Goal: Task Accomplishment & Management: Use online tool/utility

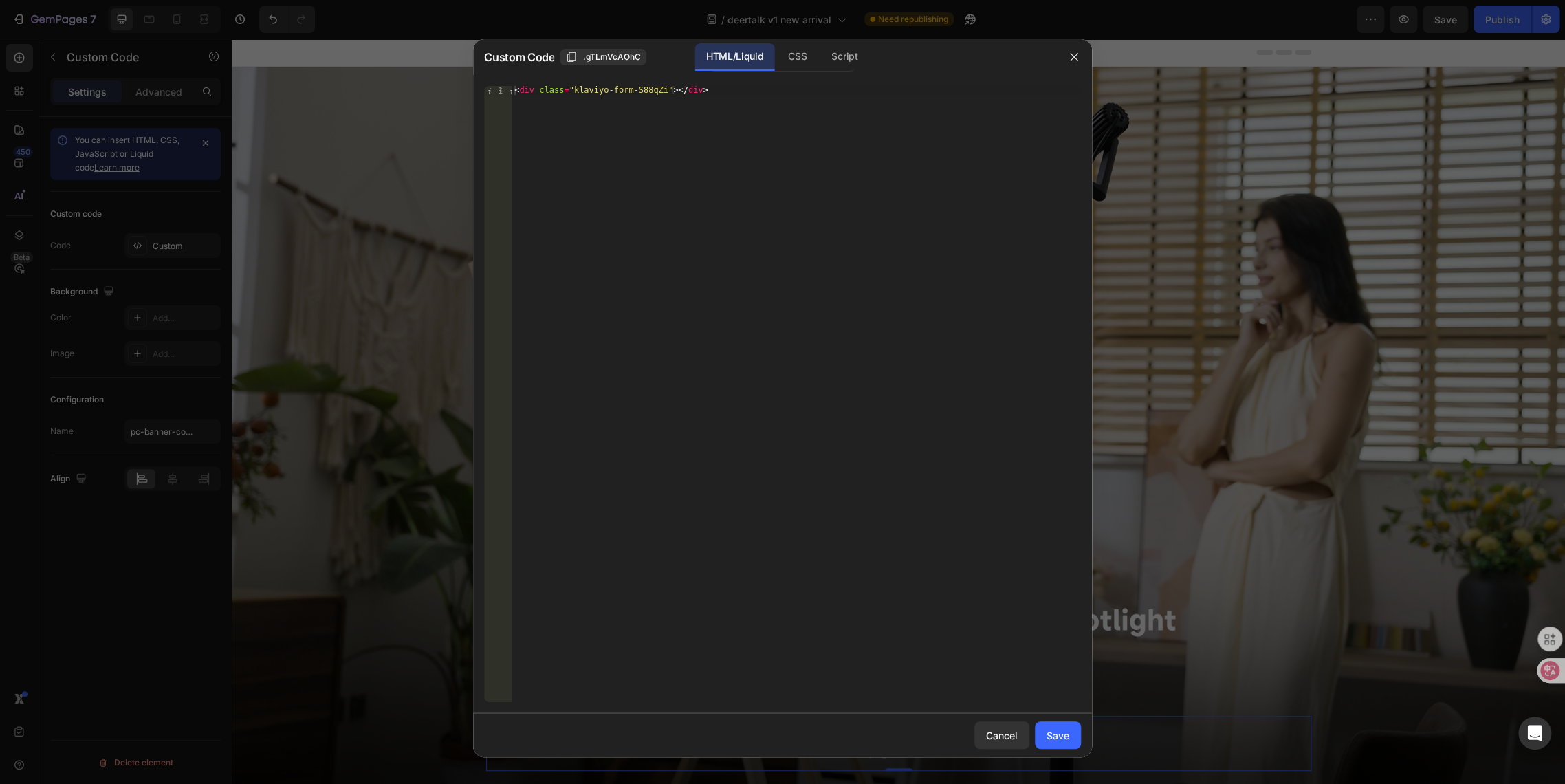
scroll to position [229, 0]
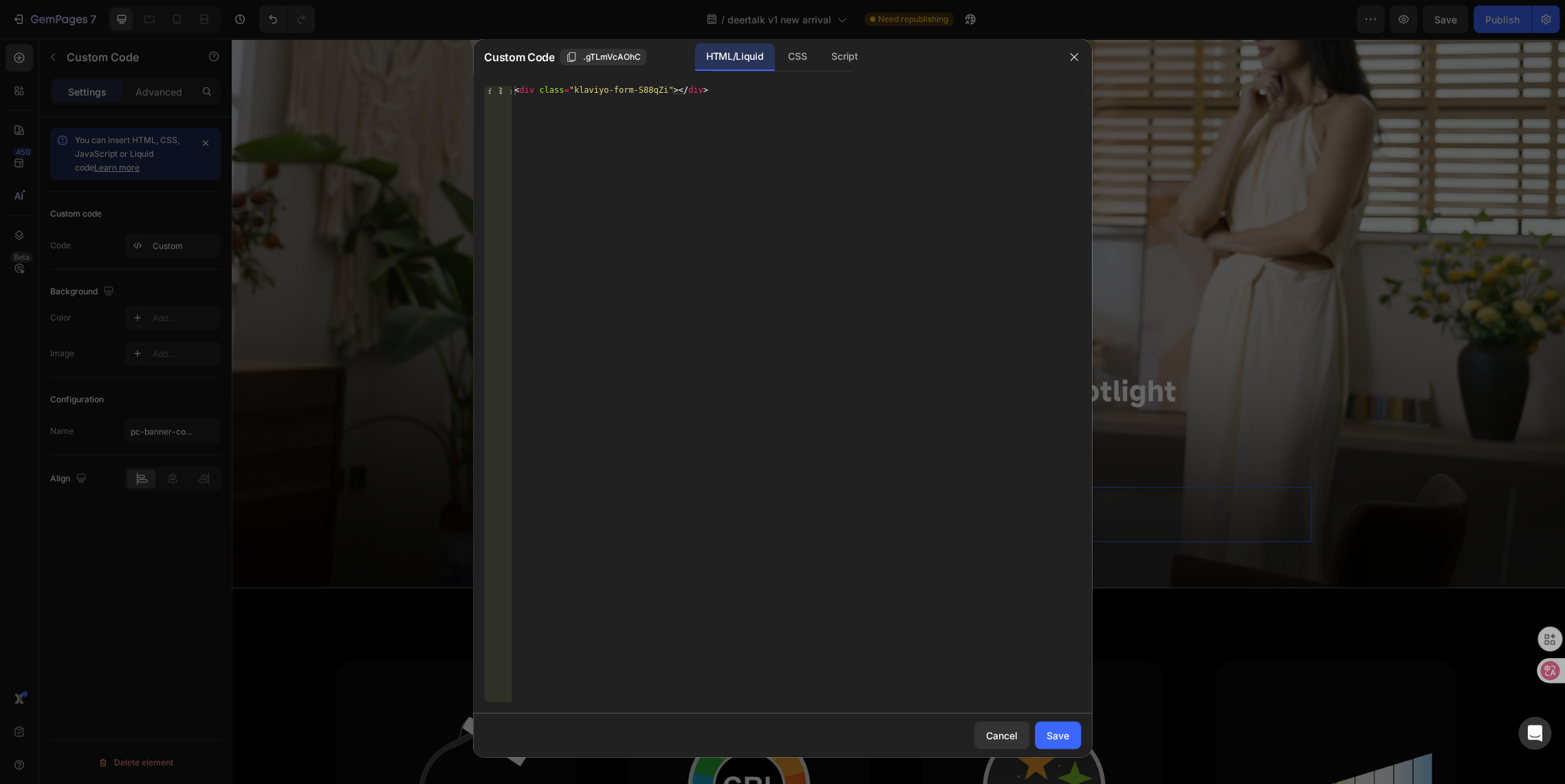
click at [1073, 60] on icon "button" at bounding box center [1074, 57] width 11 height 11
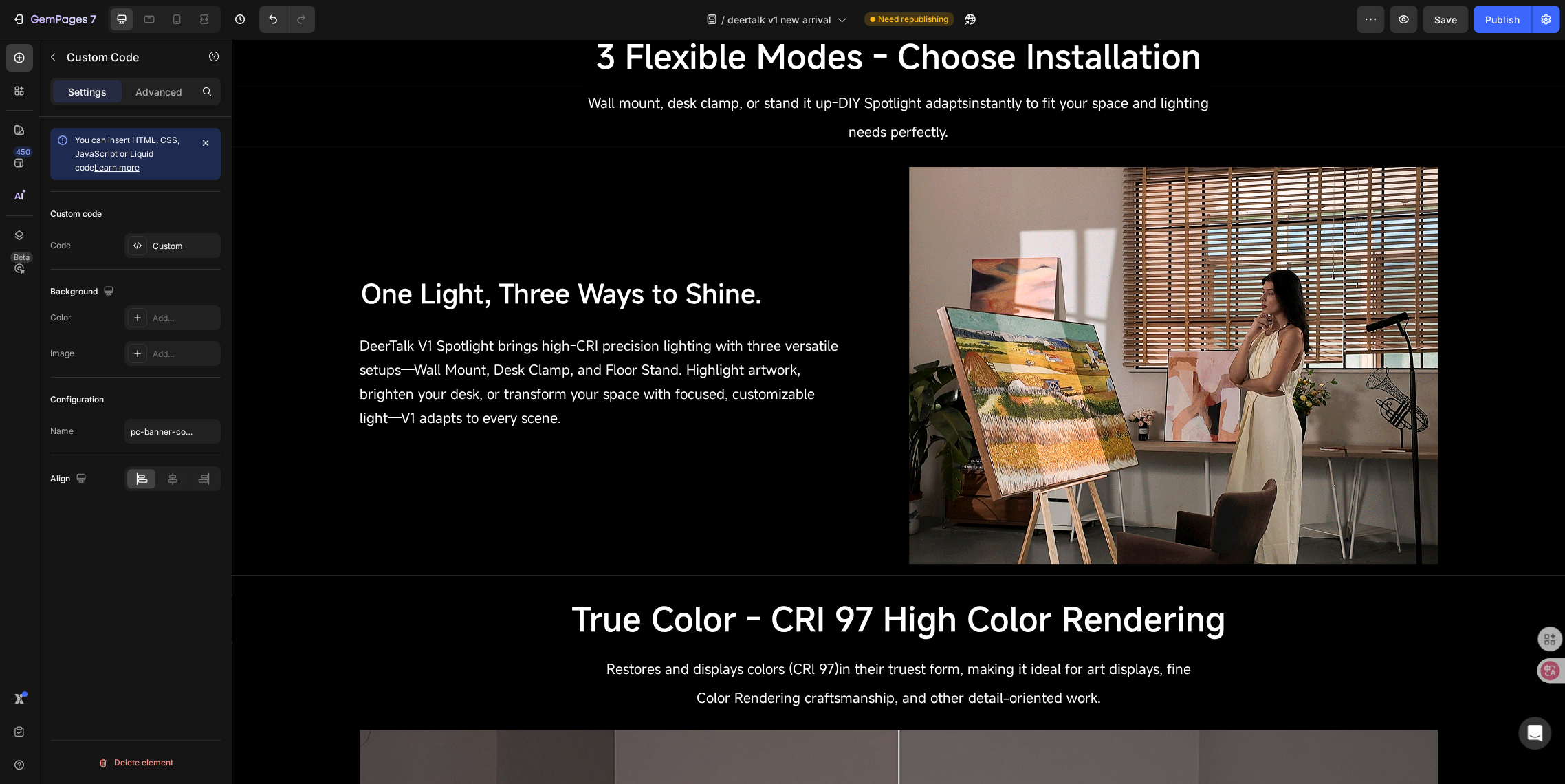
scroll to position [1451, 0]
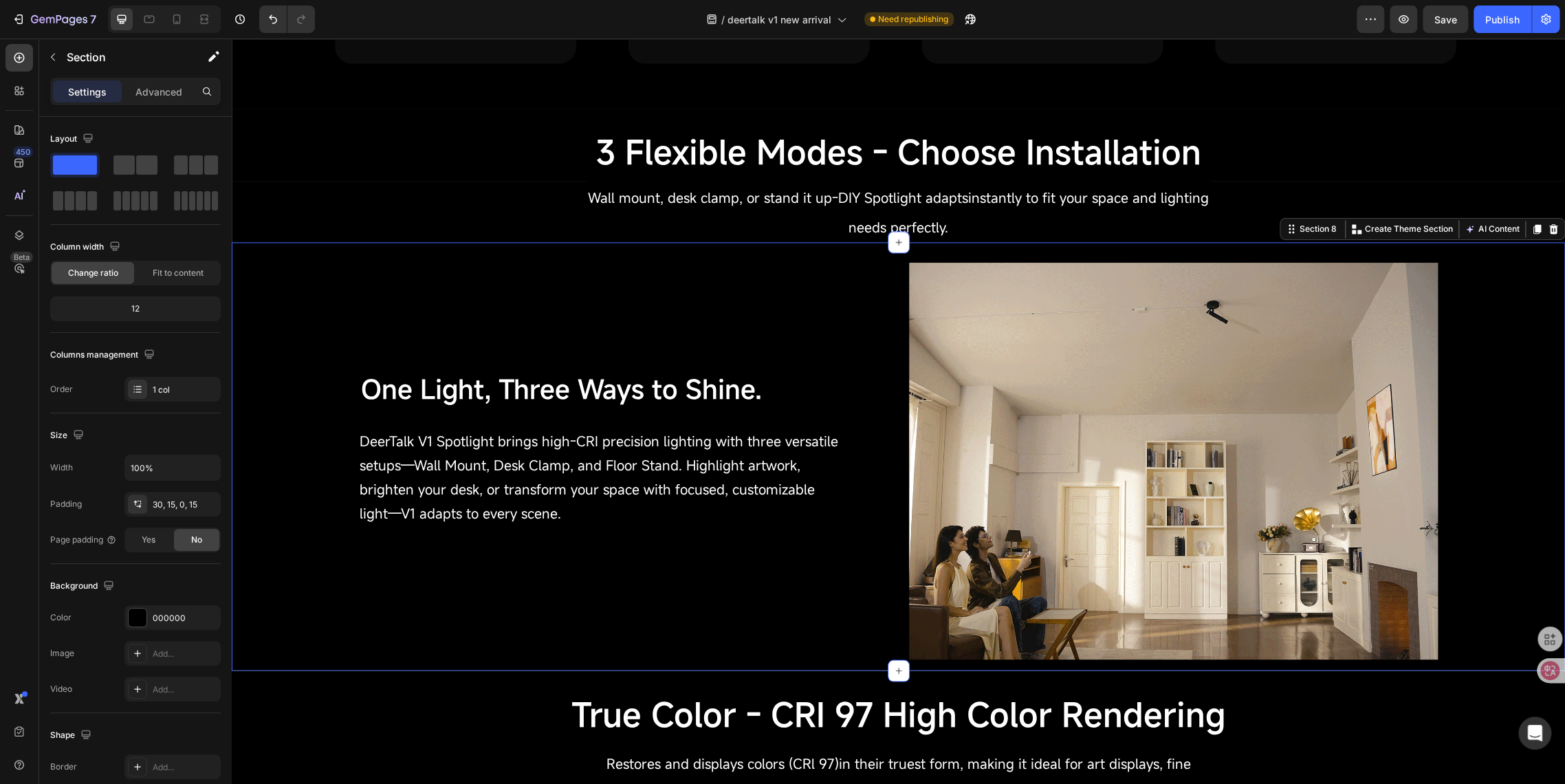
click at [359, 655] on div "One Light, Three Ways to Shine. Text Block DeerTalk V1 Spotlight brings high-CR…" at bounding box center [899, 466] width 1313 height 407
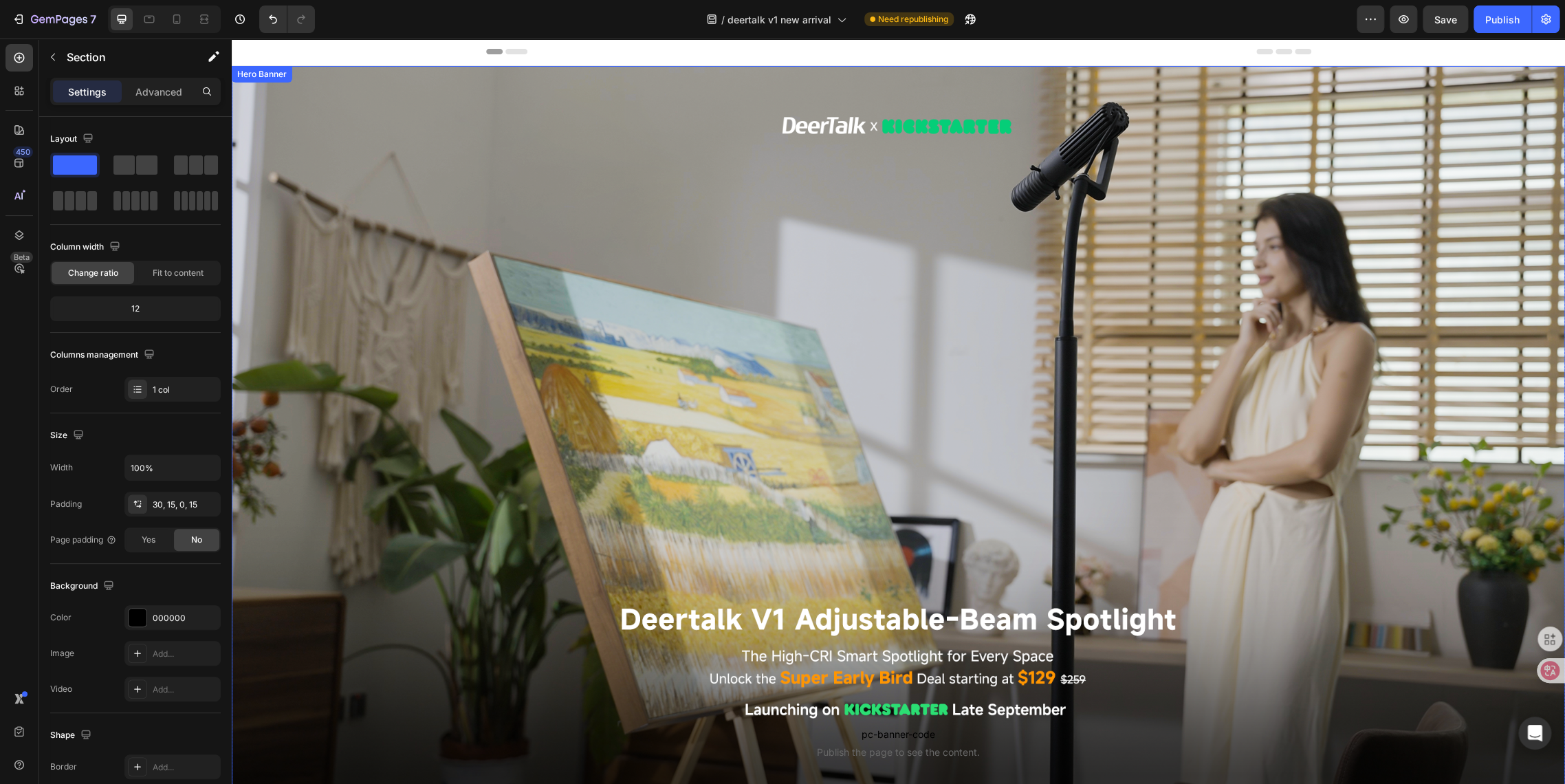
scroll to position [0, 0]
click at [160, 97] on p "Advanced" at bounding box center [159, 92] width 46 height 14
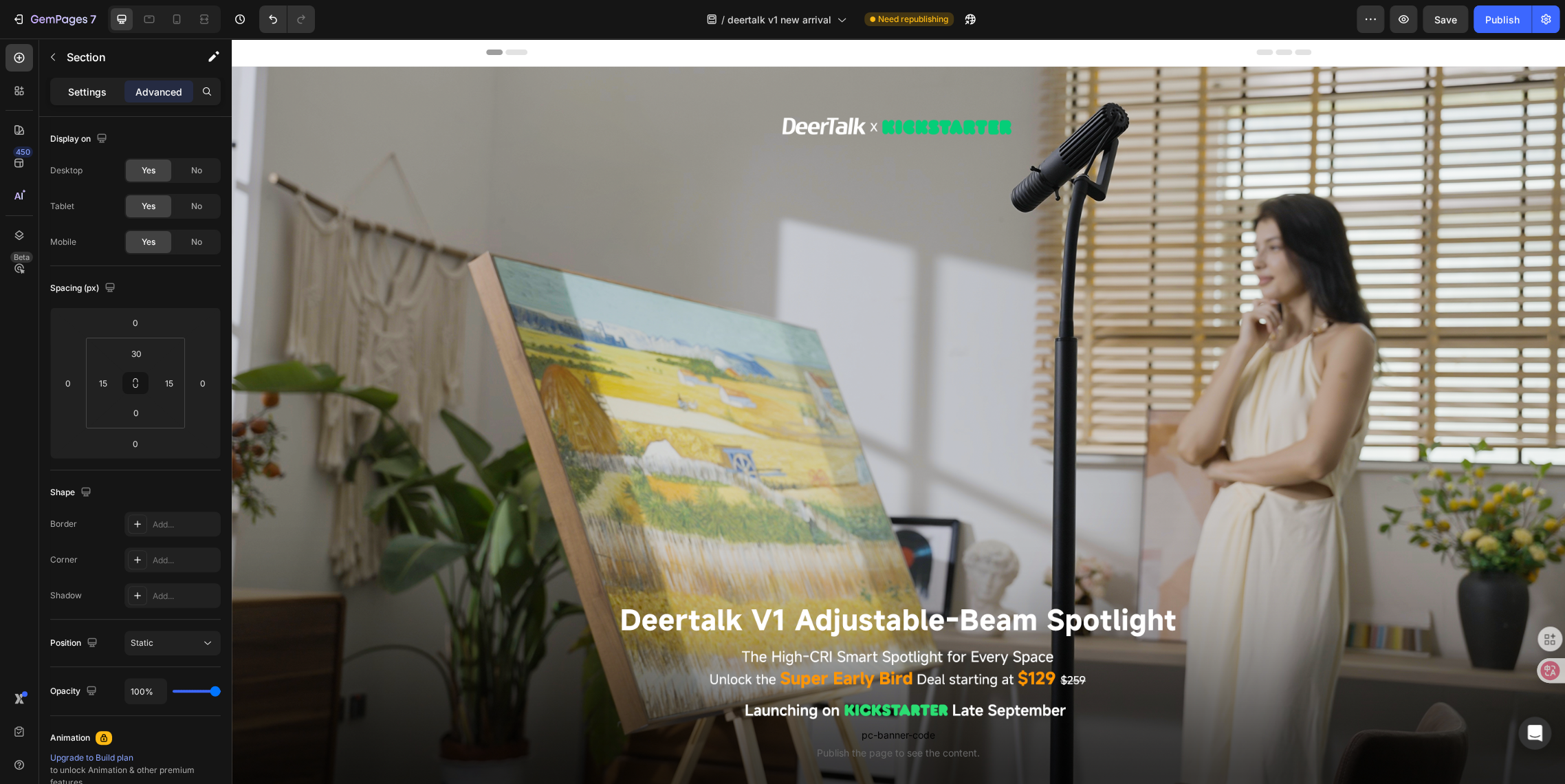
click at [98, 90] on p "Settings" at bounding box center [87, 92] width 38 height 14
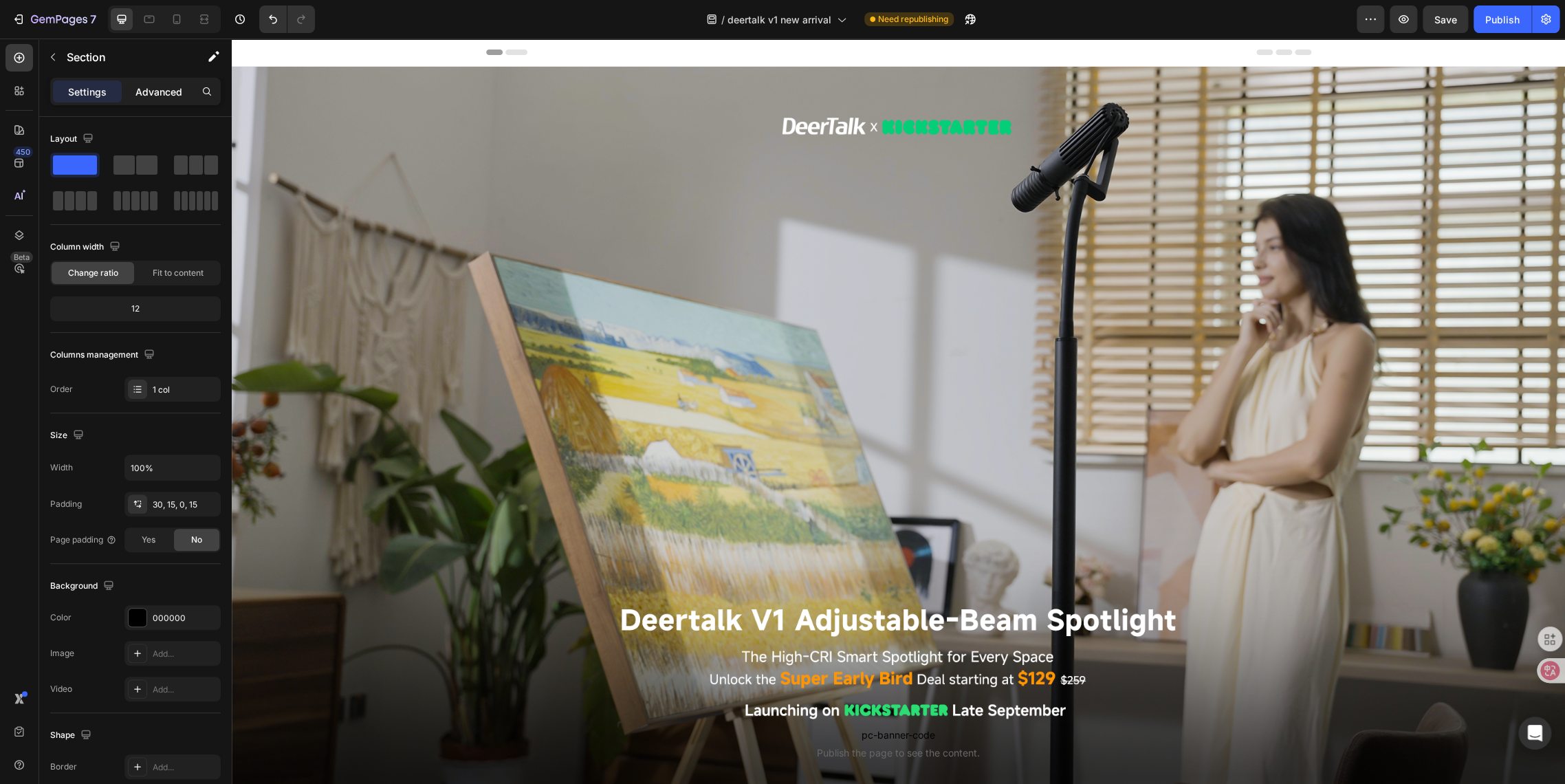
click at [153, 85] on p "Advanced" at bounding box center [159, 92] width 46 height 14
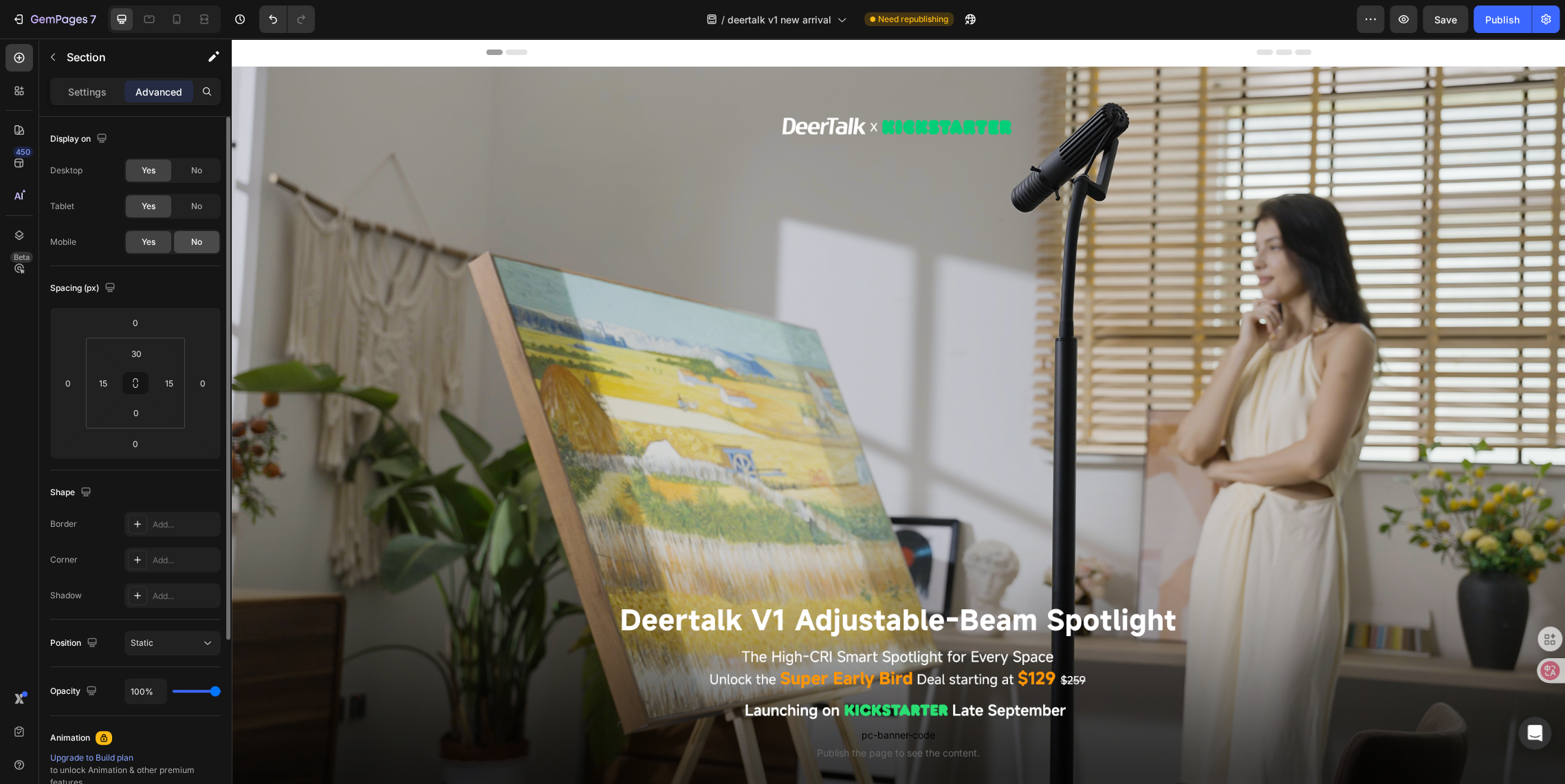
click at [191, 238] on span "No" at bounding box center [197, 242] width 11 height 13
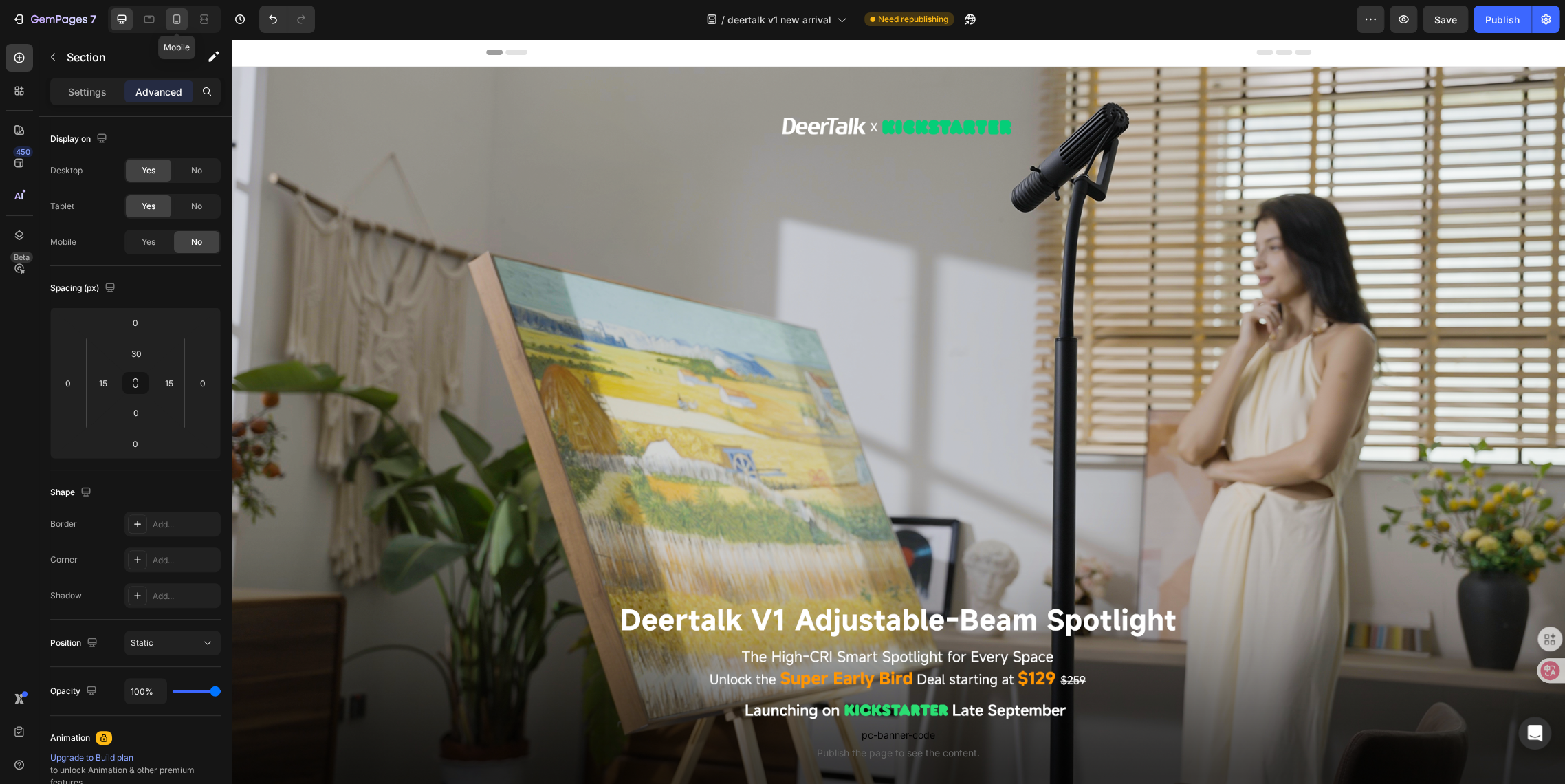
click at [172, 25] on icon at bounding box center [176, 19] width 13 height 13
type input "70"
type input "56"
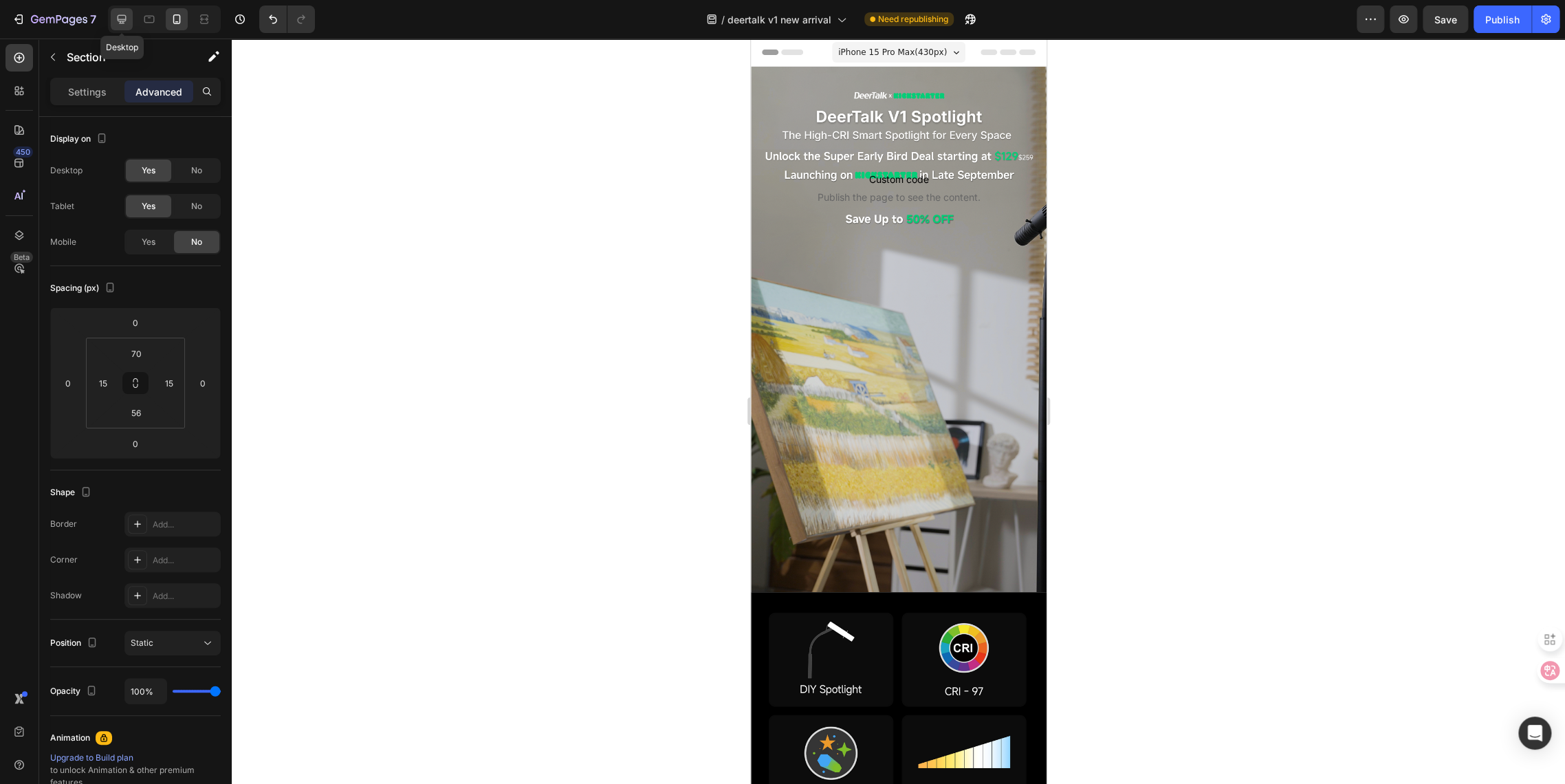
click at [118, 21] on icon at bounding box center [122, 20] width 9 height 9
type input "30"
type input "0"
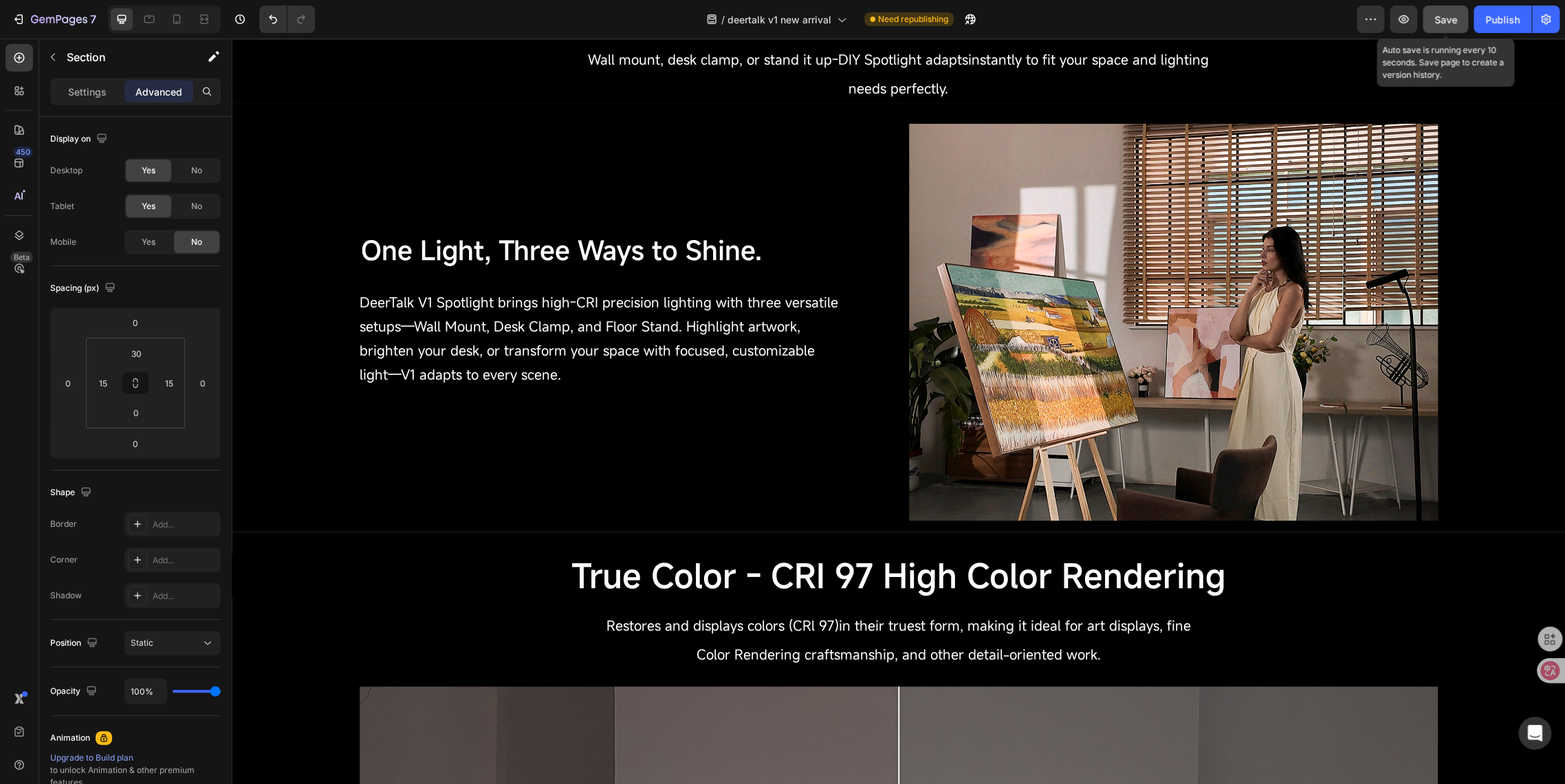
scroll to position [1595, 0]
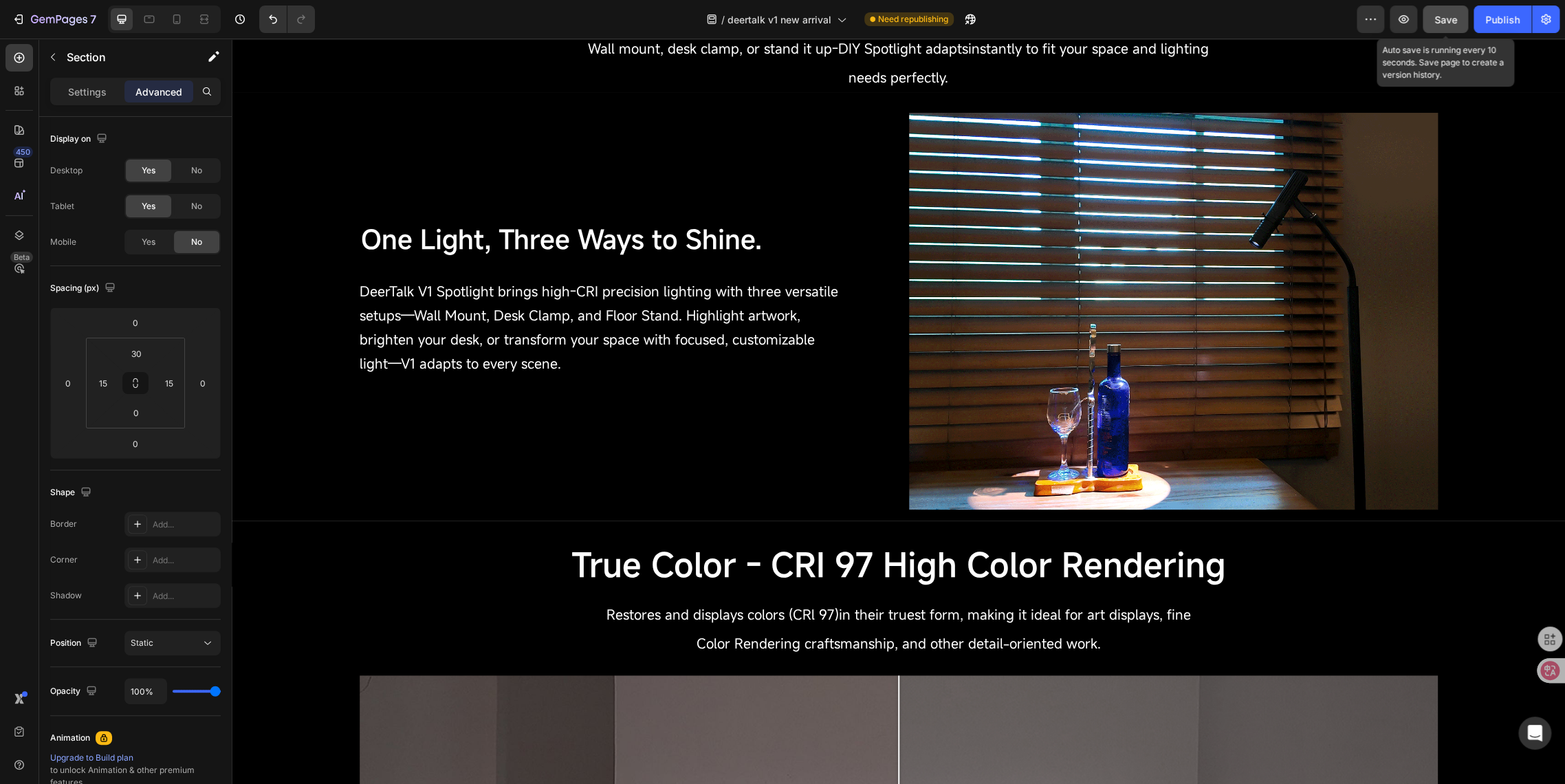
click at [1436, 21] on span "Save" at bounding box center [1445, 19] width 22 height 12
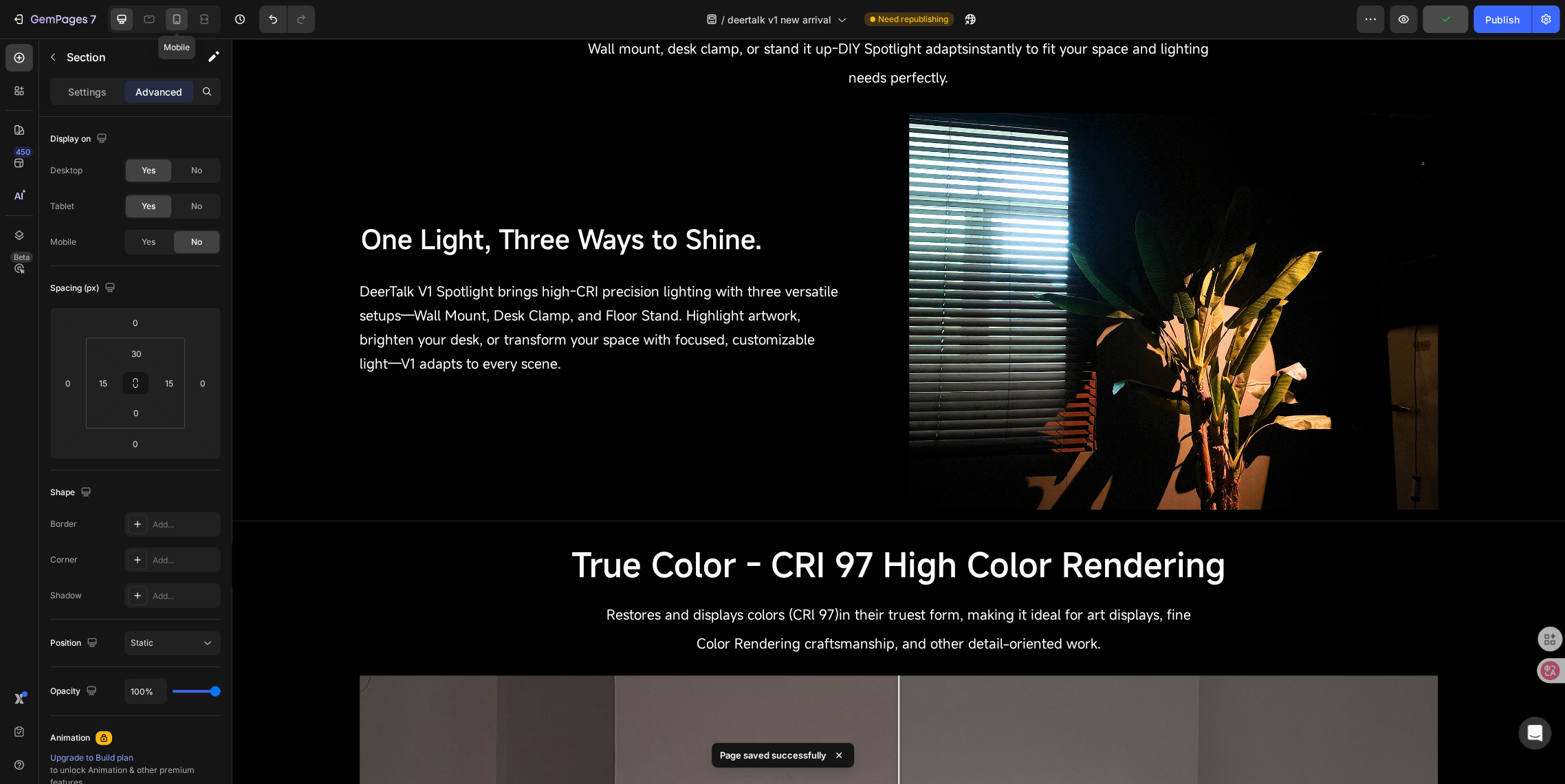
click at [174, 23] on icon at bounding box center [176, 19] width 13 height 13
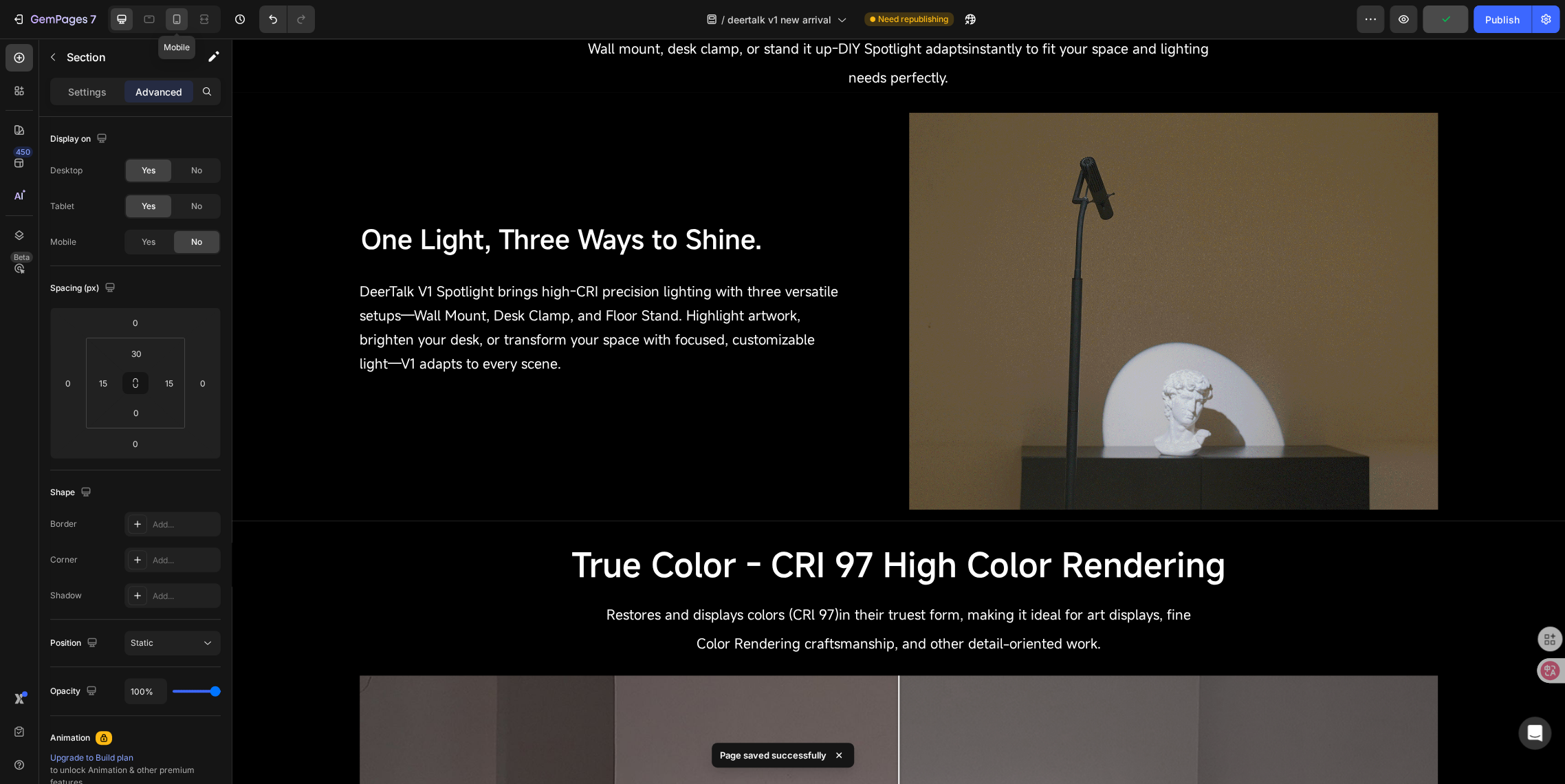
type input "70"
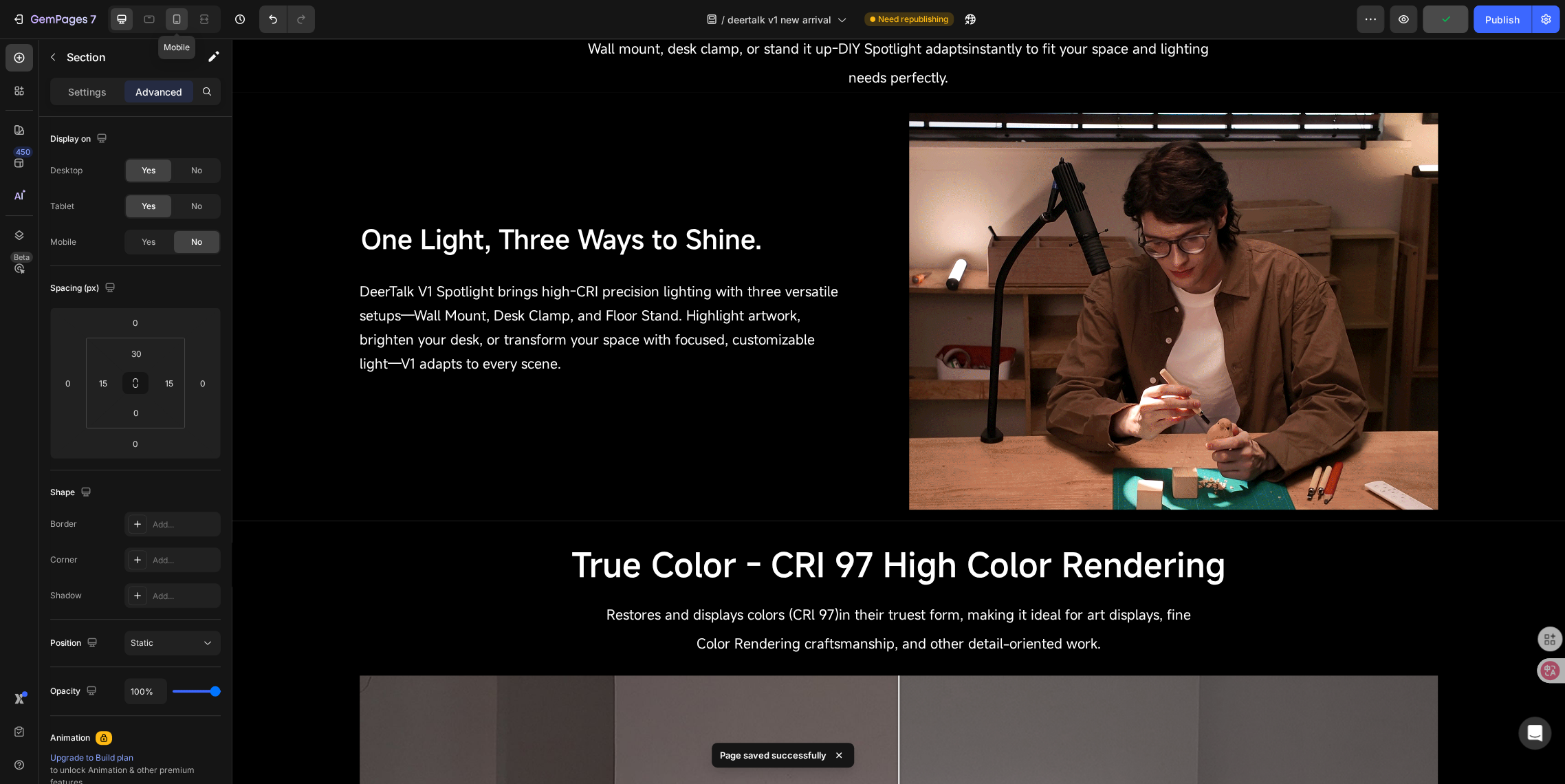
type input "56"
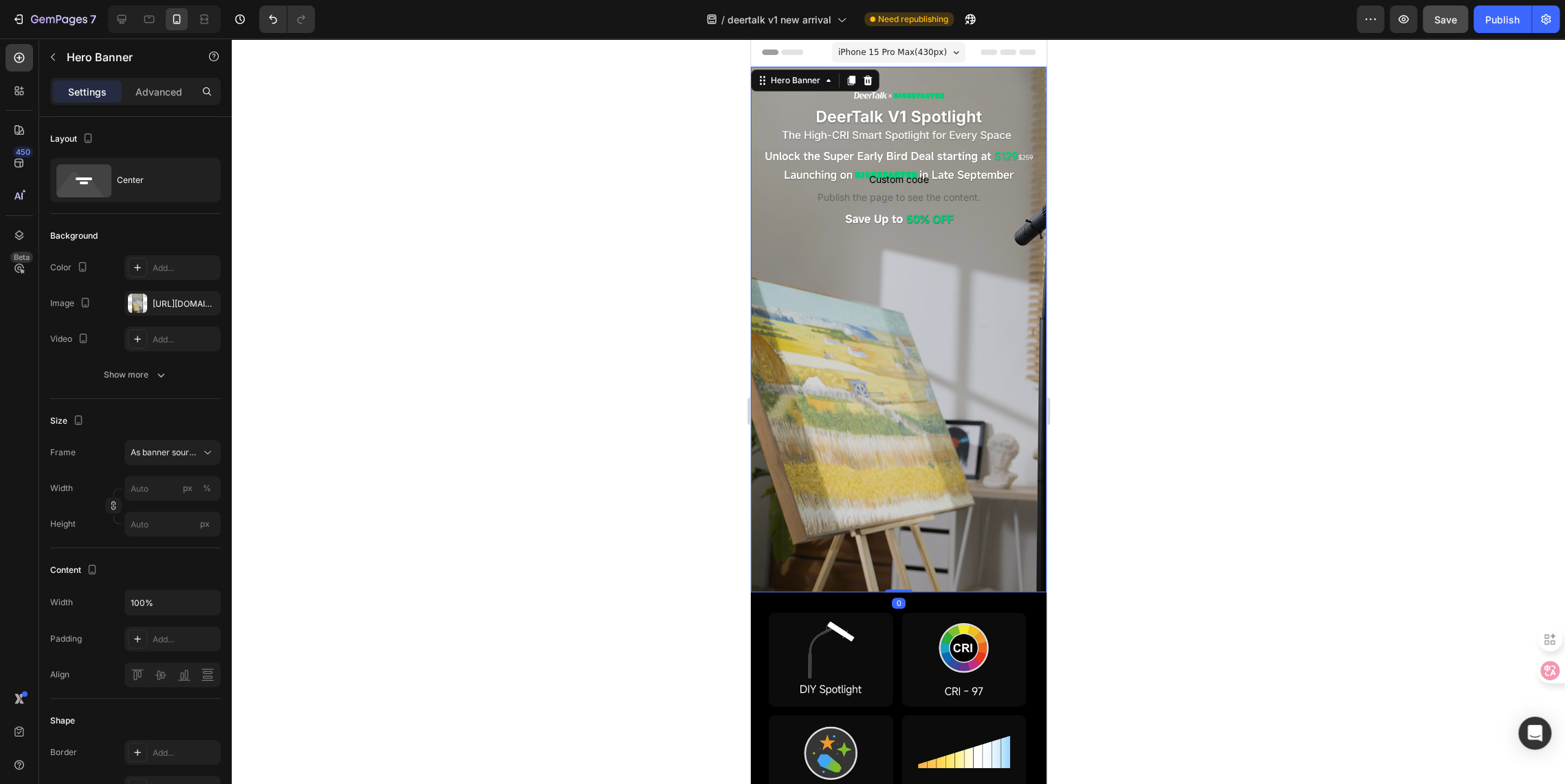
click at [874, 304] on div "Background Image" at bounding box center [898, 329] width 296 height 525
click at [206, 300] on icon "button" at bounding box center [206, 303] width 11 height 11
type input "100"
type input "Auto"
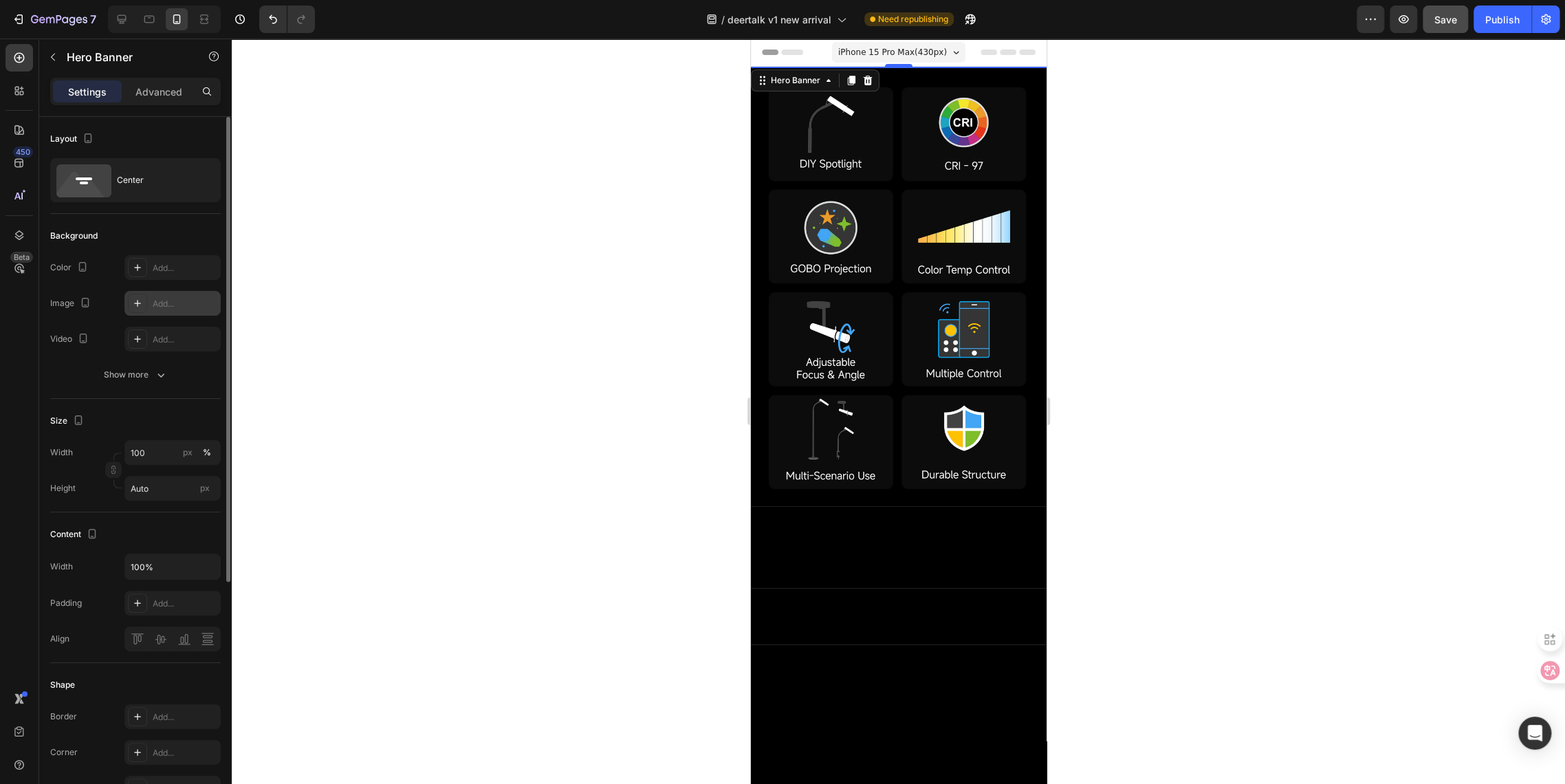
click at [138, 300] on icon at bounding box center [138, 304] width 7 height 7
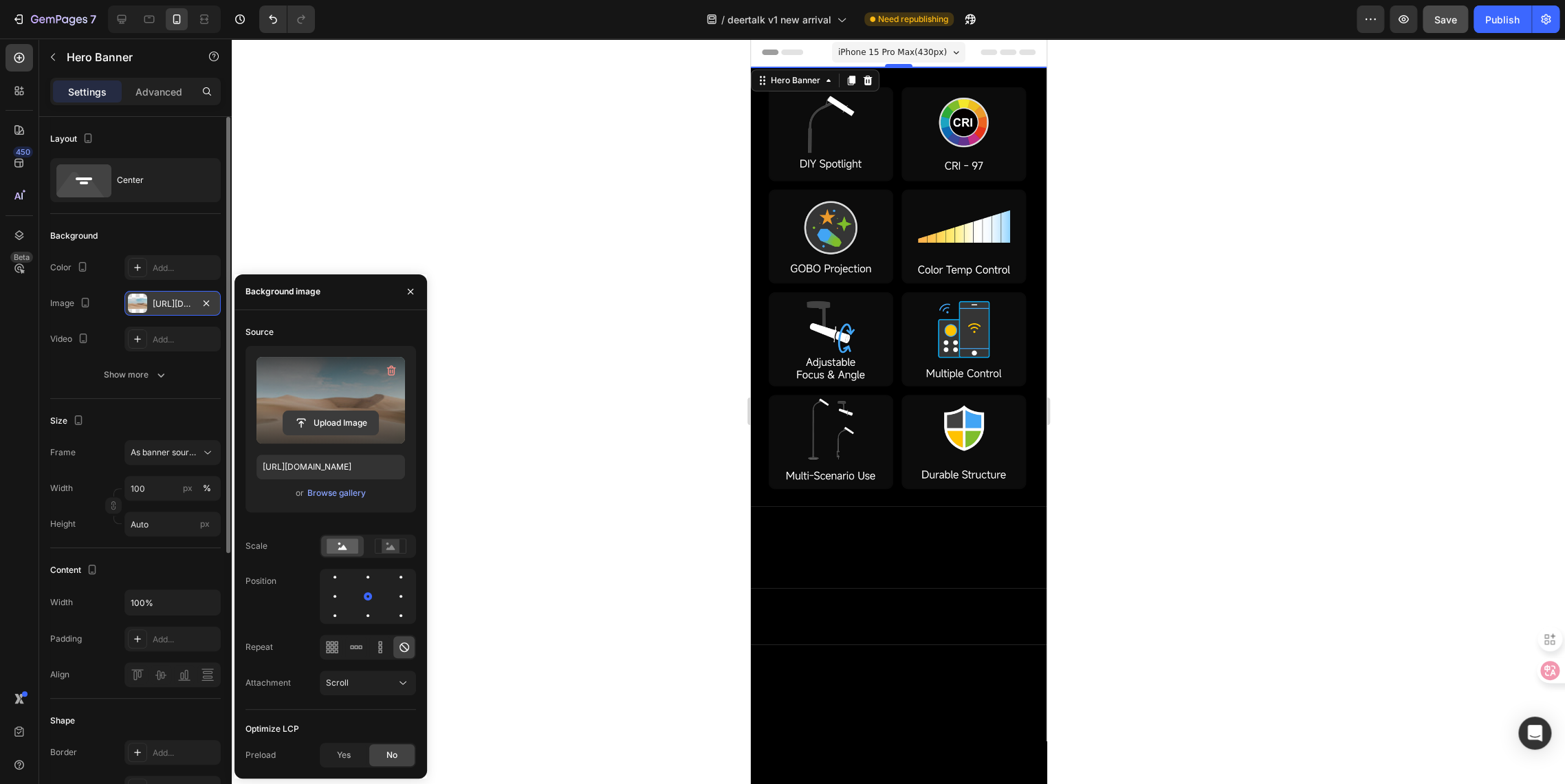
click at [307, 421] on input "file" at bounding box center [331, 422] width 95 height 23
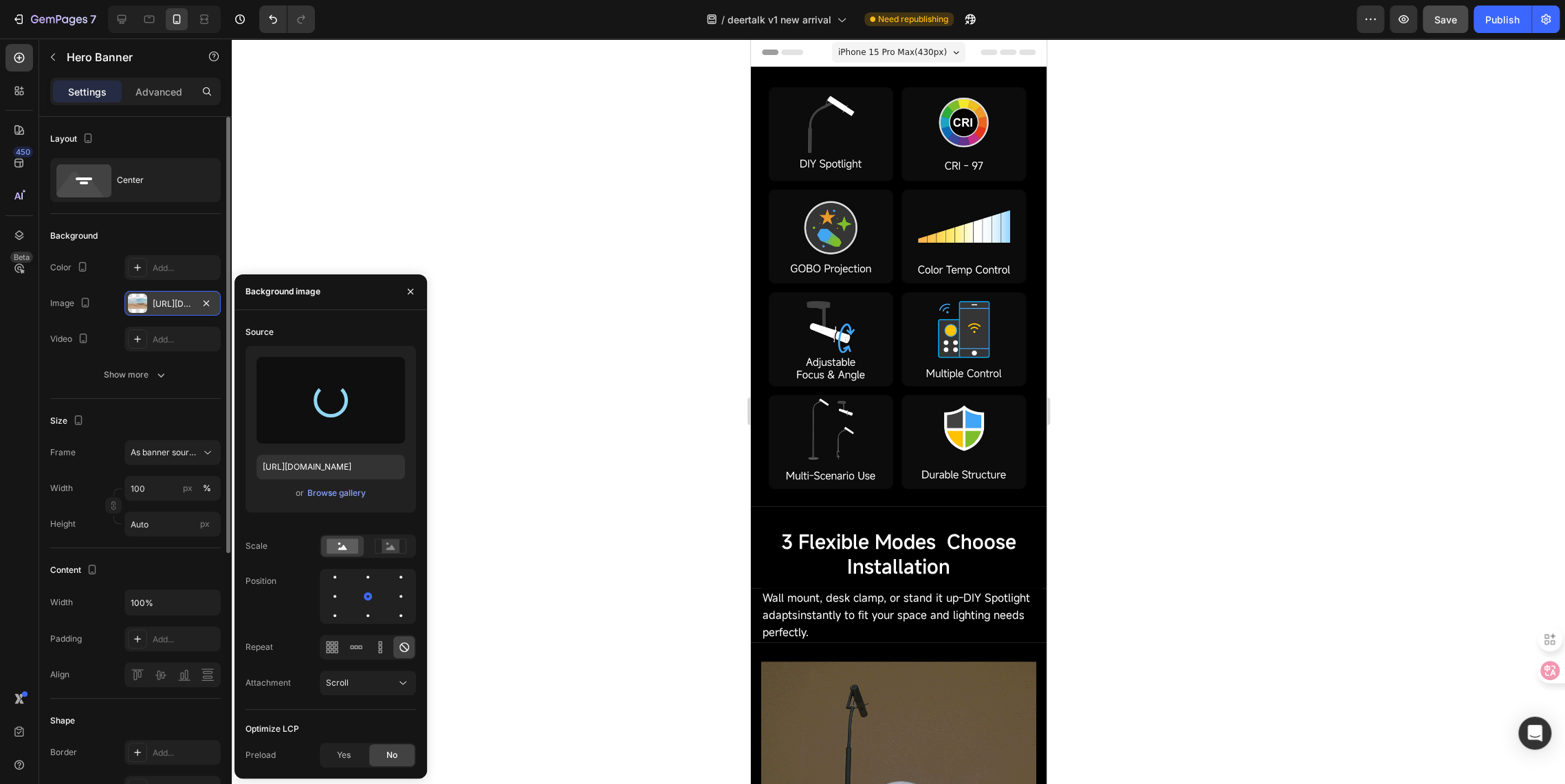
type input "[URL][DOMAIN_NAME]"
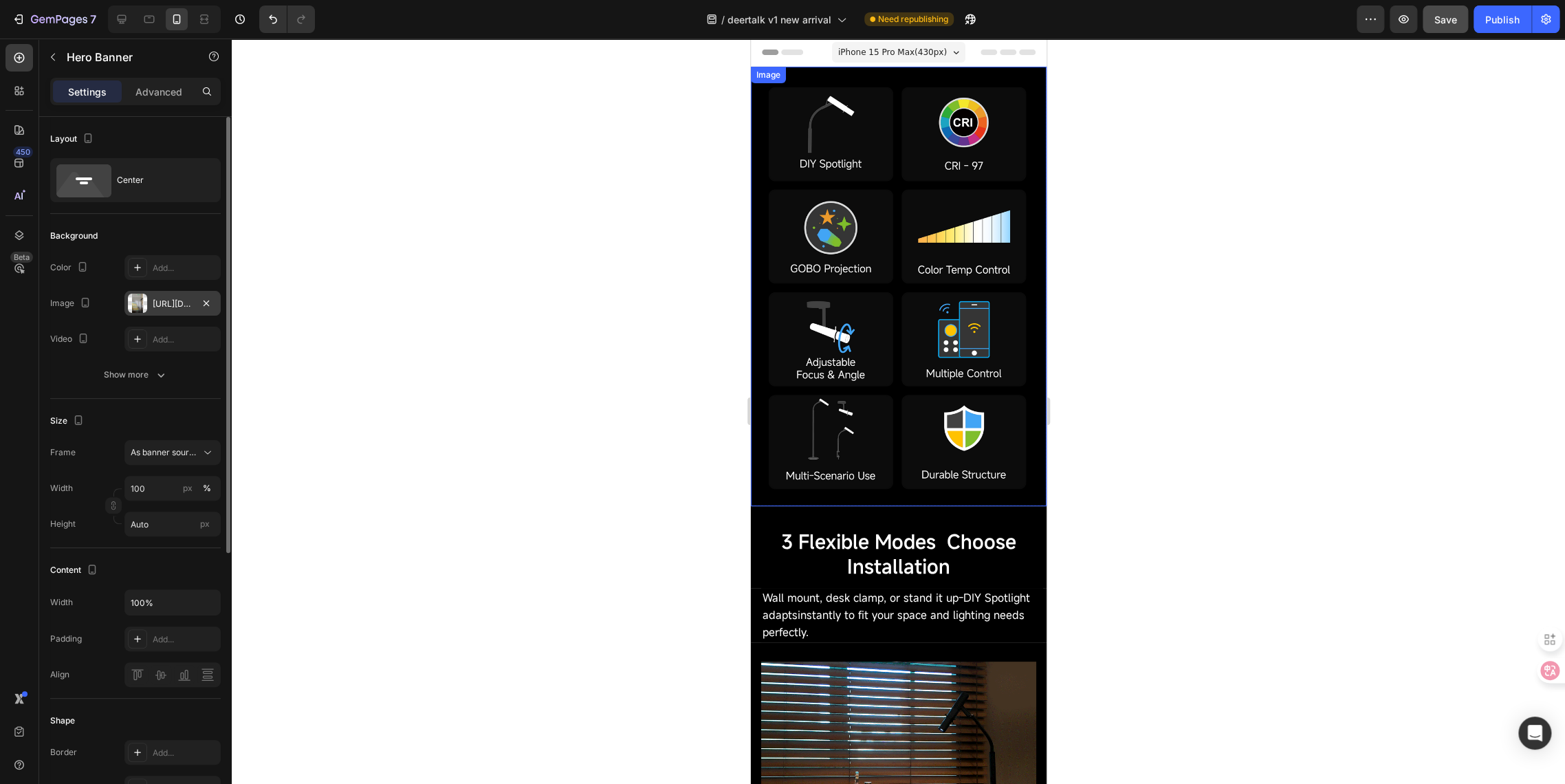
click at [598, 260] on div at bounding box center [898, 411] width 1334 height 745
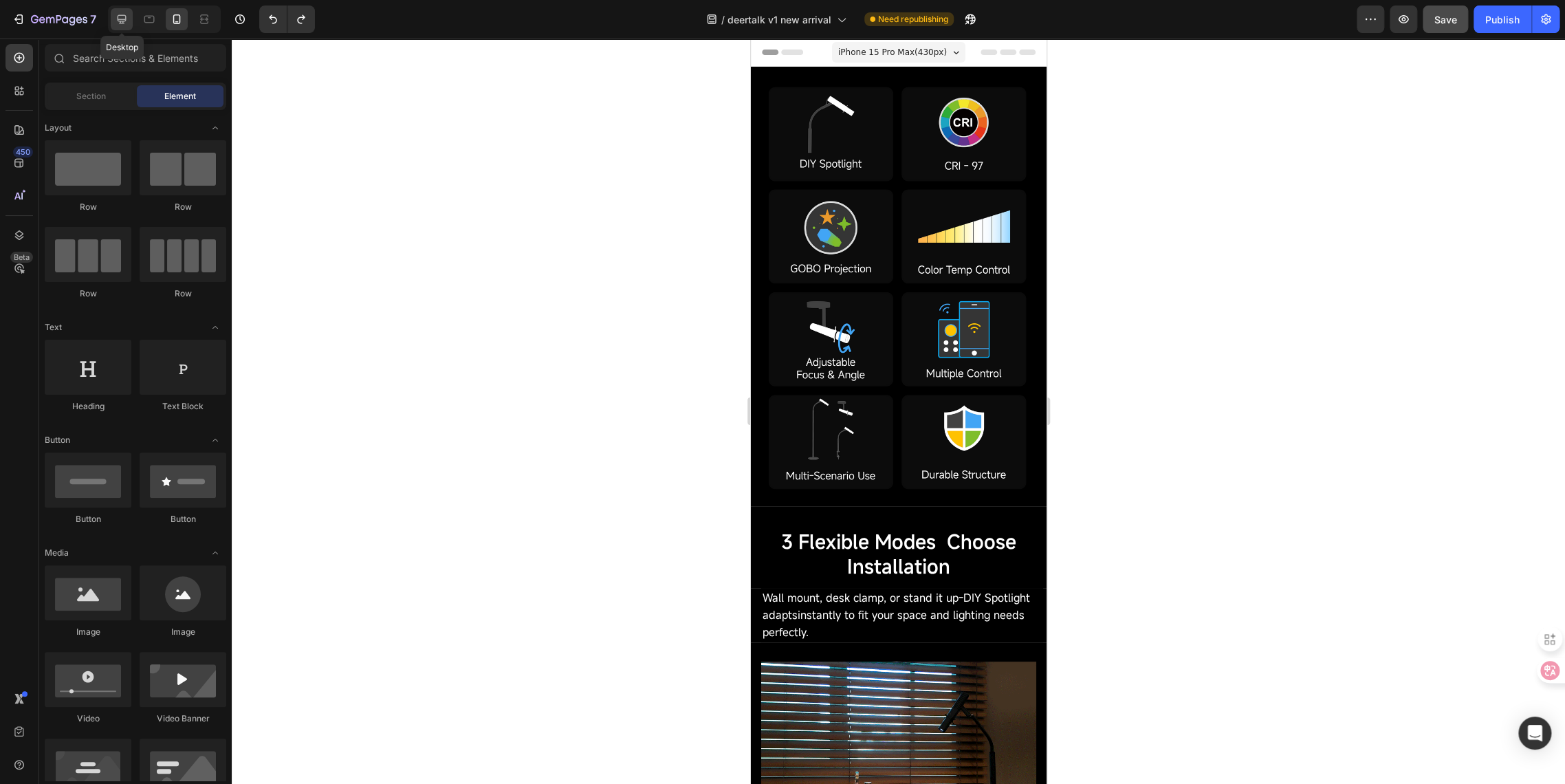
click at [125, 20] on icon at bounding box center [122, 20] width 9 height 9
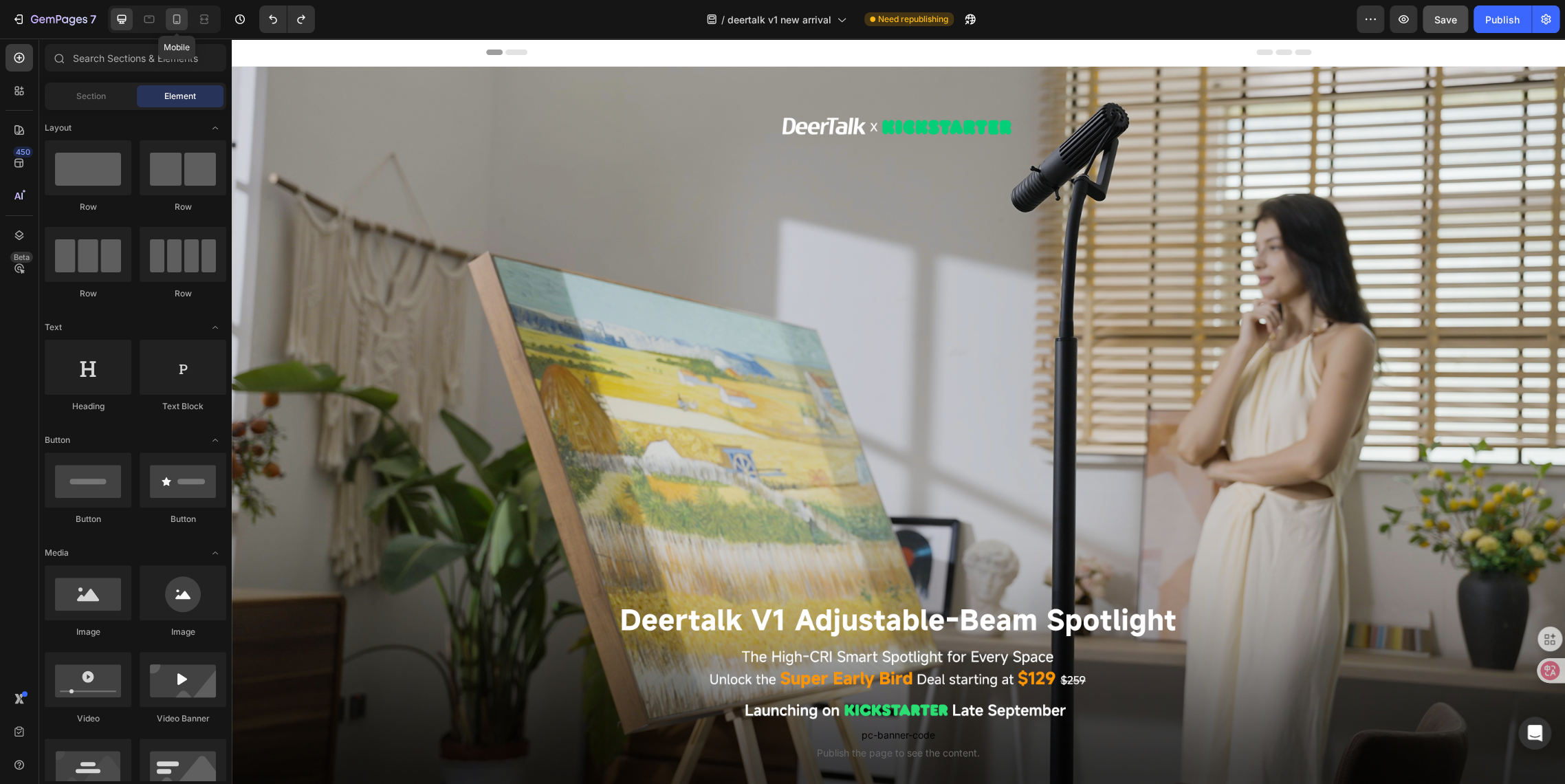
click at [173, 23] on icon at bounding box center [177, 19] width 7 height 10
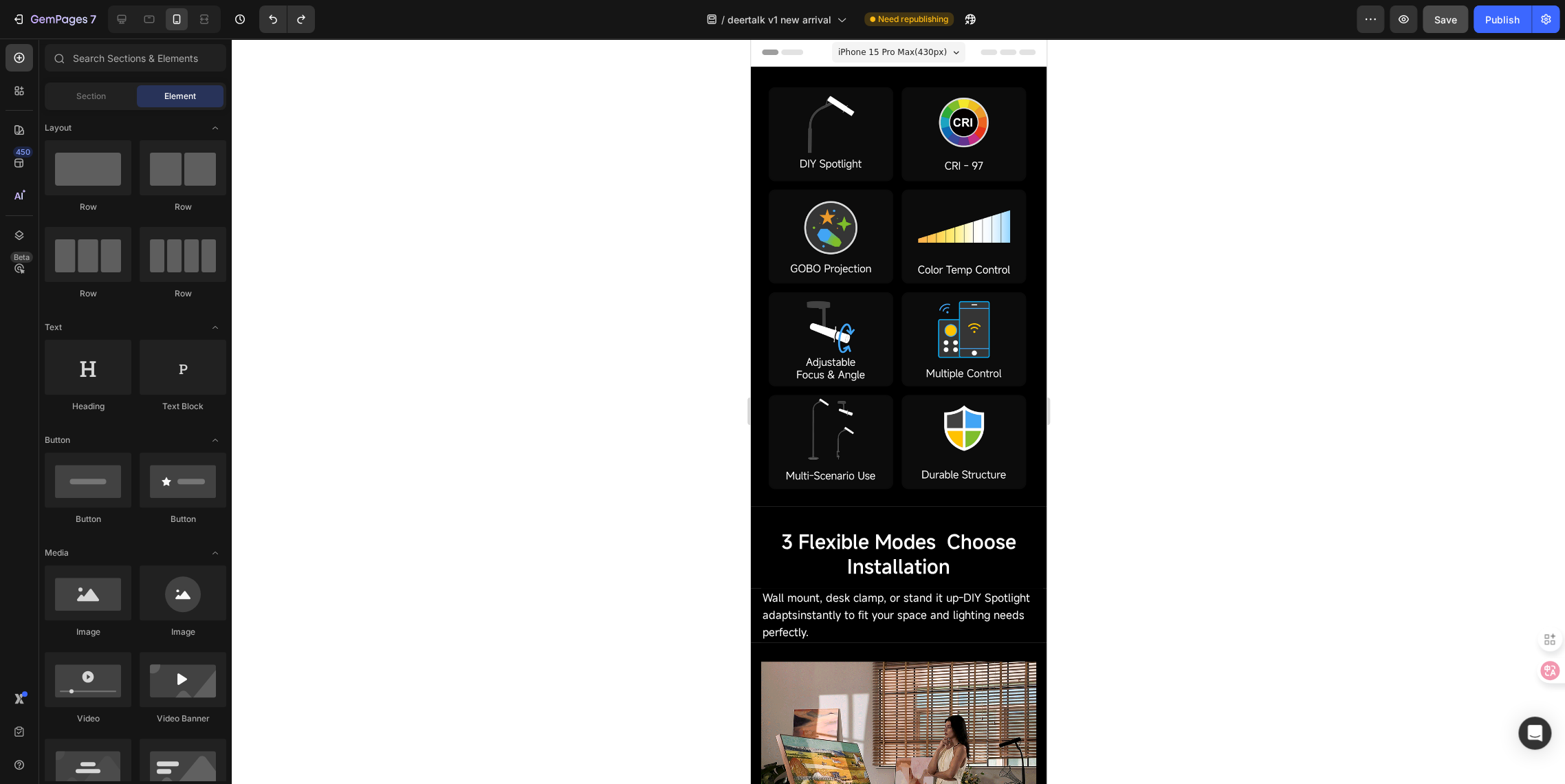
scroll to position [153, 0]
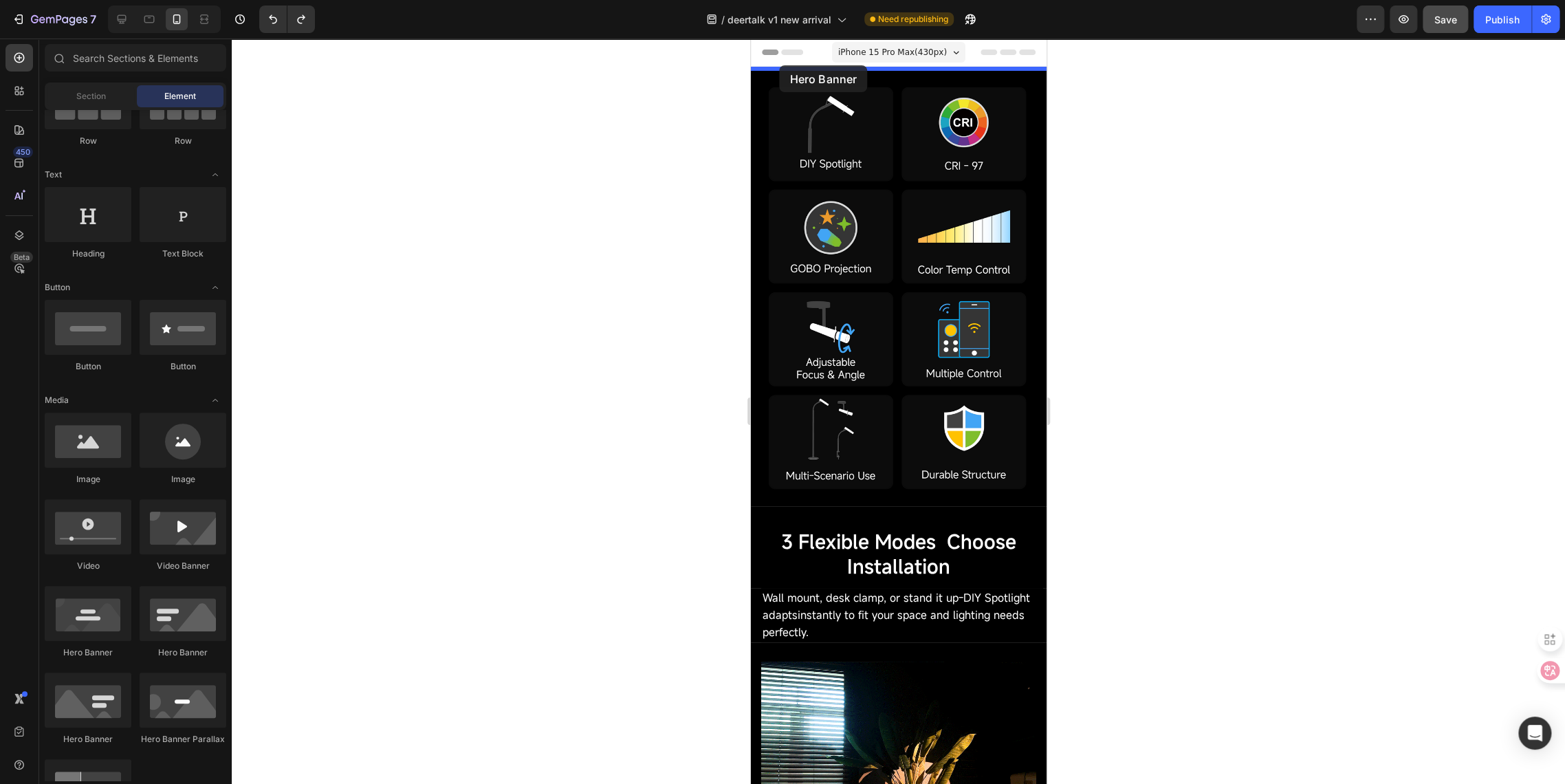
drag, startPoint x: 840, startPoint y: 661, endPoint x: 779, endPoint y: 65, distance: 599.1
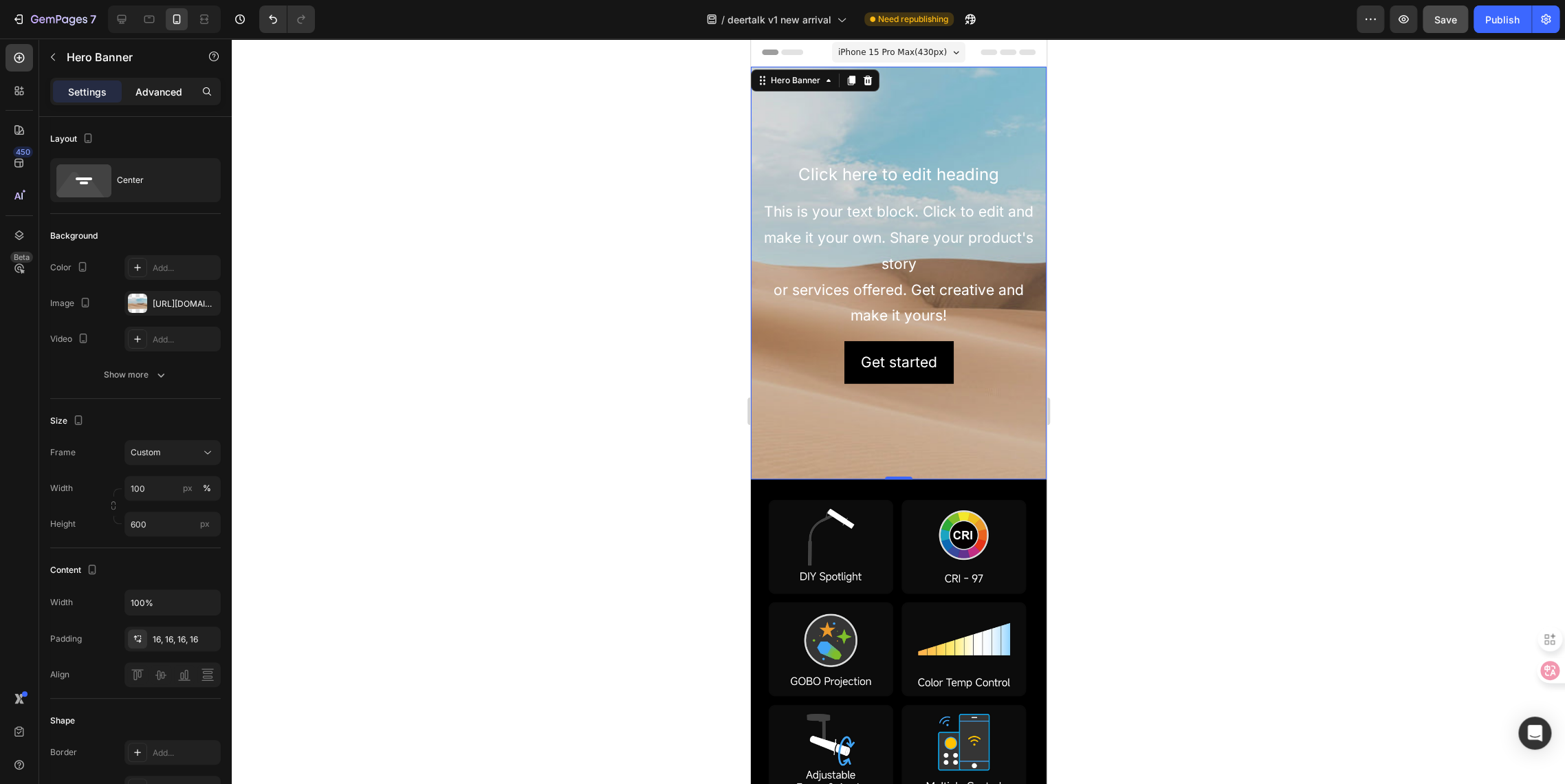
click at [175, 92] on p "Advanced" at bounding box center [159, 92] width 46 height 14
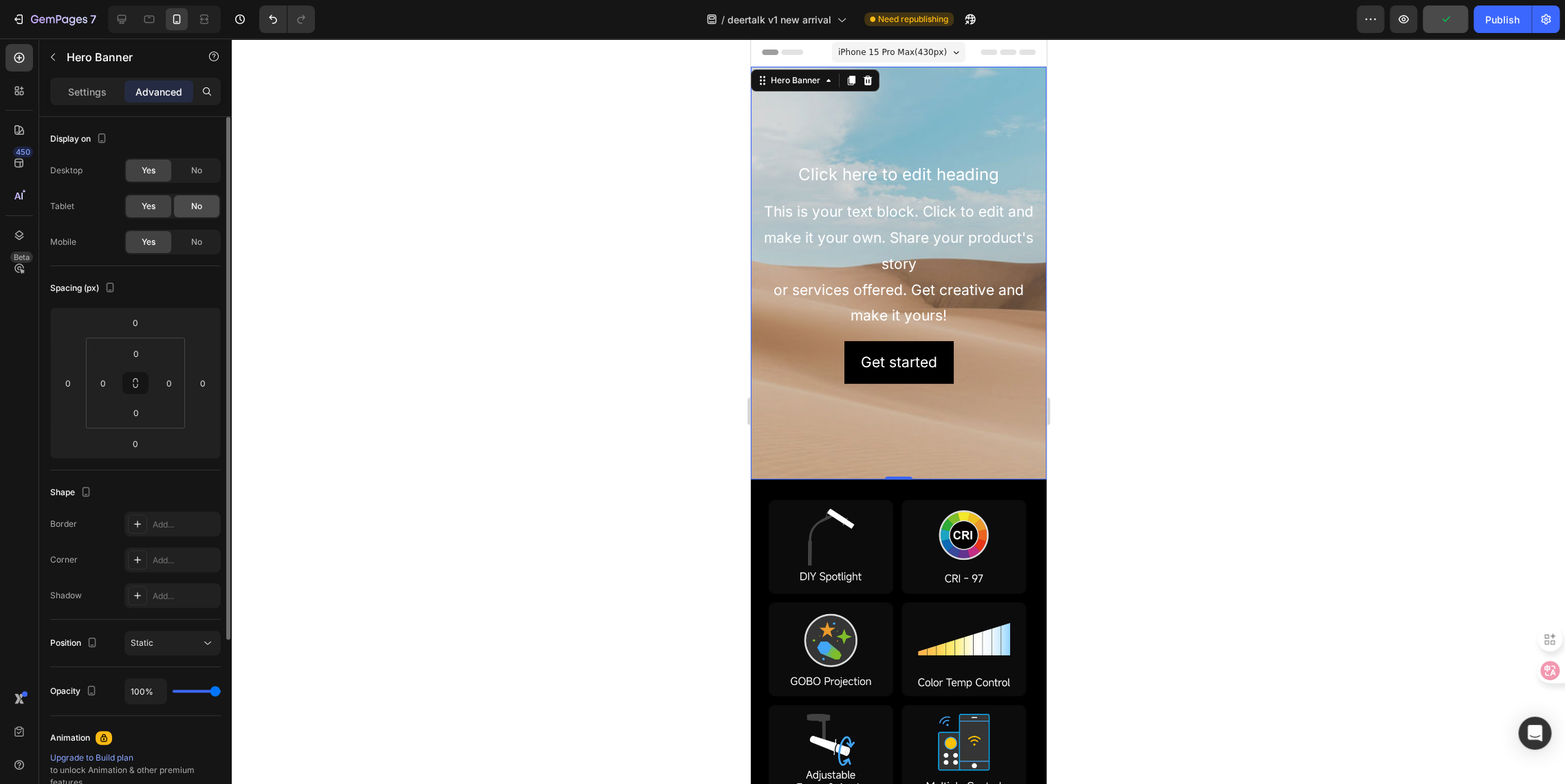
click at [200, 206] on span "No" at bounding box center [197, 206] width 11 height 13
click at [193, 171] on span "No" at bounding box center [197, 171] width 11 height 13
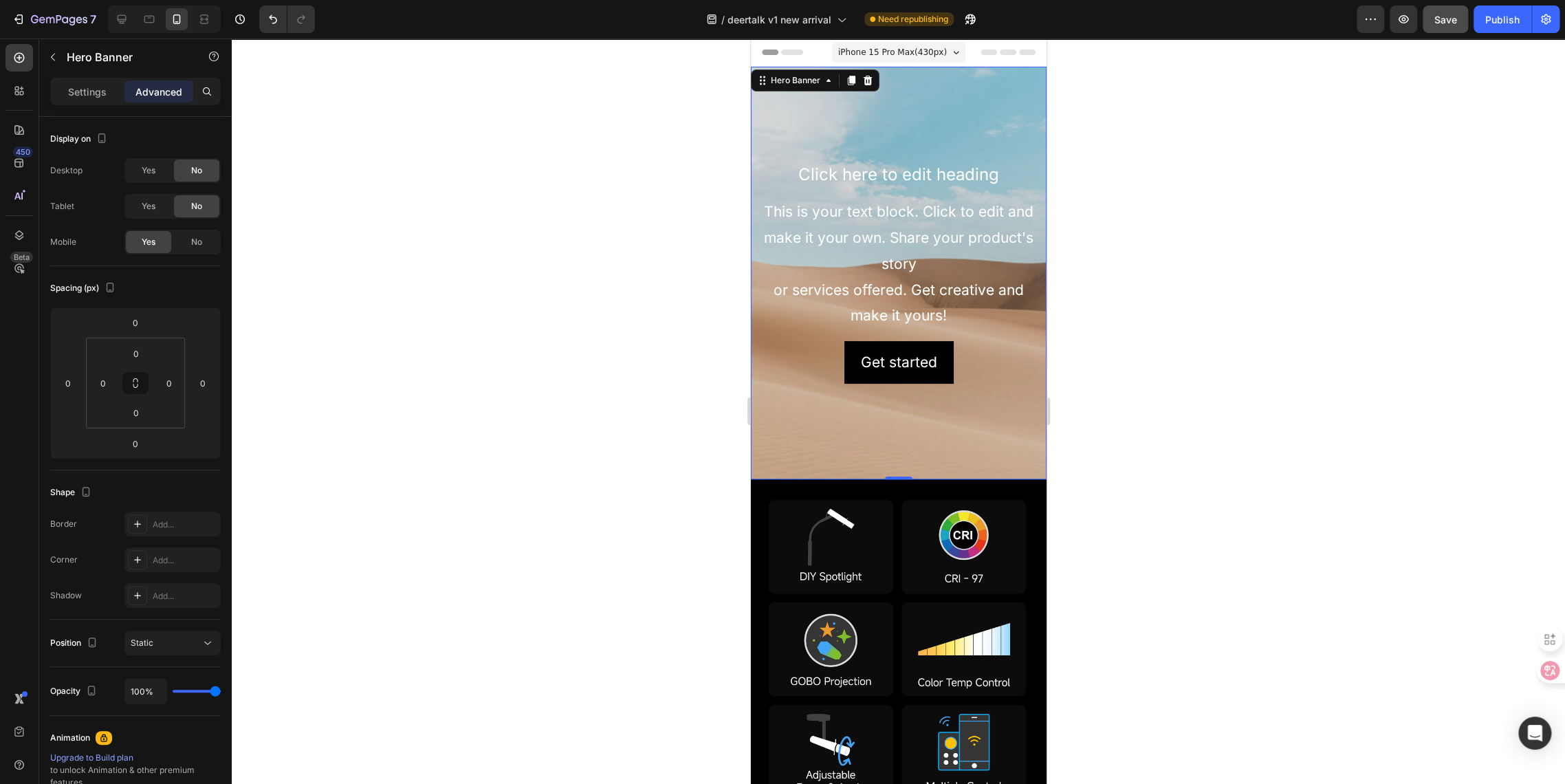
click at [791, 444] on div "Background Image" at bounding box center [898, 273] width 296 height 413
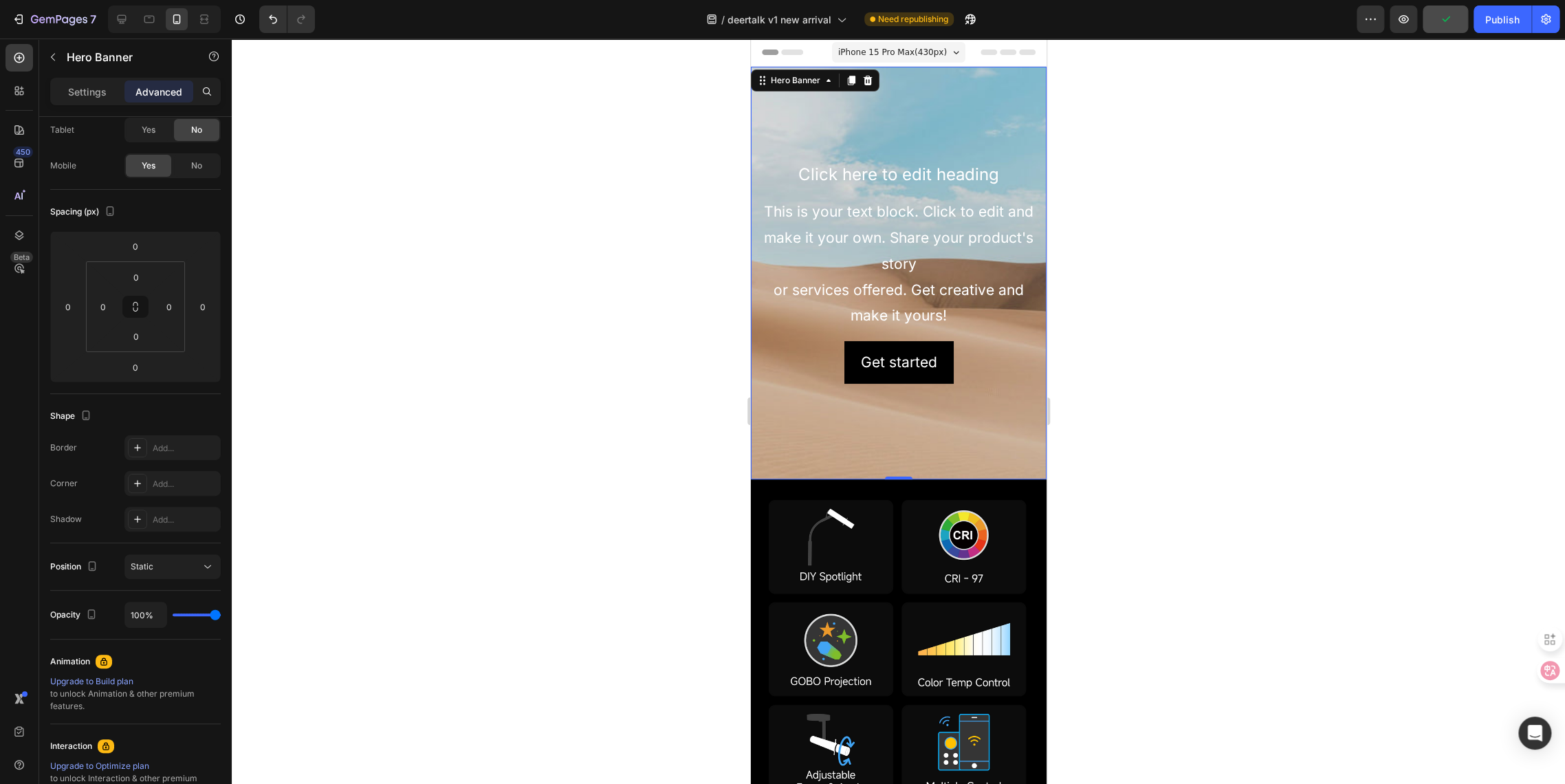
click at [770, 387] on div "Click here to edit heading Heading This is your text block. Click to edit and m…" at bounding box center [898, 272] width 296 height 244
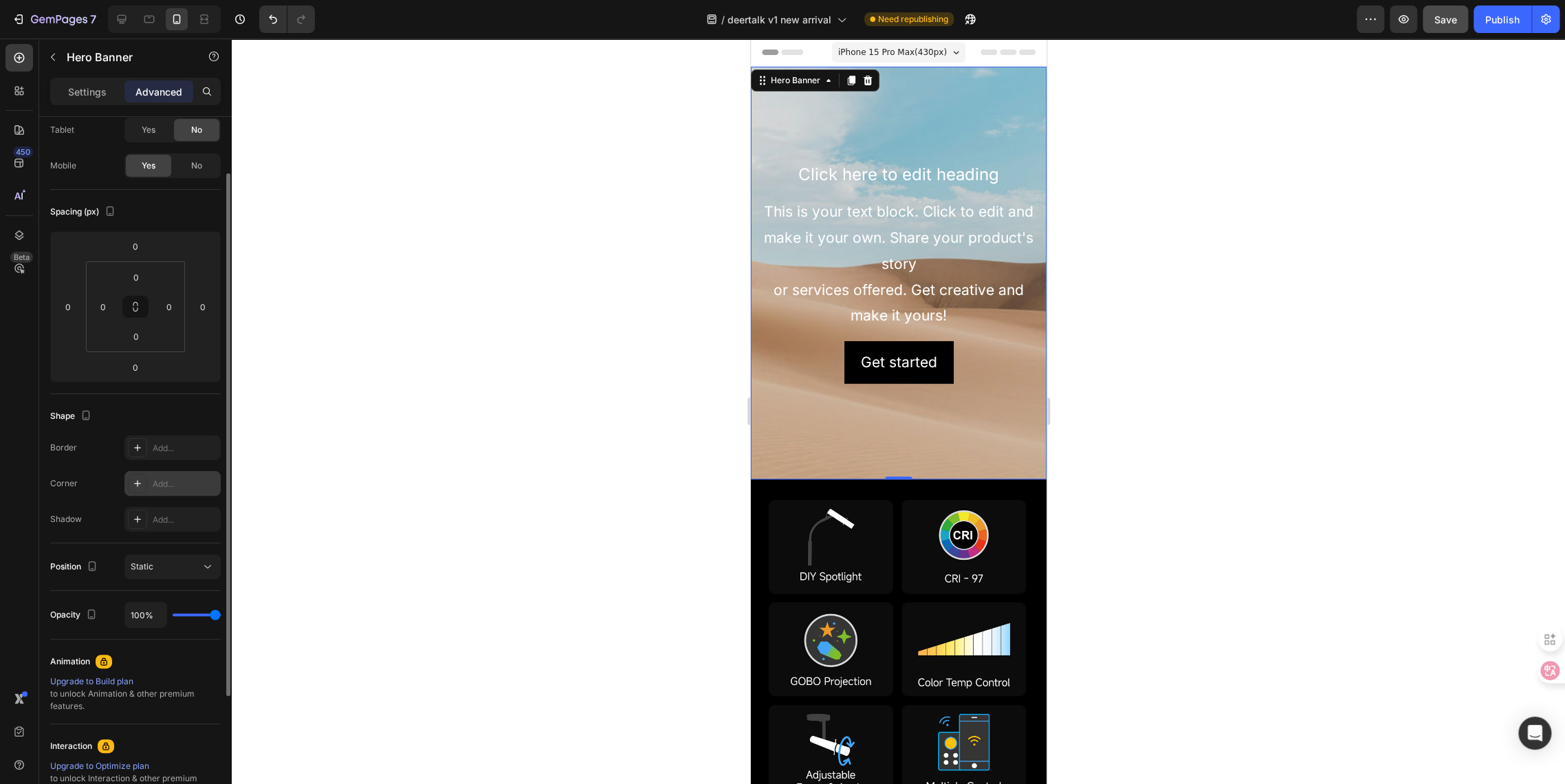
scroll to position [0, 0]
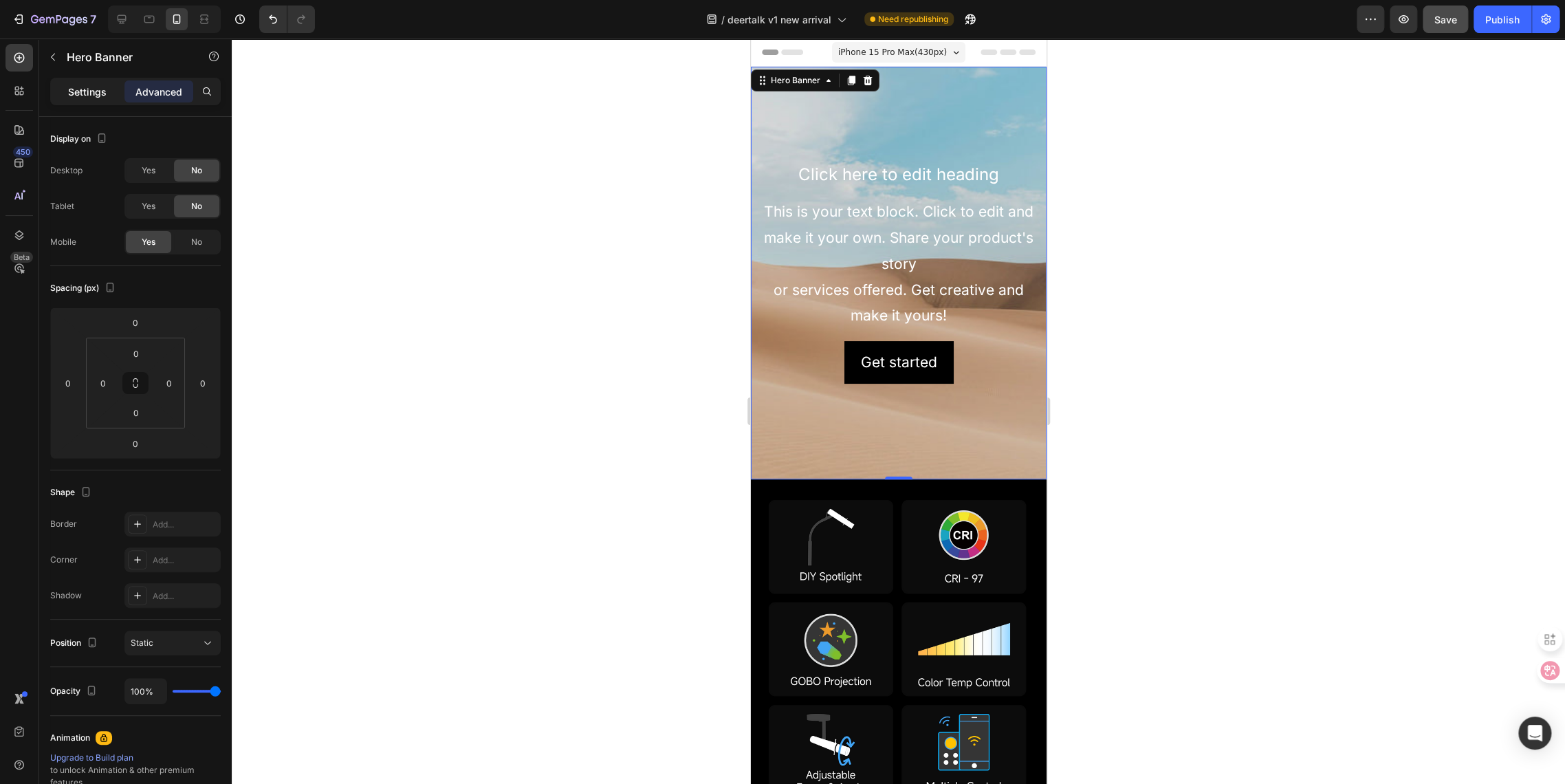
click at [83, 95] on p "Settings" at bounding box center [87, 92] width 38 height 14
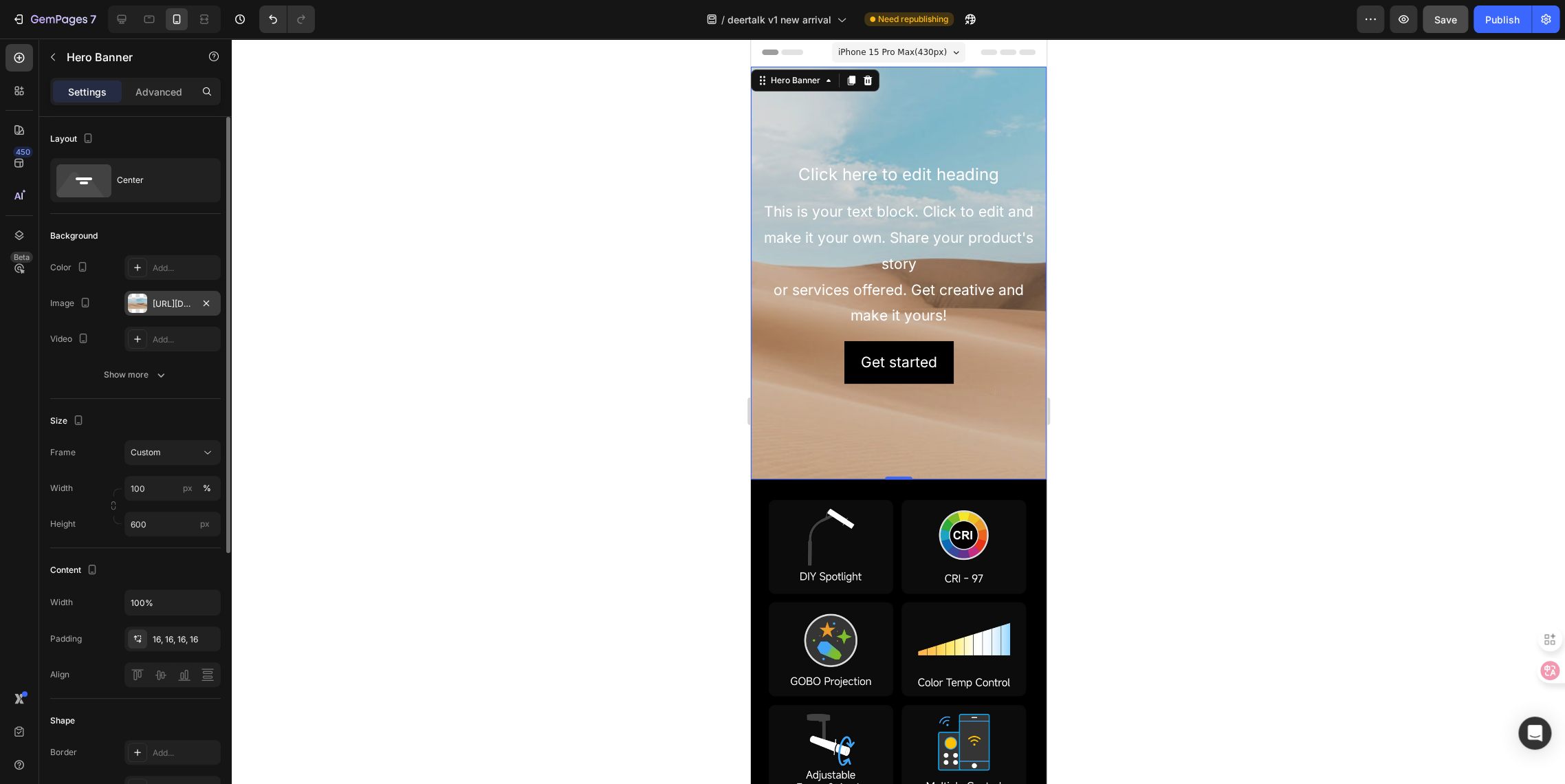
click at [172, 309] on div "[URL][DOMAIN_NAME]" at bounding box center [172, 304] width 40 height 13
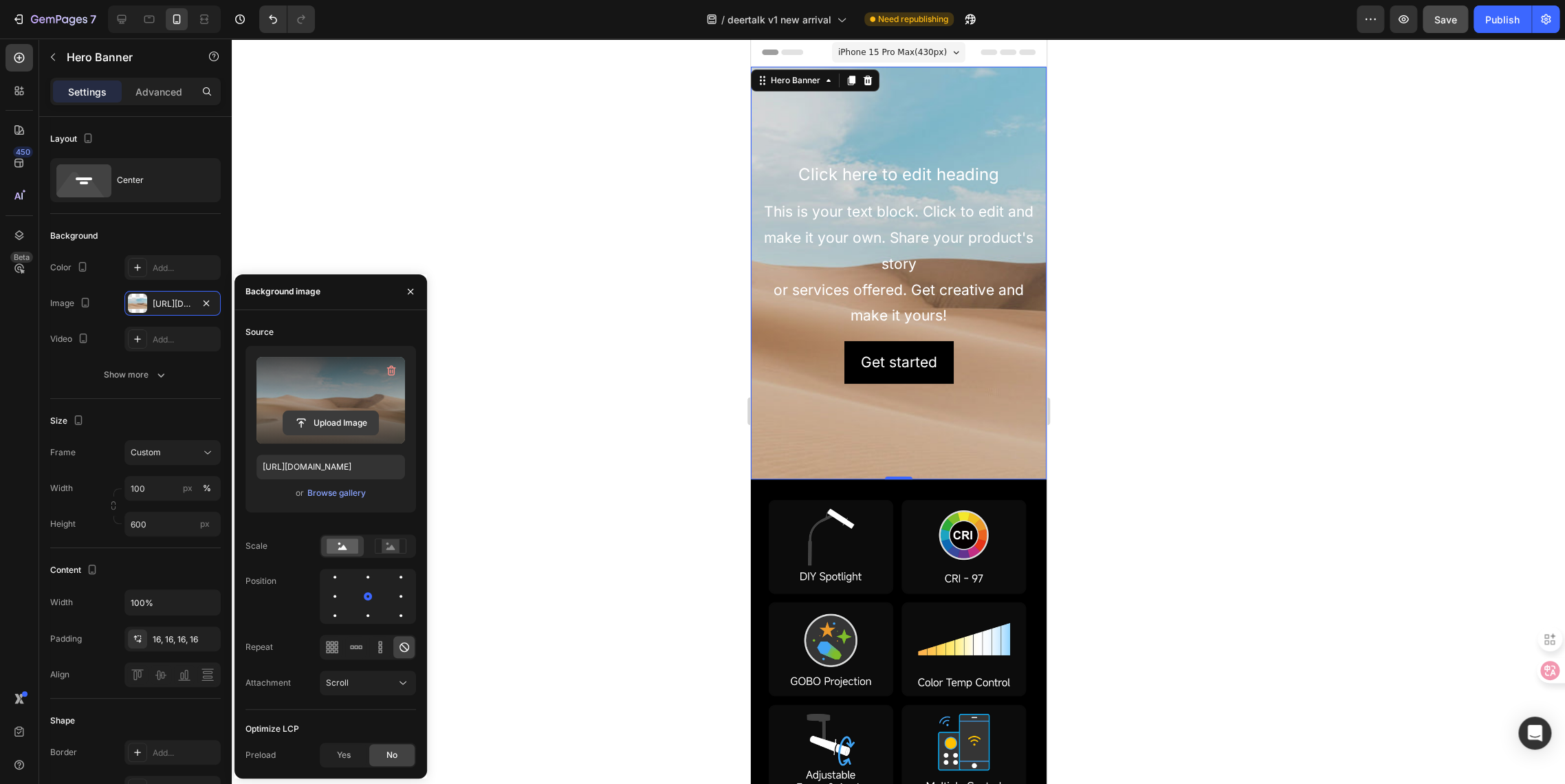
click at [340, 420] on input "file" at bounding box center [331, 422] width 95 height 23
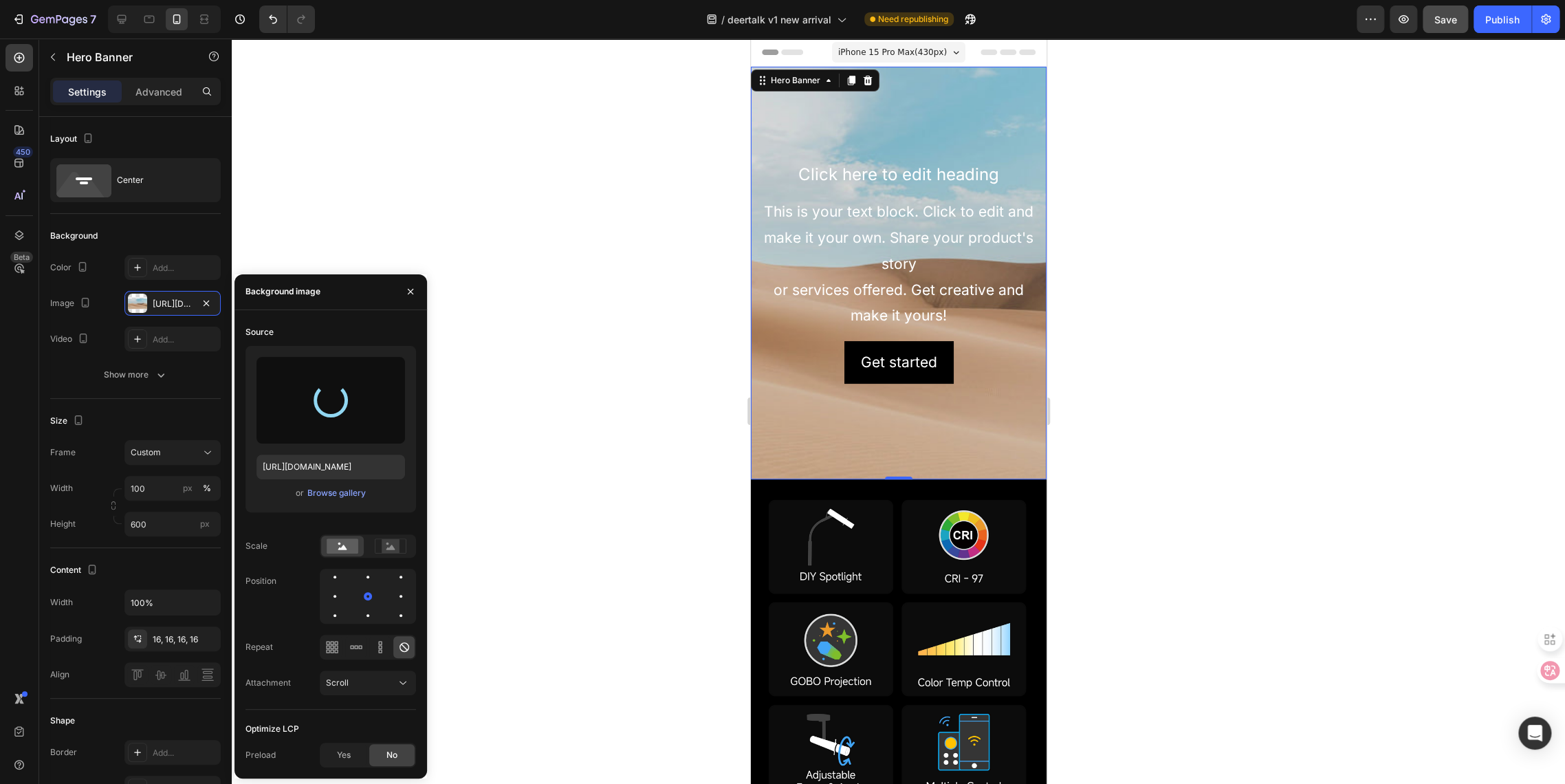
type input "[URL][DOMAIN_NAME]"
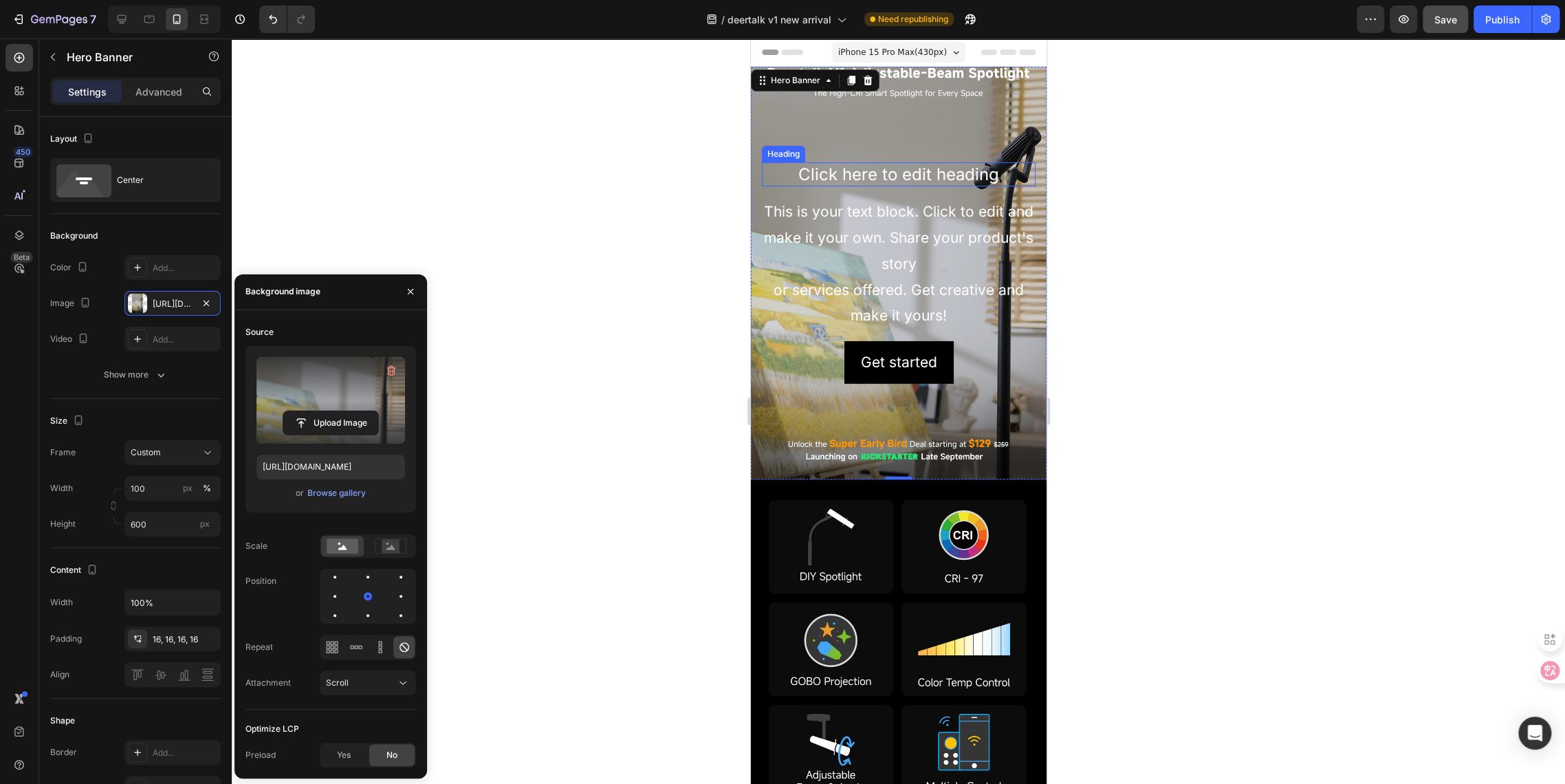
click at [860, 174] on h2 "Click here to edit heading" at bounding box center [898, 174] width 273 height 24
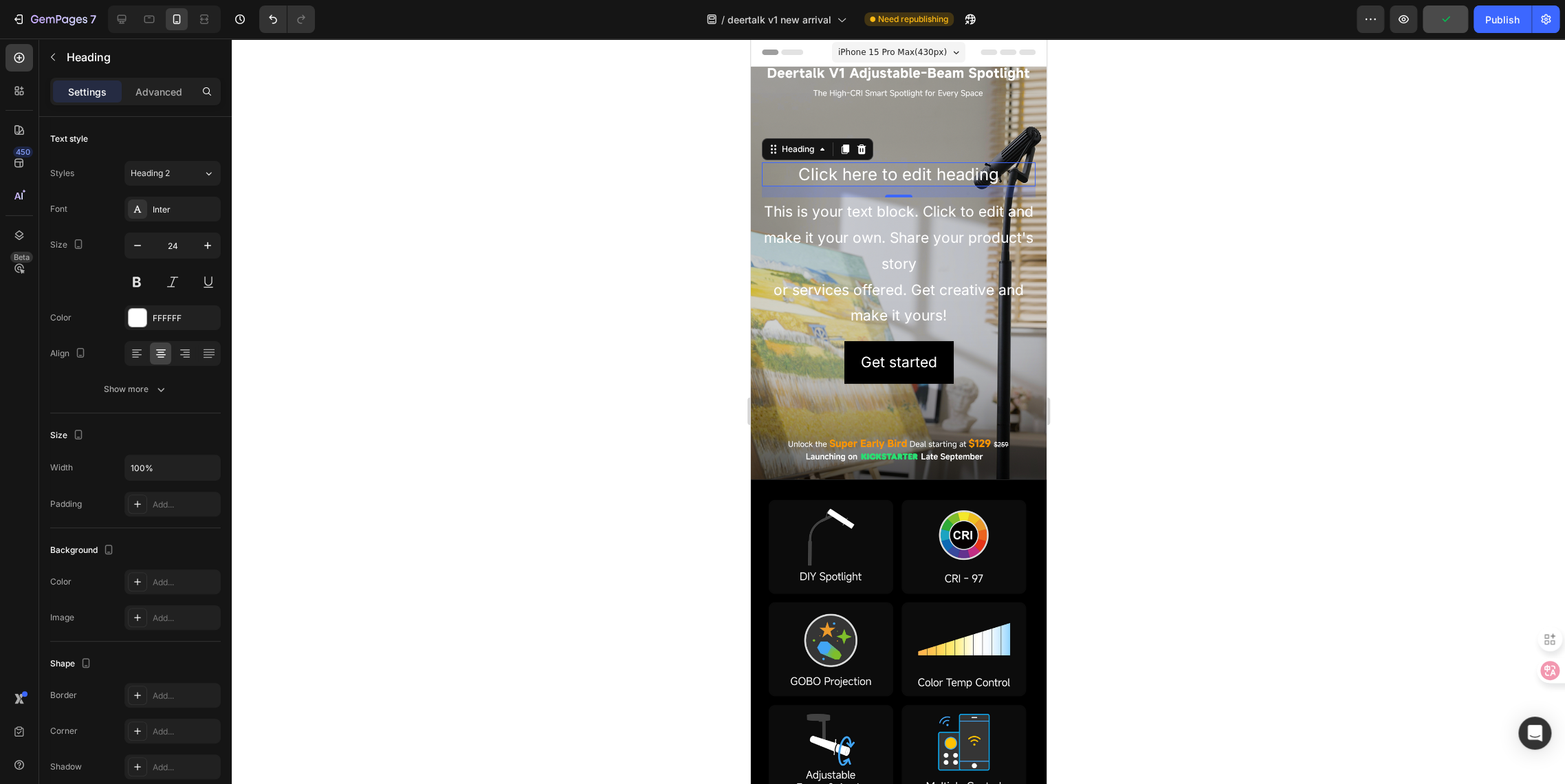
click at [864, 152] on icon at bounding box center [861, 149] width 9 height 10
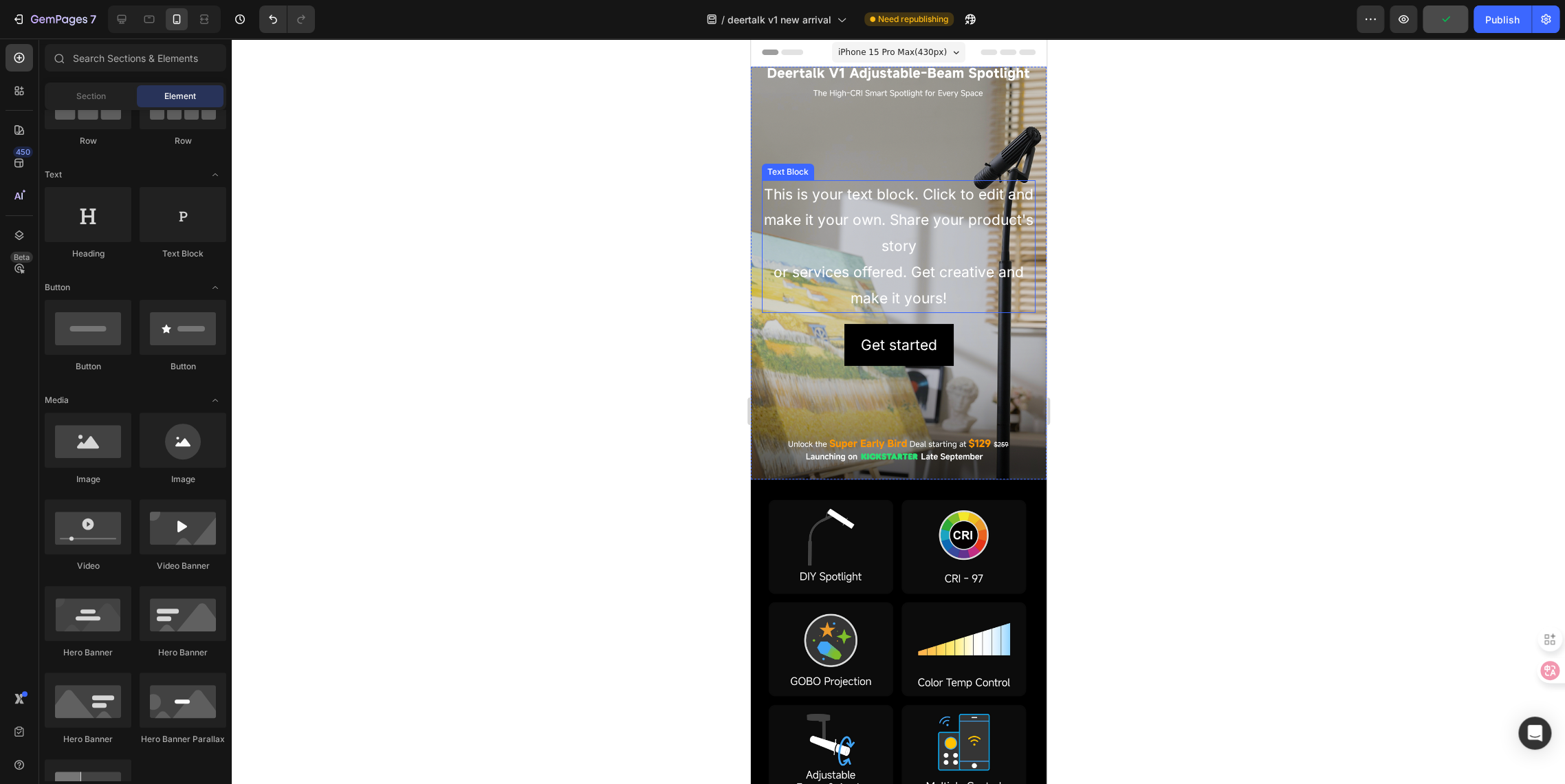
click at [862, 213] on div "This is your text block. Click to edit and make it your own. Share your product…" at bounding box center [898, 246] width 273 height 133
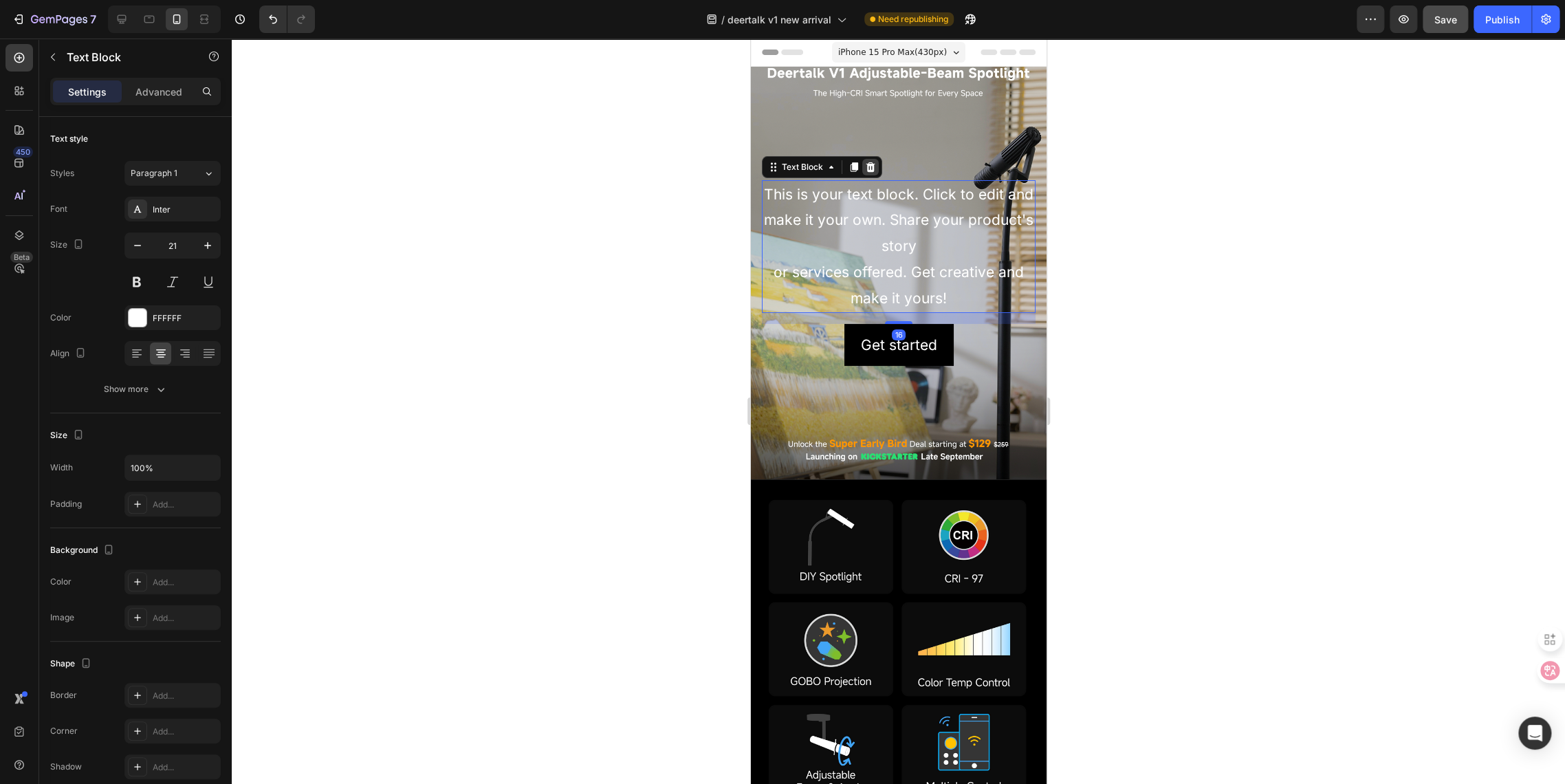
click at [867, 171] on icon at bounding box center [870, 166] width 9 height 10
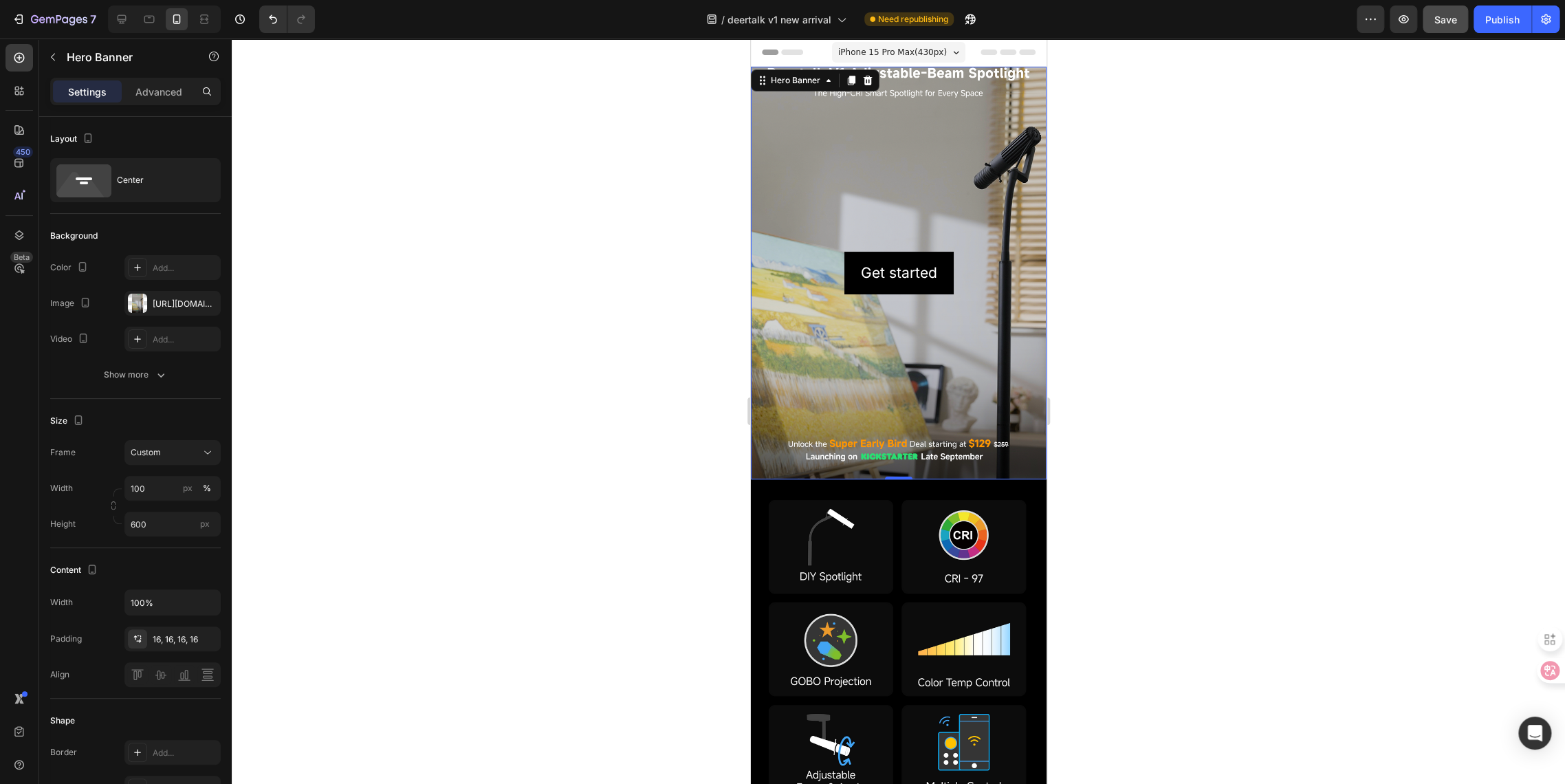
click at [836, 190] on div "Background Image" at bounding box center [898, 273] width 296 height 413
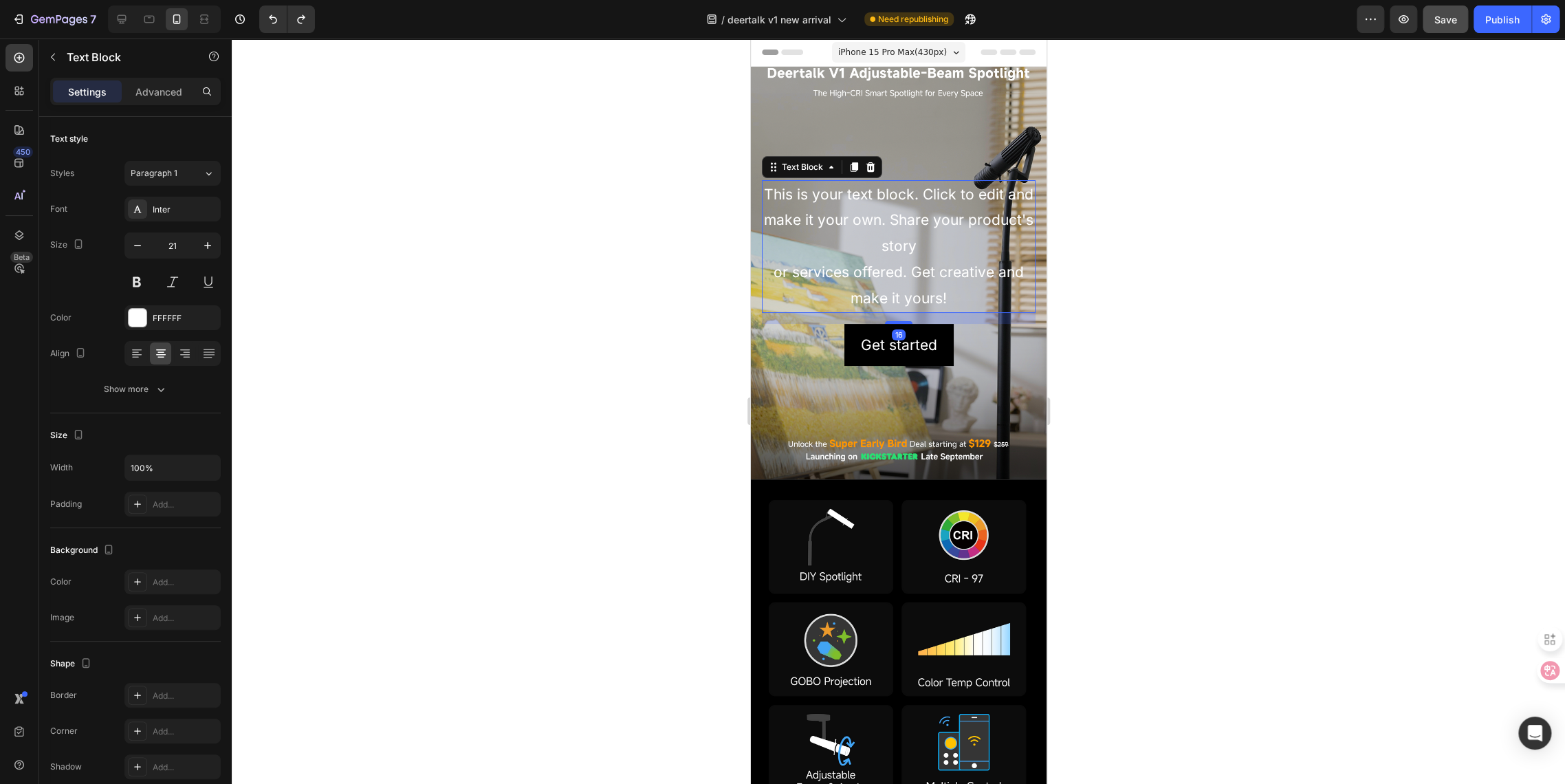
click at [858, 267] on div "This is your text block. Click to edit and make it your own. Share your product…" at bounding box center [898, 246] width 273 height 133
click at [867, 170] on icon at bounding box center [870, 166] width 9 height 10
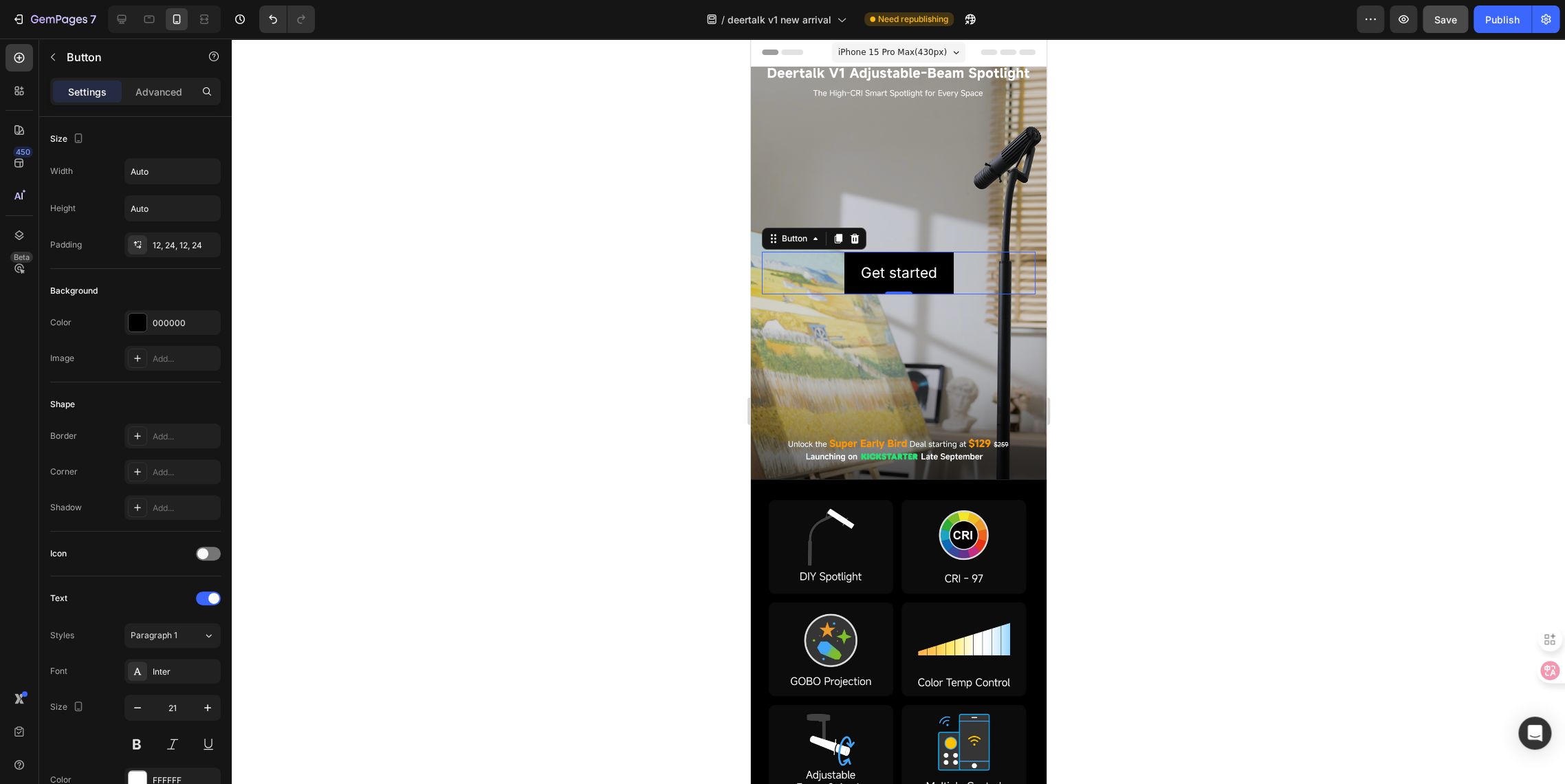
click at [822, 288] on div "Get started Button 0" at bounding box center [898, 273] width 273 height 43
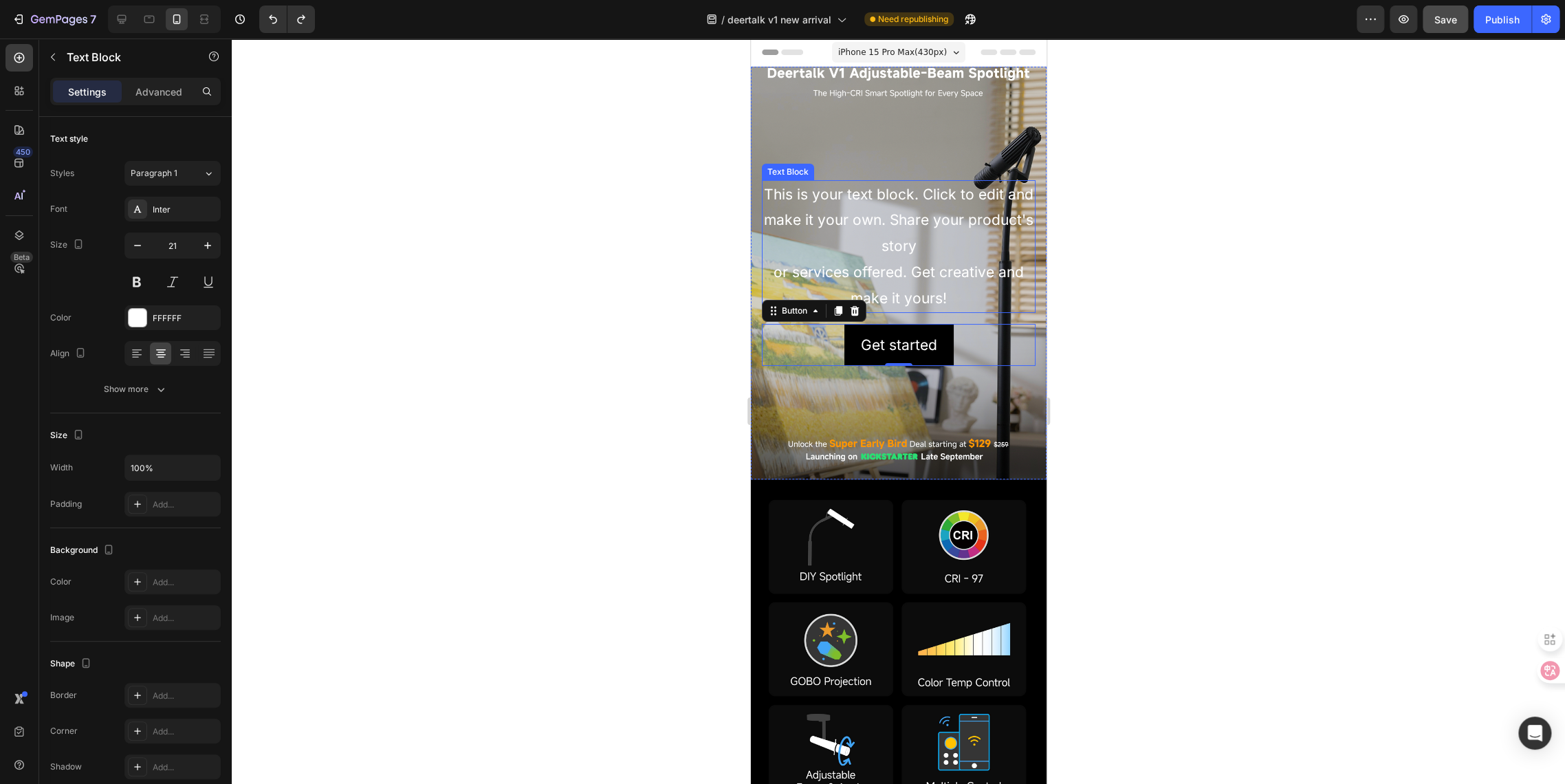
click at [822, 244] on div "This is your text block. Click to edit and make it your own. Share your product…" at bounding box center [898, 246] width 273 height 133
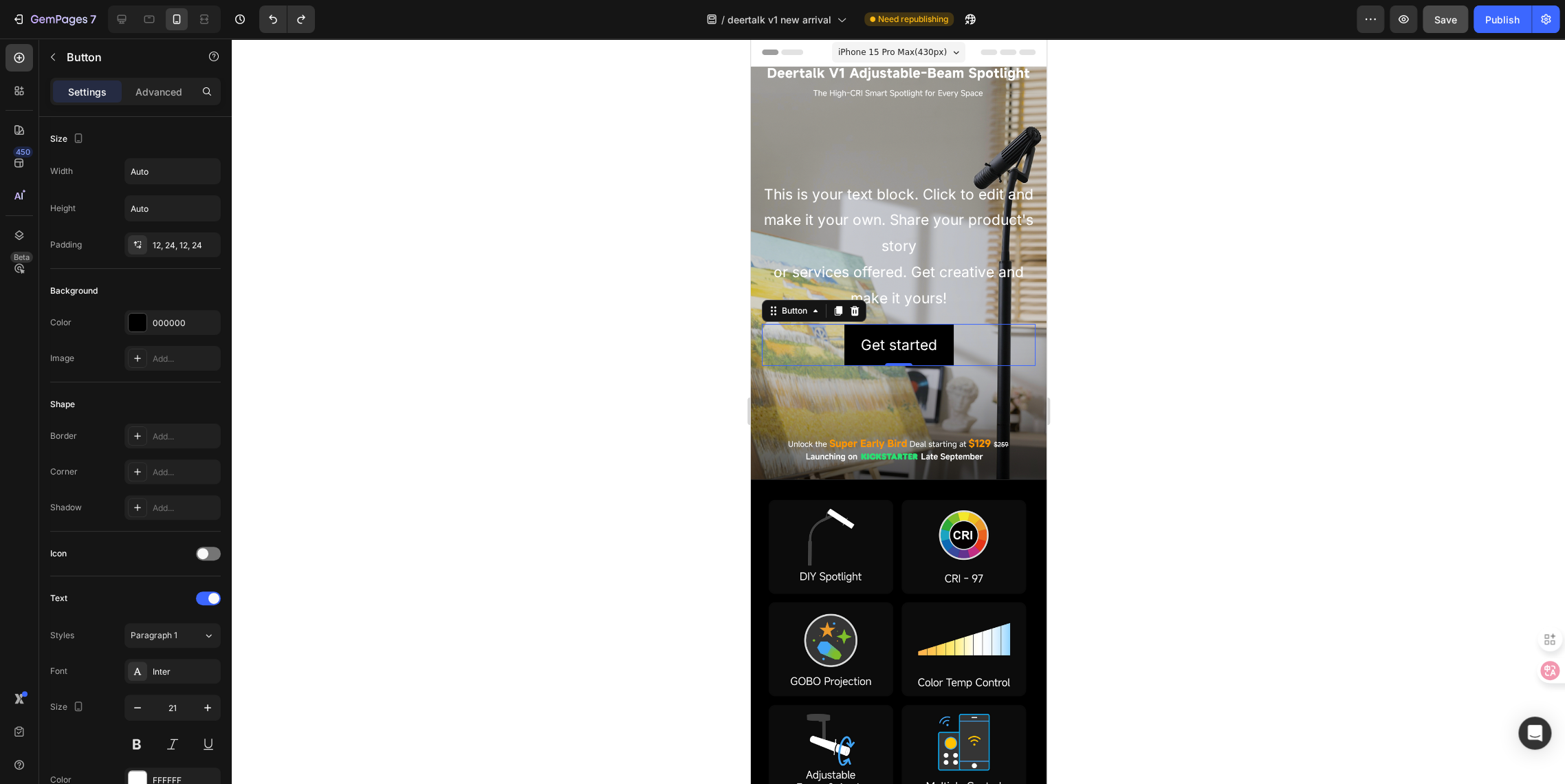
click at [818, 342] on div "Get started Button 0" at bounding box center [898, 346] width 273 height 43
click at [850, 312] on icon at bounding box center [854, 311] width 11 height 11
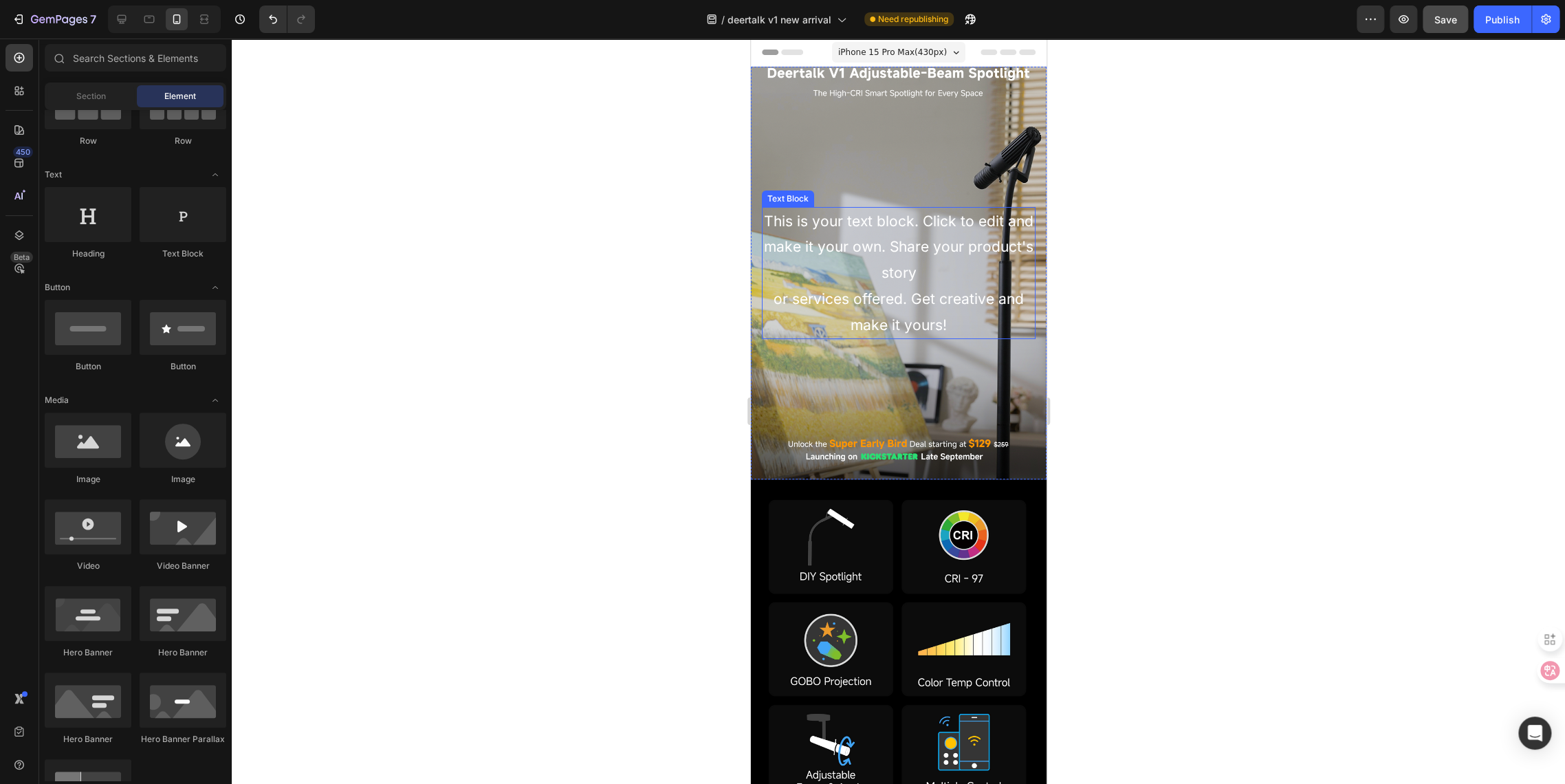
click at [832, 279] on div "This is your text block. Click to edit and make it your own. Share your product…" at bounding box center [898, 273] width 273 height 133
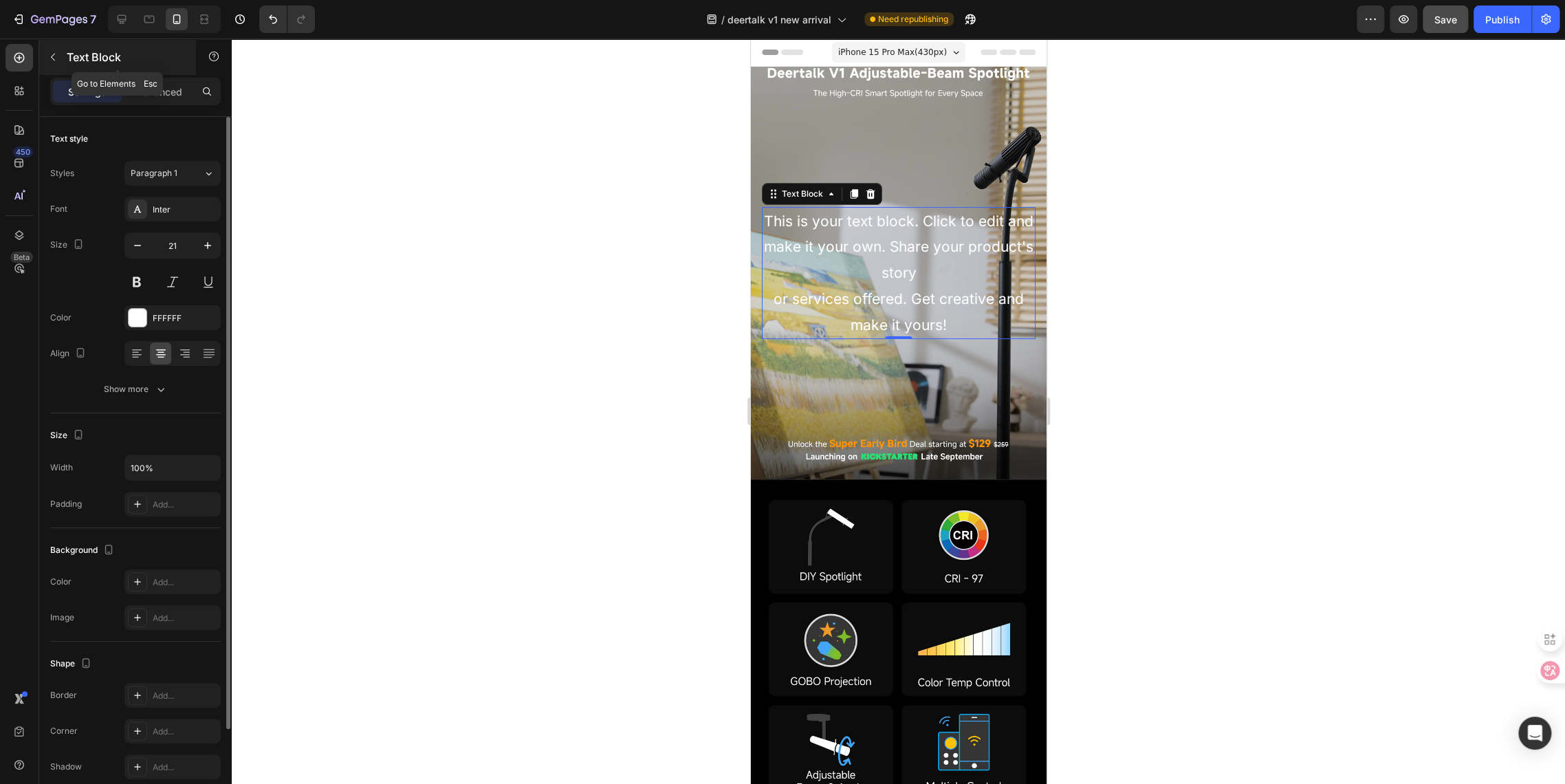
click at [49, 67] on button "button" at bounding box center [53, 57] width 22 height 22
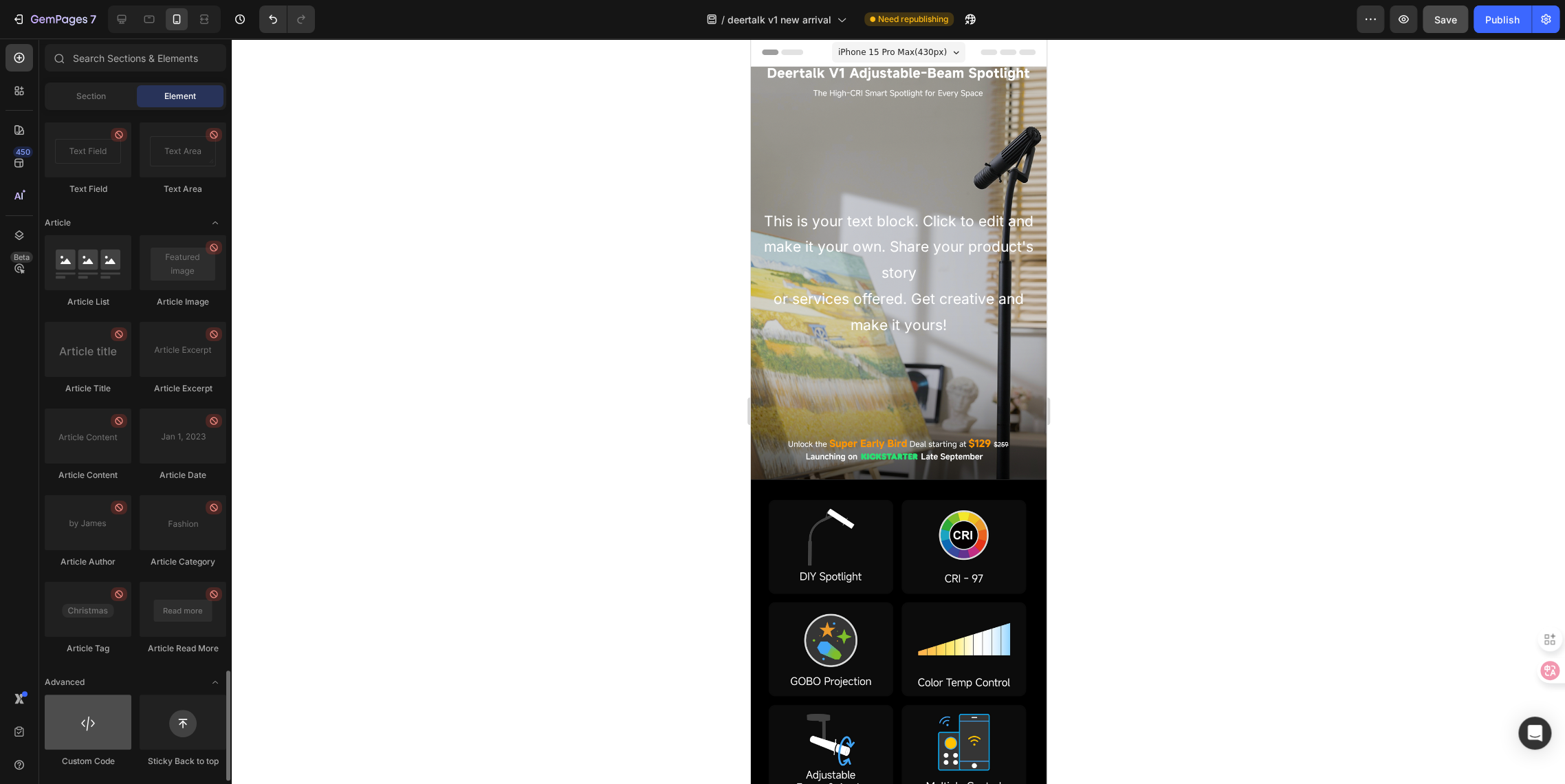
scroll to position [3404, 0]
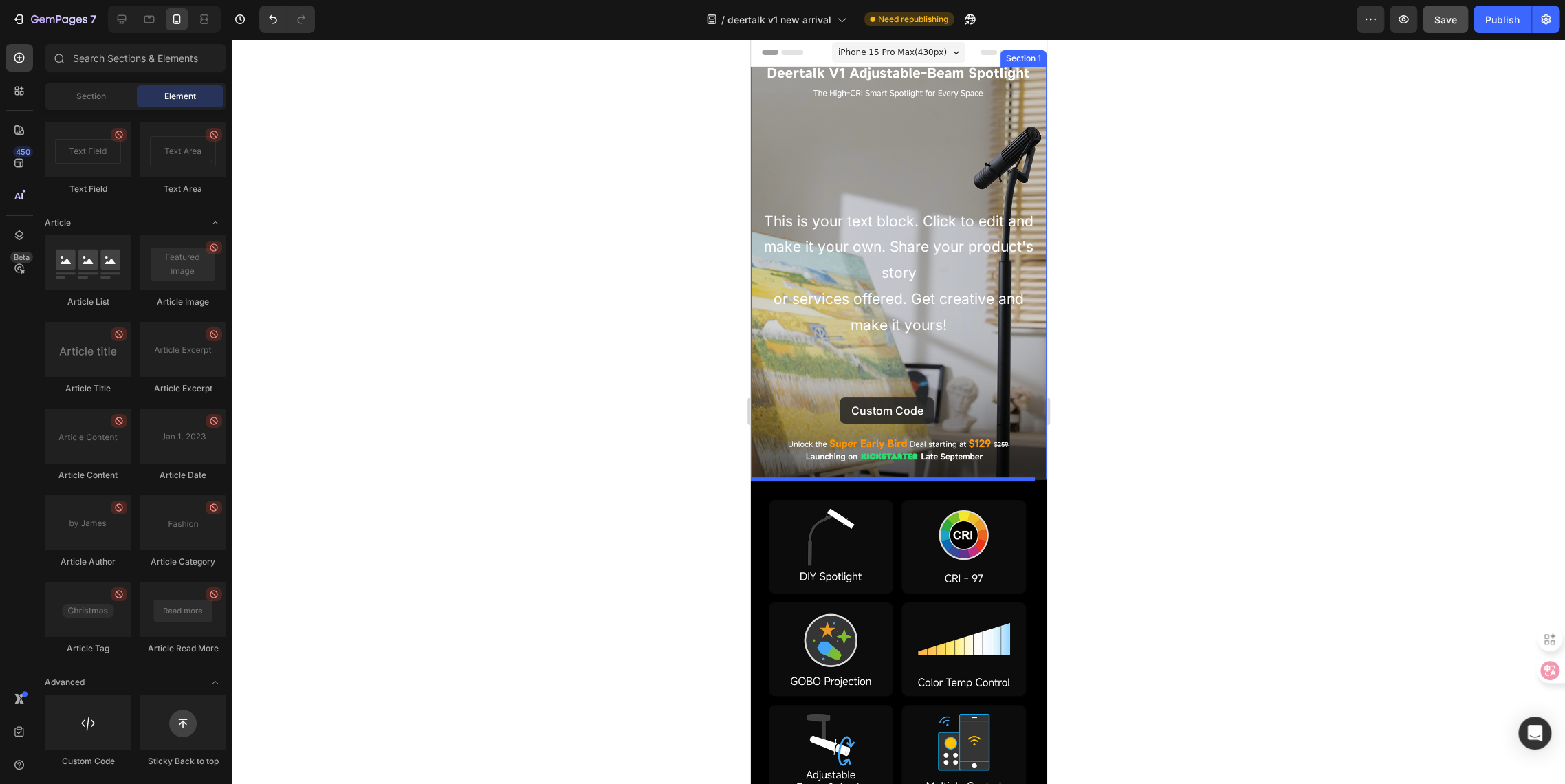
drag, startPoint x: 844, startPoint y: 763, endPoint x: 840, endPoint y: 396, distance: 367.0
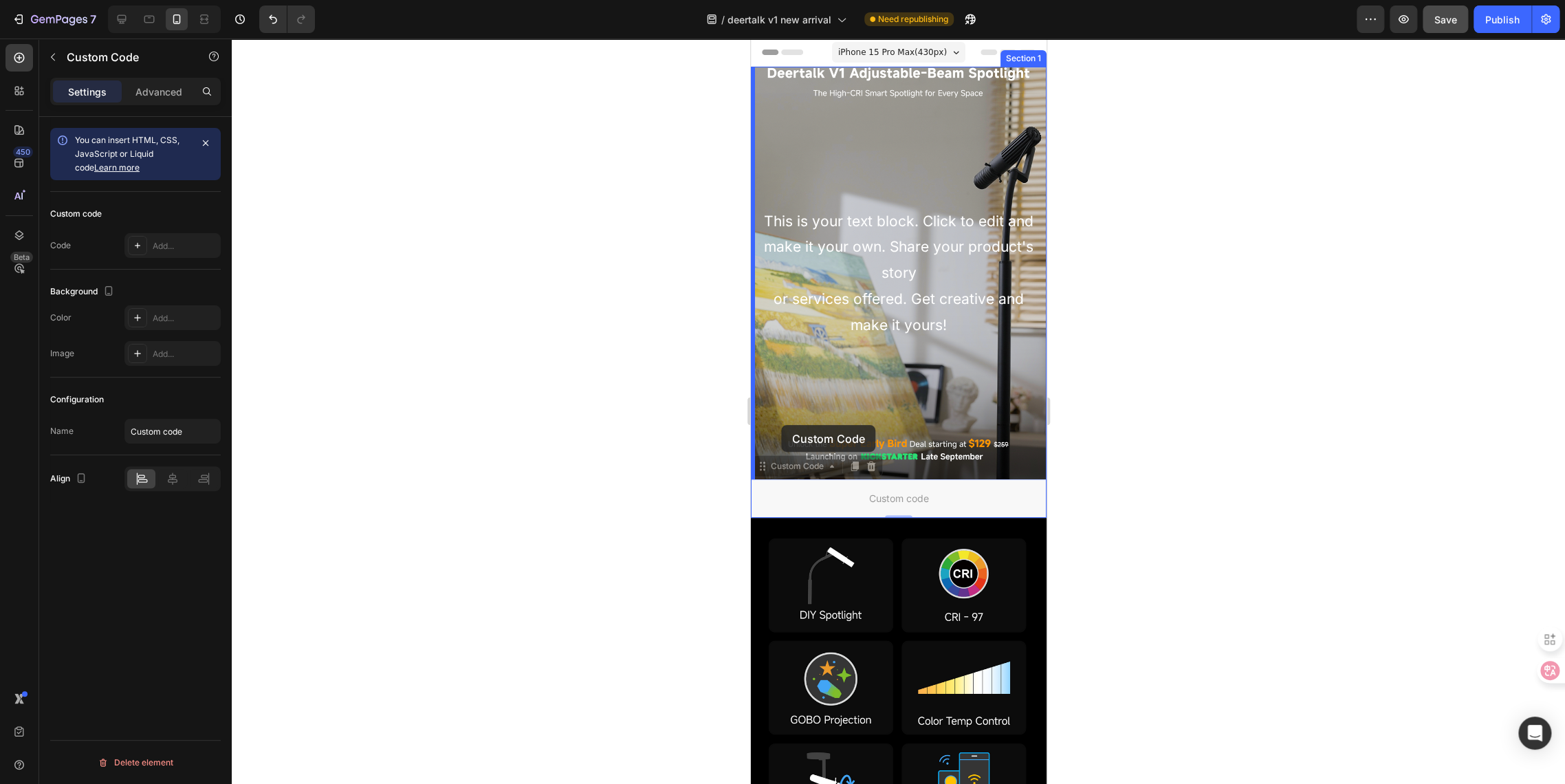
drag, startPoint x: 763, startPoint y: 473, endPoint x: 782, endPoint y: 425, distance: 51.6
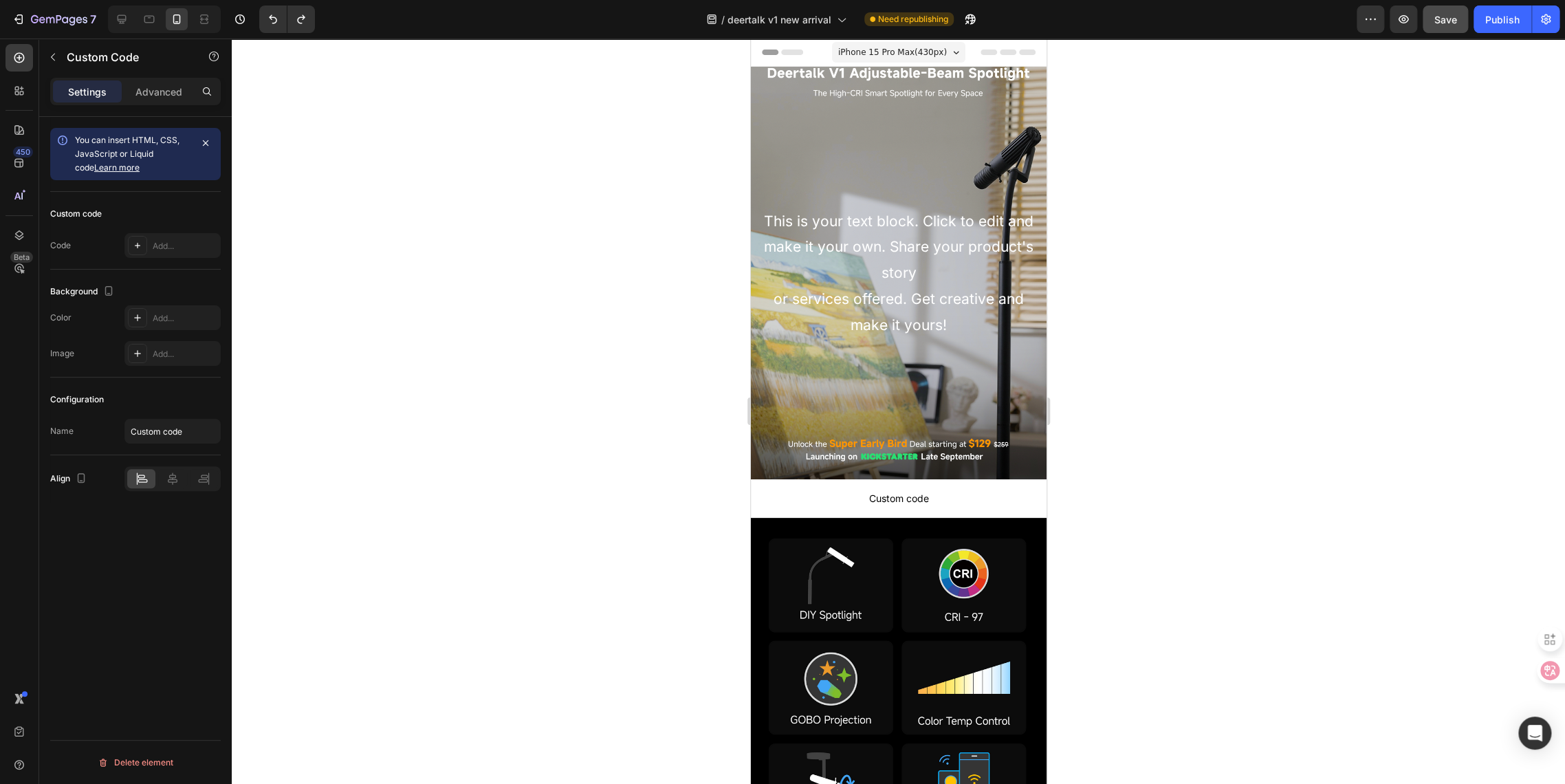
click at [817, 500] on span "Custom code" at bounding box center [898, 498] width 296 height 16
click at [883, 505] on span "Custom code" at bounding box center [898, 498] width 296 height 16
click at [844, 488] on p "Custom code" at bounding box center [898, 498] width 296 height 38
click at [879, 277] on div "This is your text block. Click to edit and make it your own. Share your product…" at bounding box center [898, 273] width 273 height 133
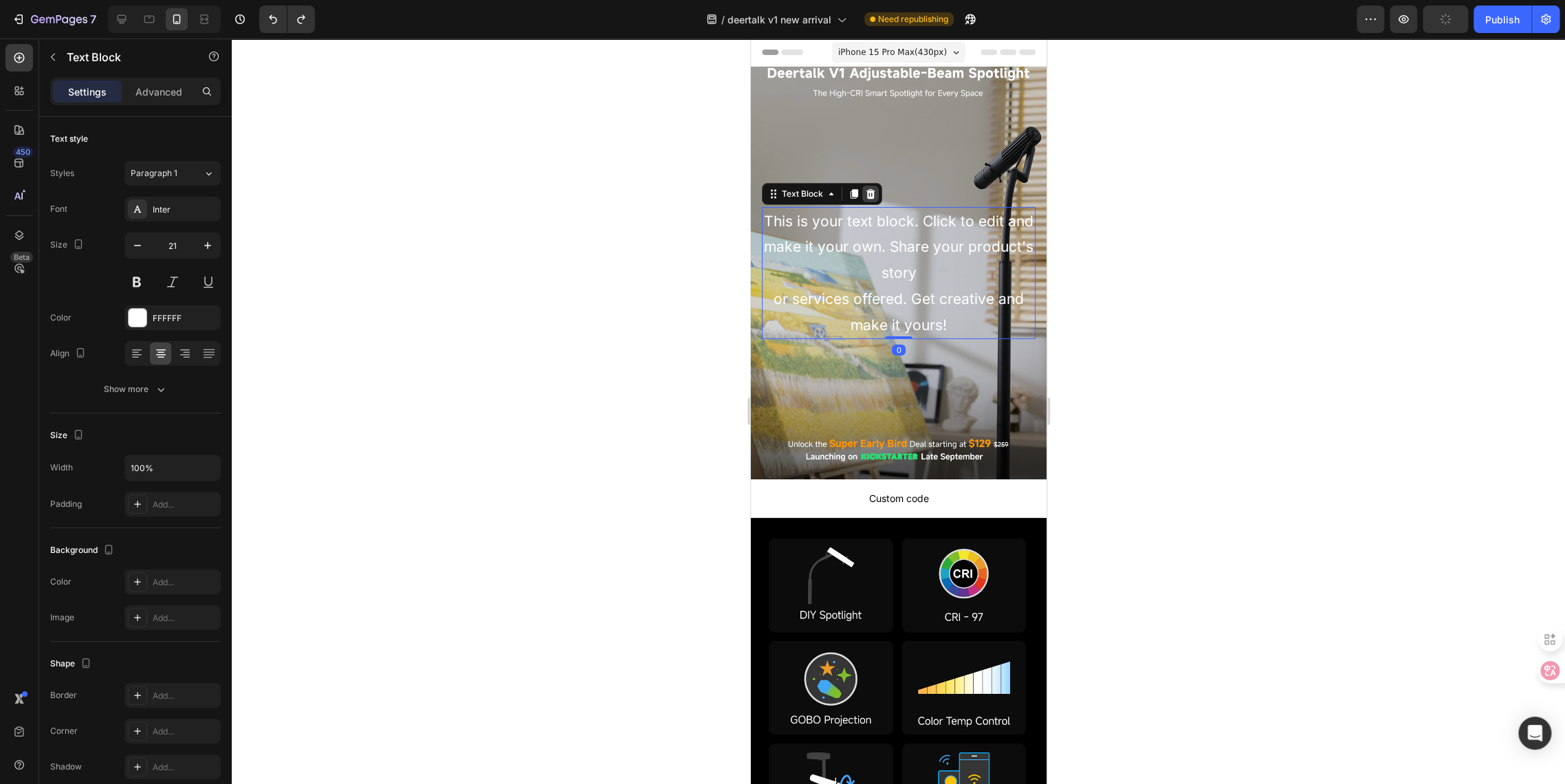
click at [870, 196] on icon at bounding box center [870, 193] width 9 height 10
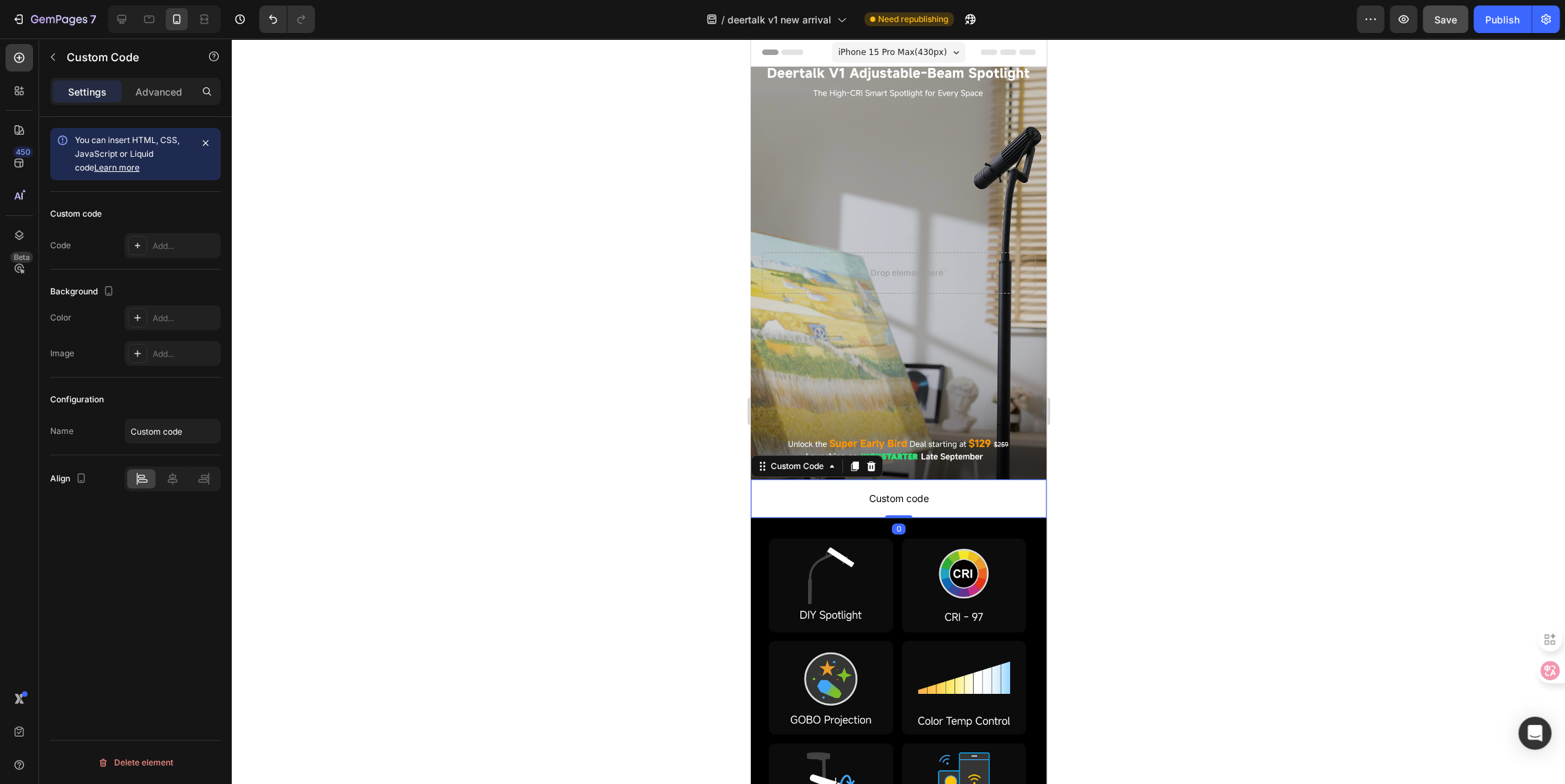
click at [800, 488] on p "Custom code" at bounding box center [898, 498] width 296 height 38
click at [872, 467] on icon at bounding box center [870, 466] width 11 height 11
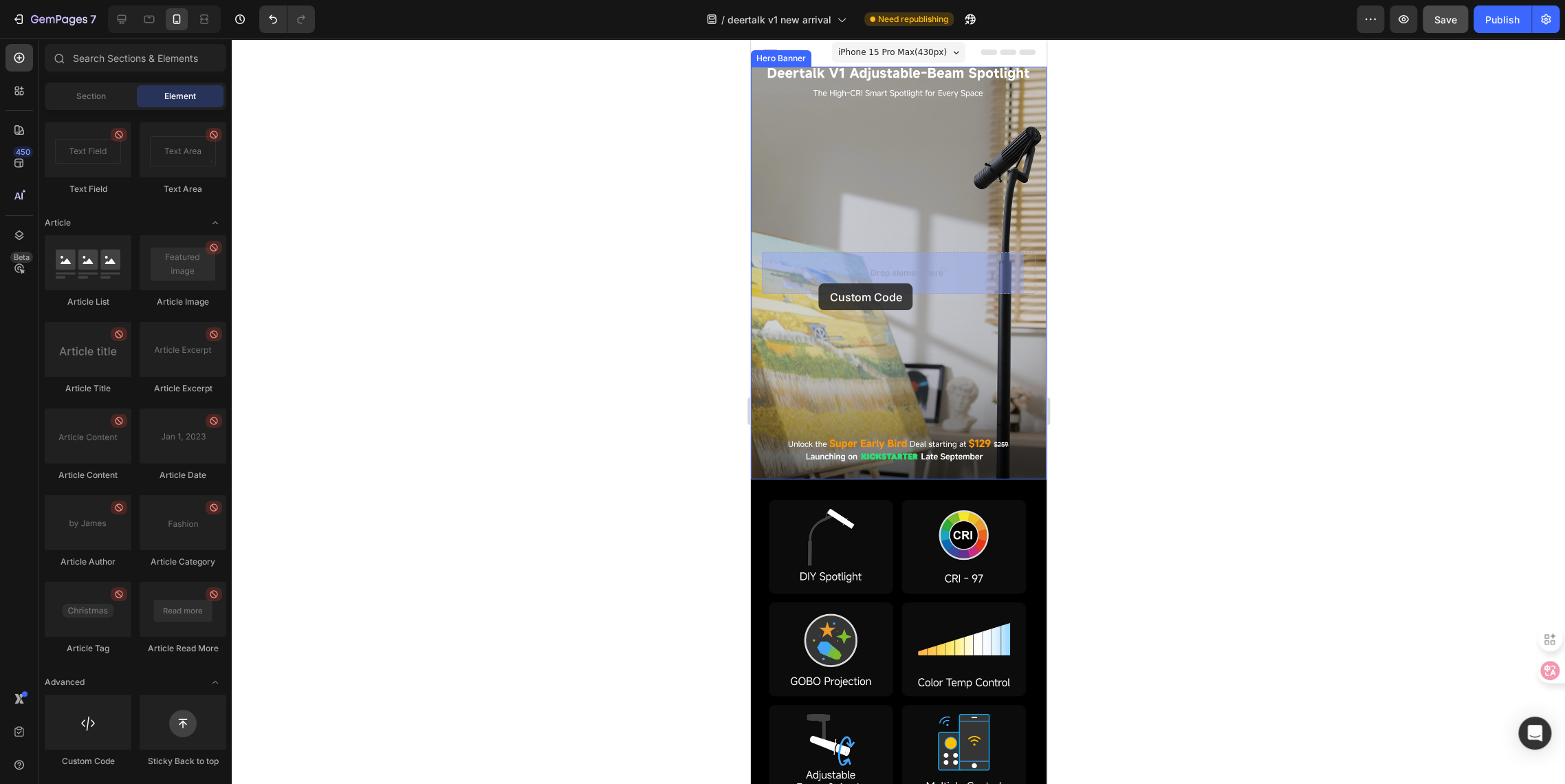
drag, startPoint x: 832, startPoint y: 760, endPoint x: 818, endPoint y: 283, distance: 477.2
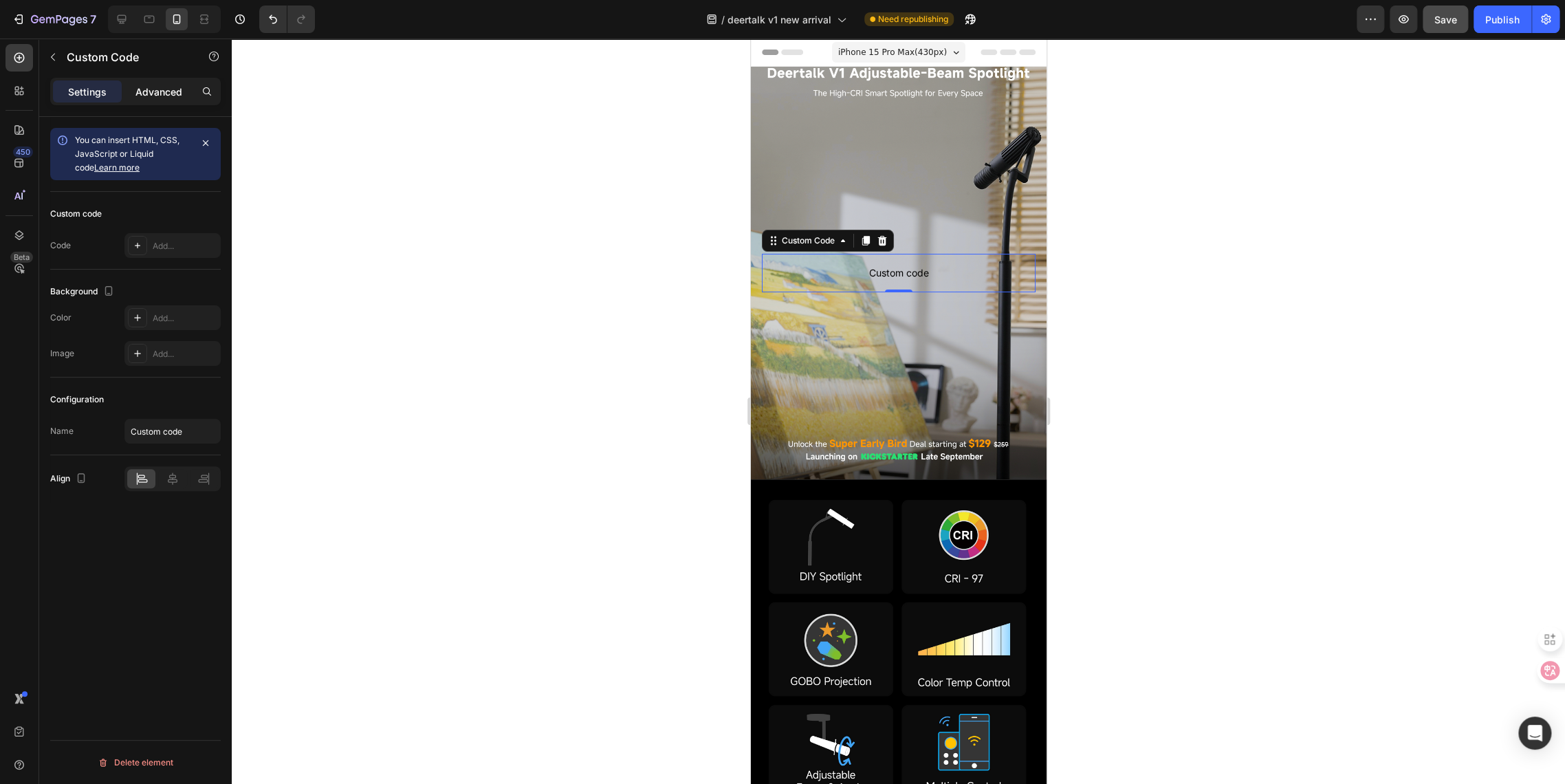
click at [139, 85] on p "Advanced" at bounding box center [159, 92] width 46 height 14
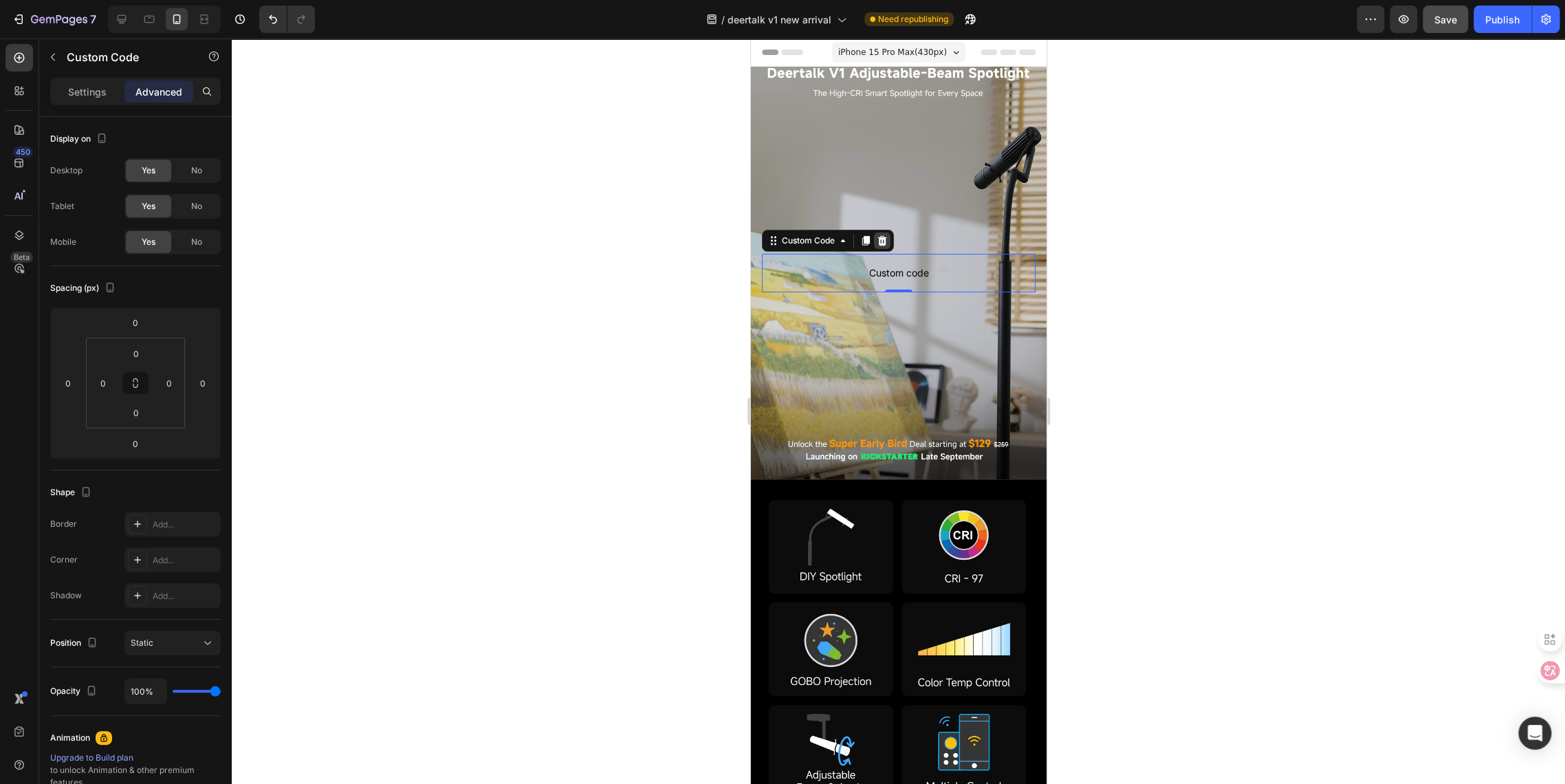
click at [878, 242] on icon at bounding box center [882, 240] width 11 height 11
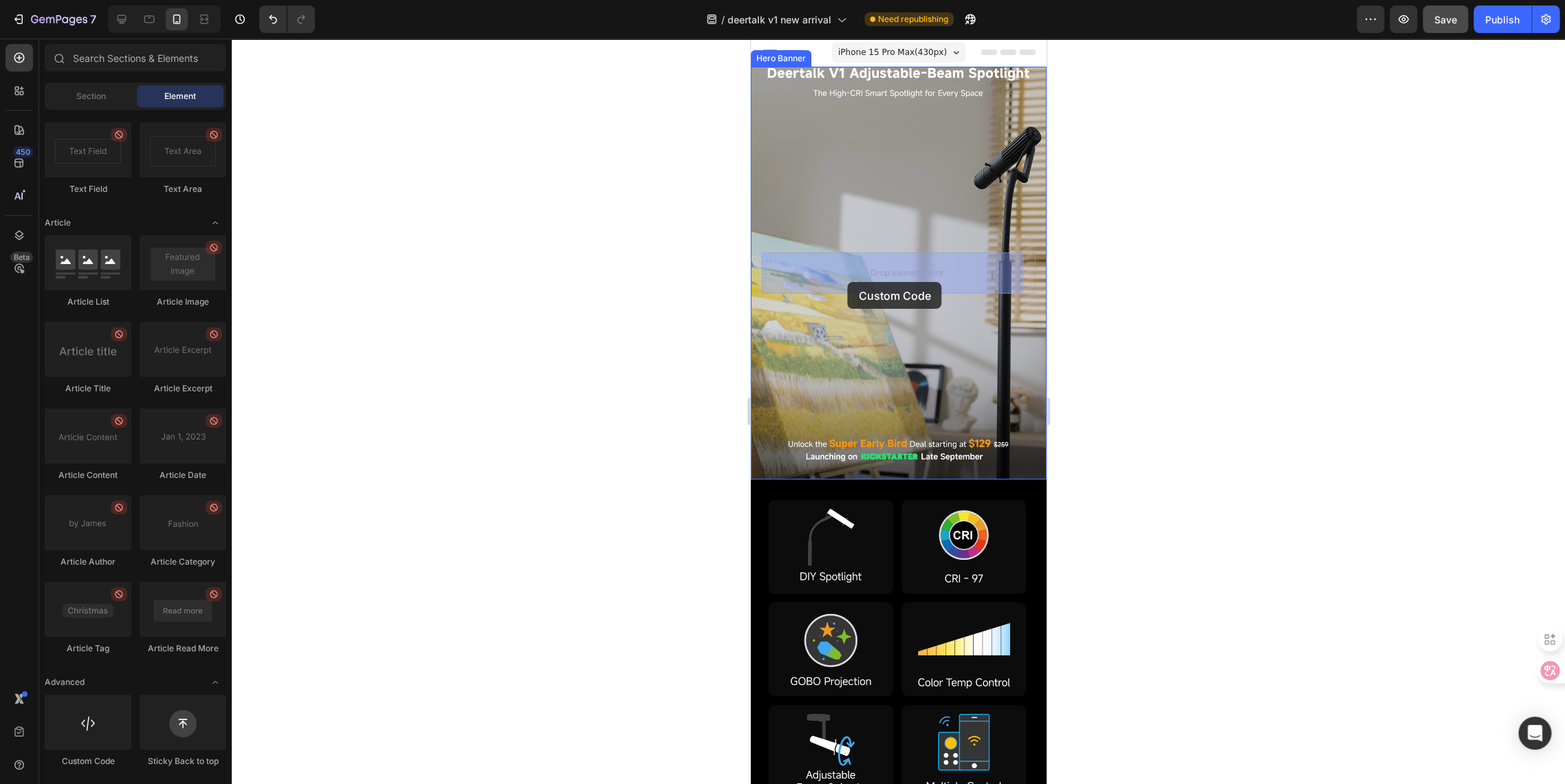
drag, startPoint x: 847, startPoint y: 766, endPoint x: 847, endPoint y: 282, distance: 484.0
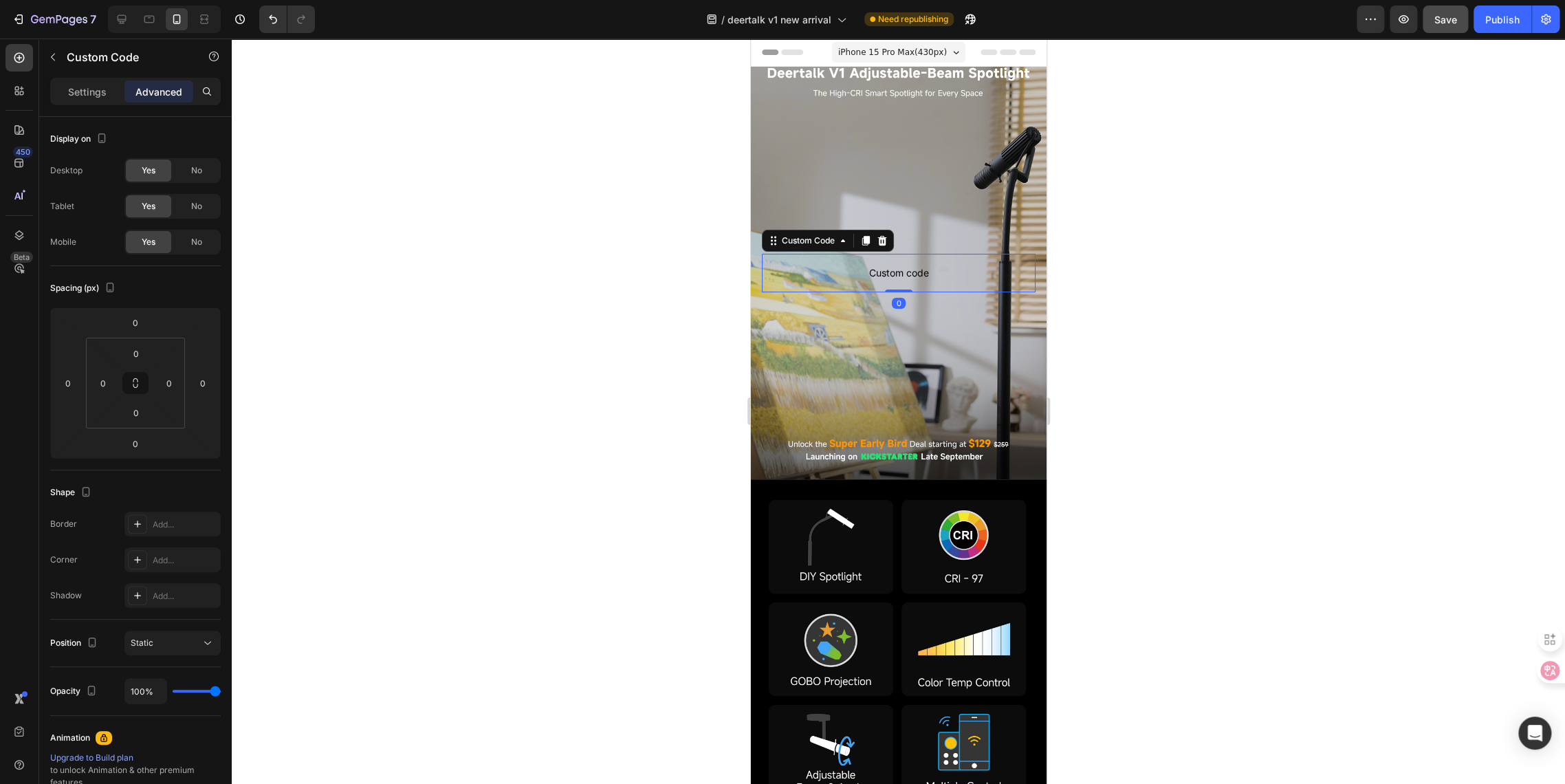
click at [766, 285] on p "Custom code" at bounding box center [898, 272] width 273 height 38
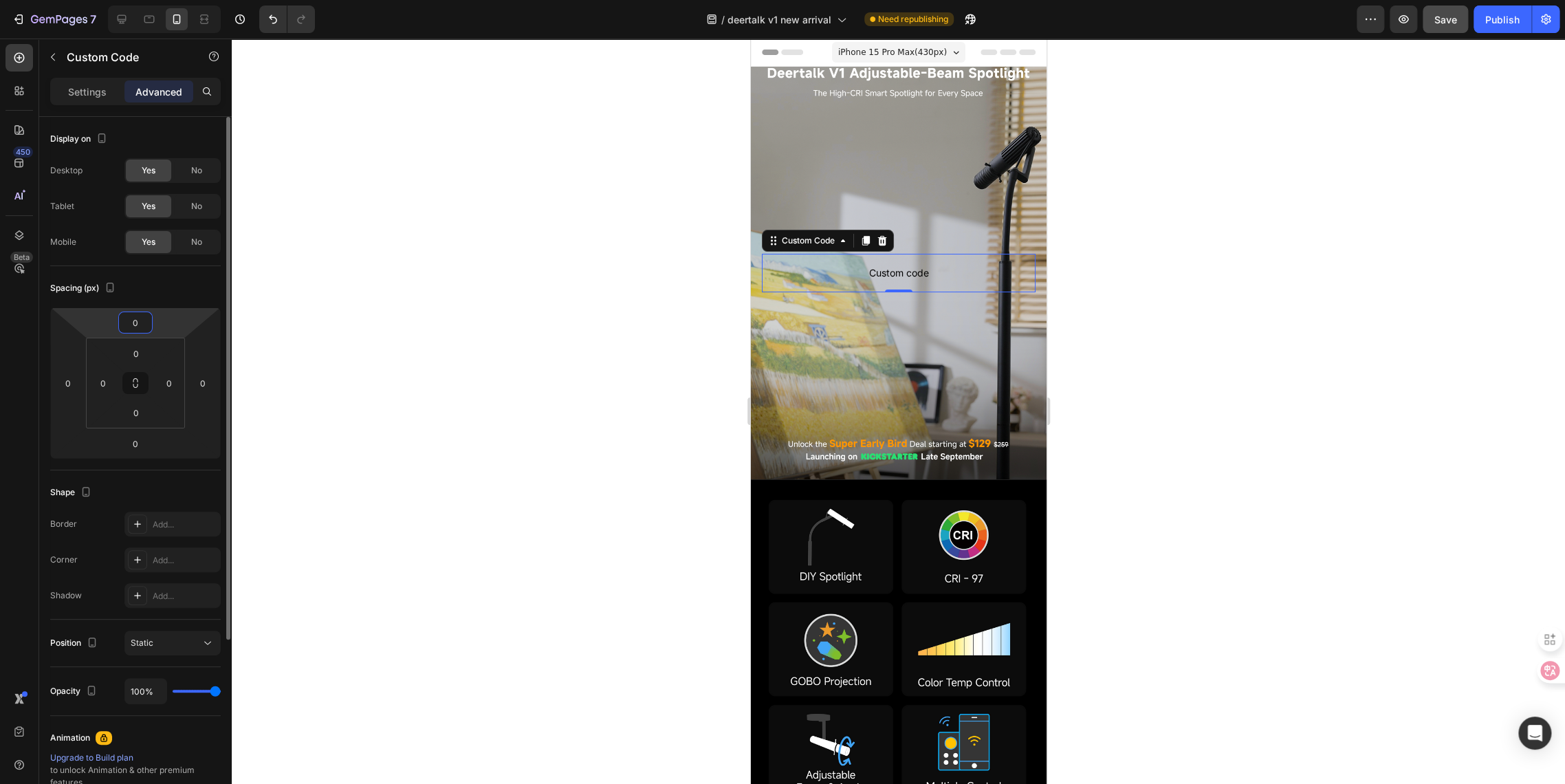
click at [134, 327] on input "0" at bounding box center [135, 321] width 28 height 21
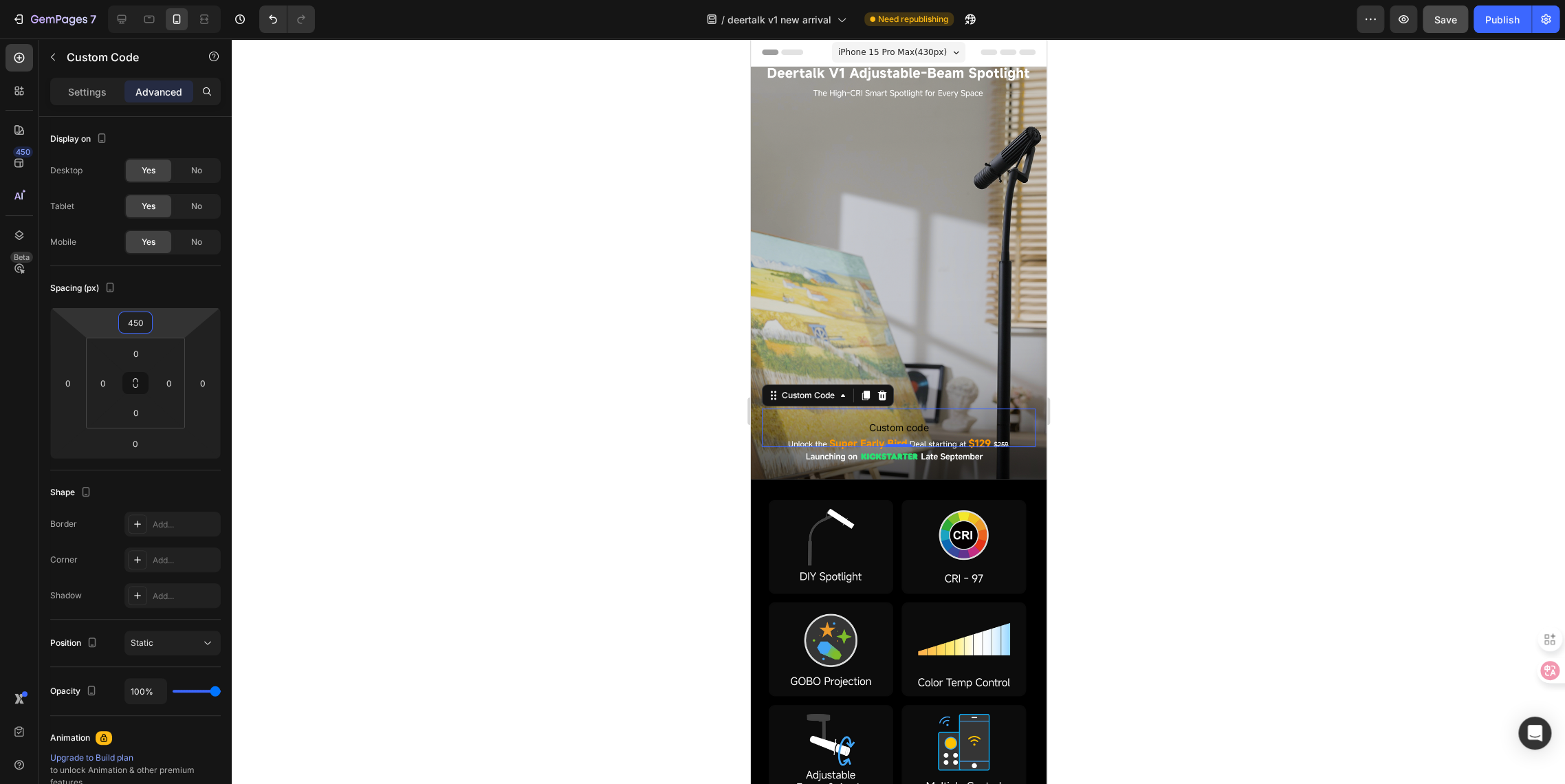
type input "450"
click at [525, 405] on div at bounding box center [898, 411] width 1334 height 745
click at [867, 430] on span "Custom code" at bounding box center [898, 428] width 273 height 16
click at [592, 613] on div at bounding box center [898, 411] width 1334 height 745
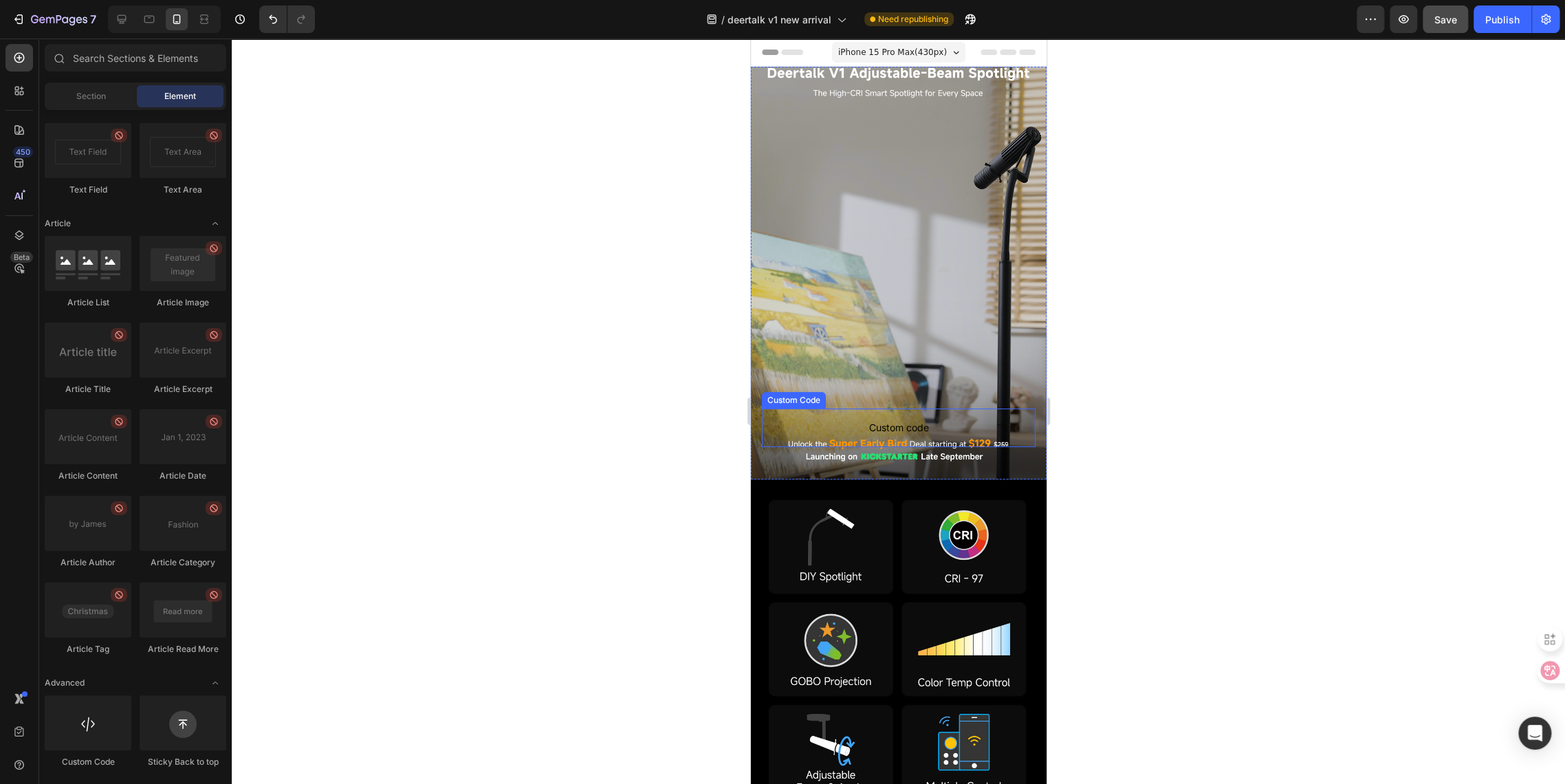
click at [841, 428] on span "Custom code" at bounding box center [898, 428] width 273 height 16
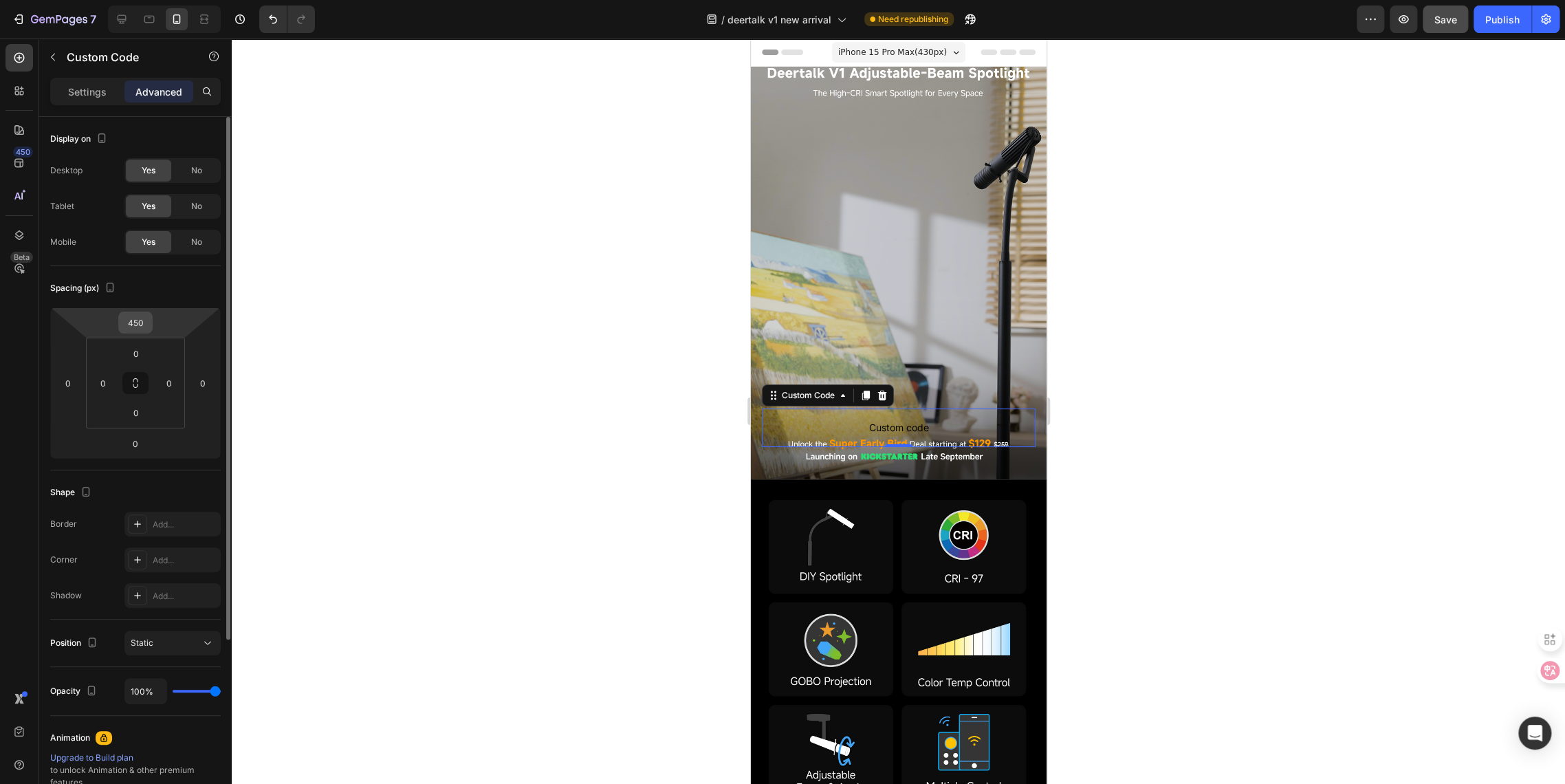
click at [145, 321] on input "450" at bounding box center [135, 321] width 28 height 21
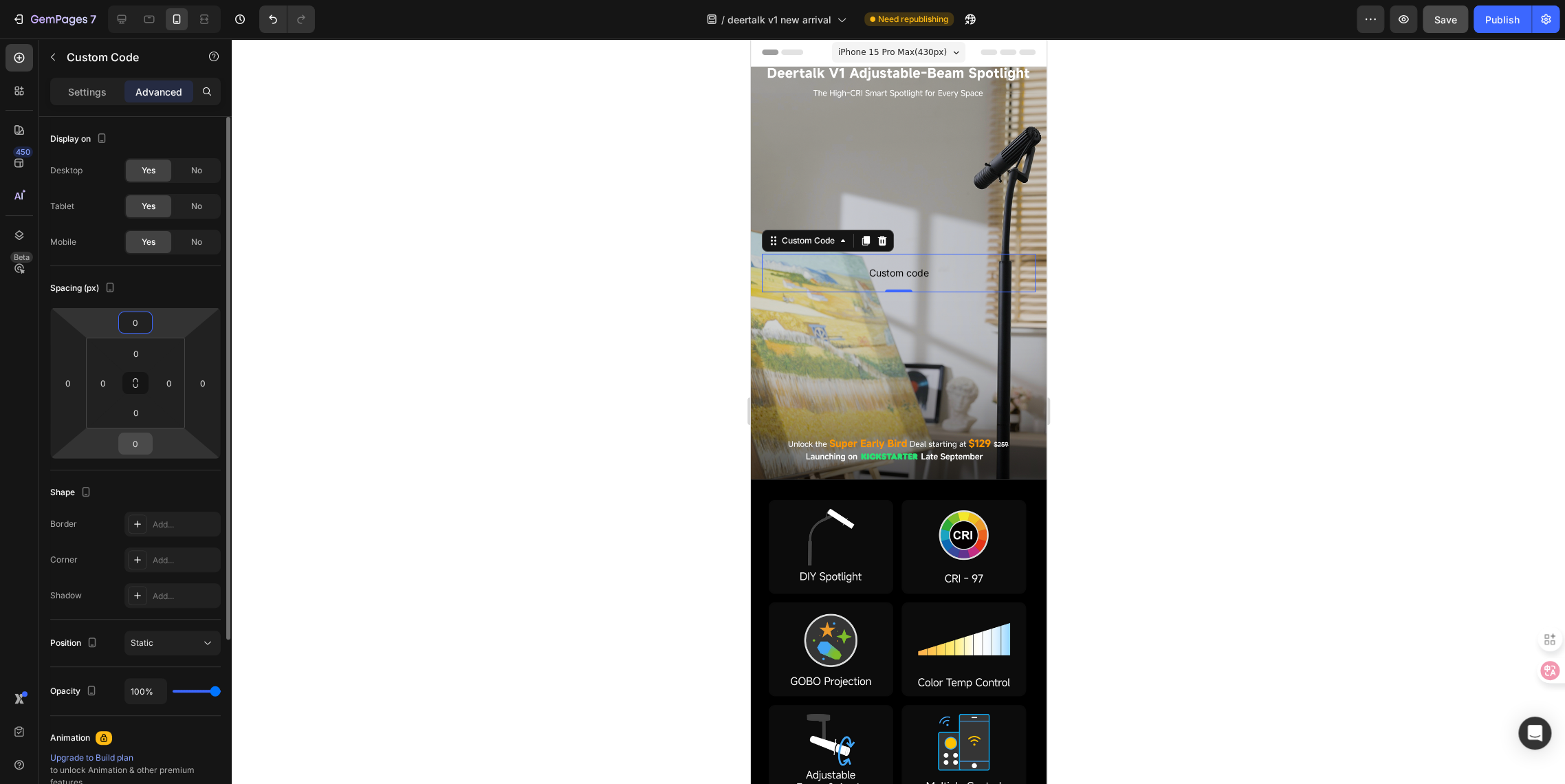
type input "0"
click at [136, 444] on input "0" at bounding box center [135, 443] width 28 height 21
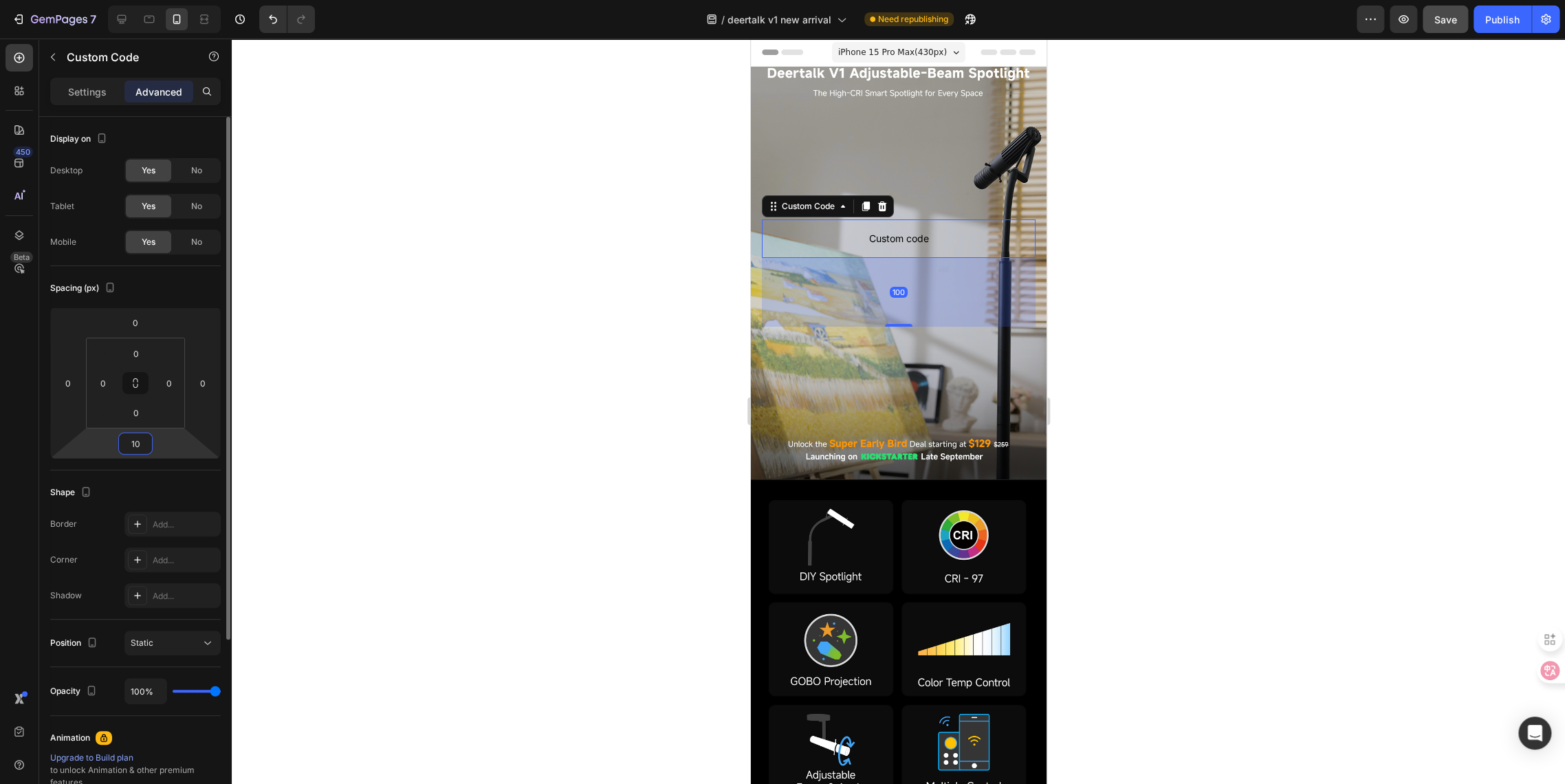
type input "1"
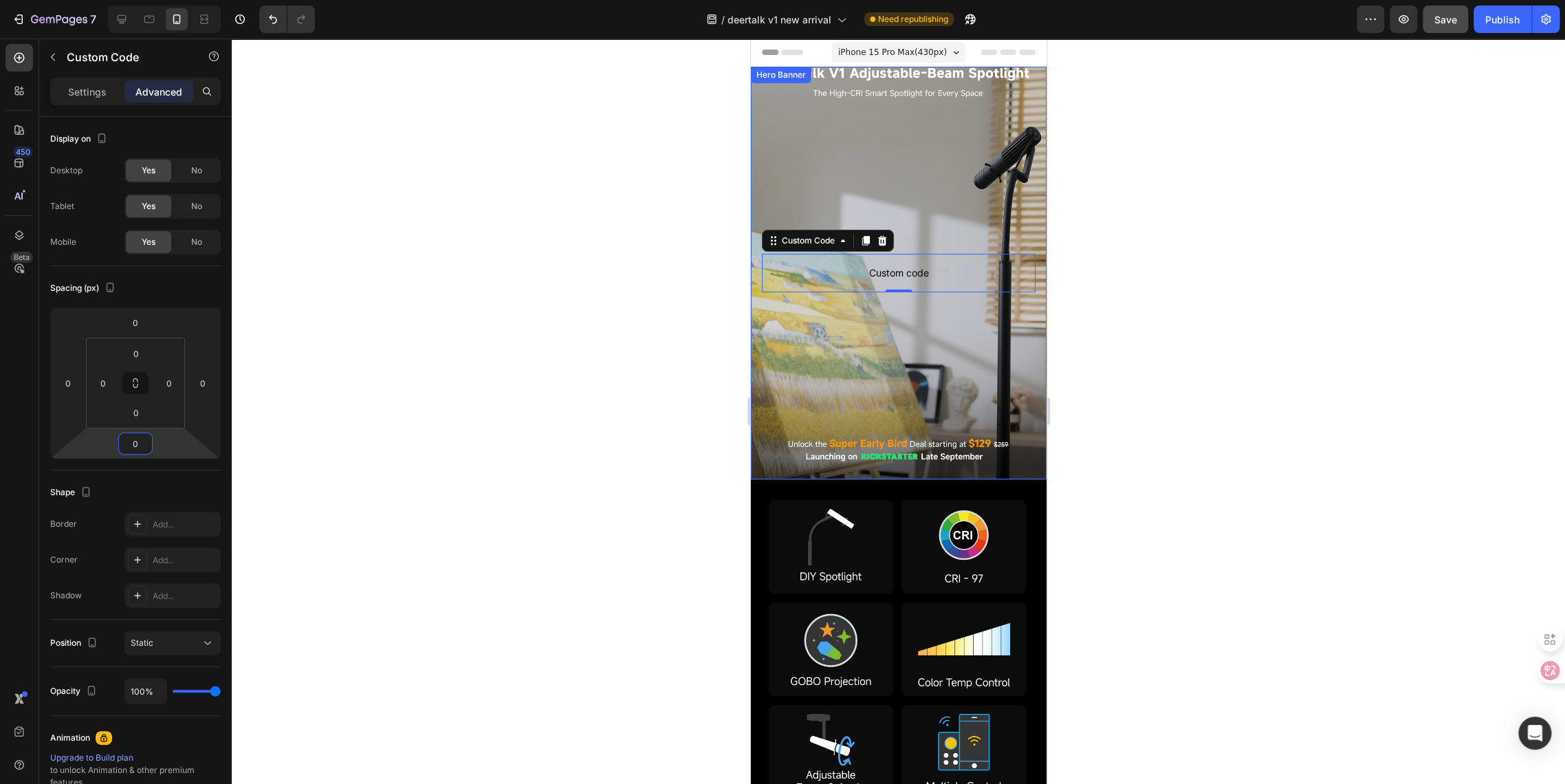
click at [766, 338] on div "Background Image" at bounding box center [898, 273] width 296 height 413
click at [883, 272] on span "Custom code" at bounding box center [898, 272] width 273 height 16
click at [805, 268] on span "Custom code" at bounding box center [898, 272] width 273 height 16
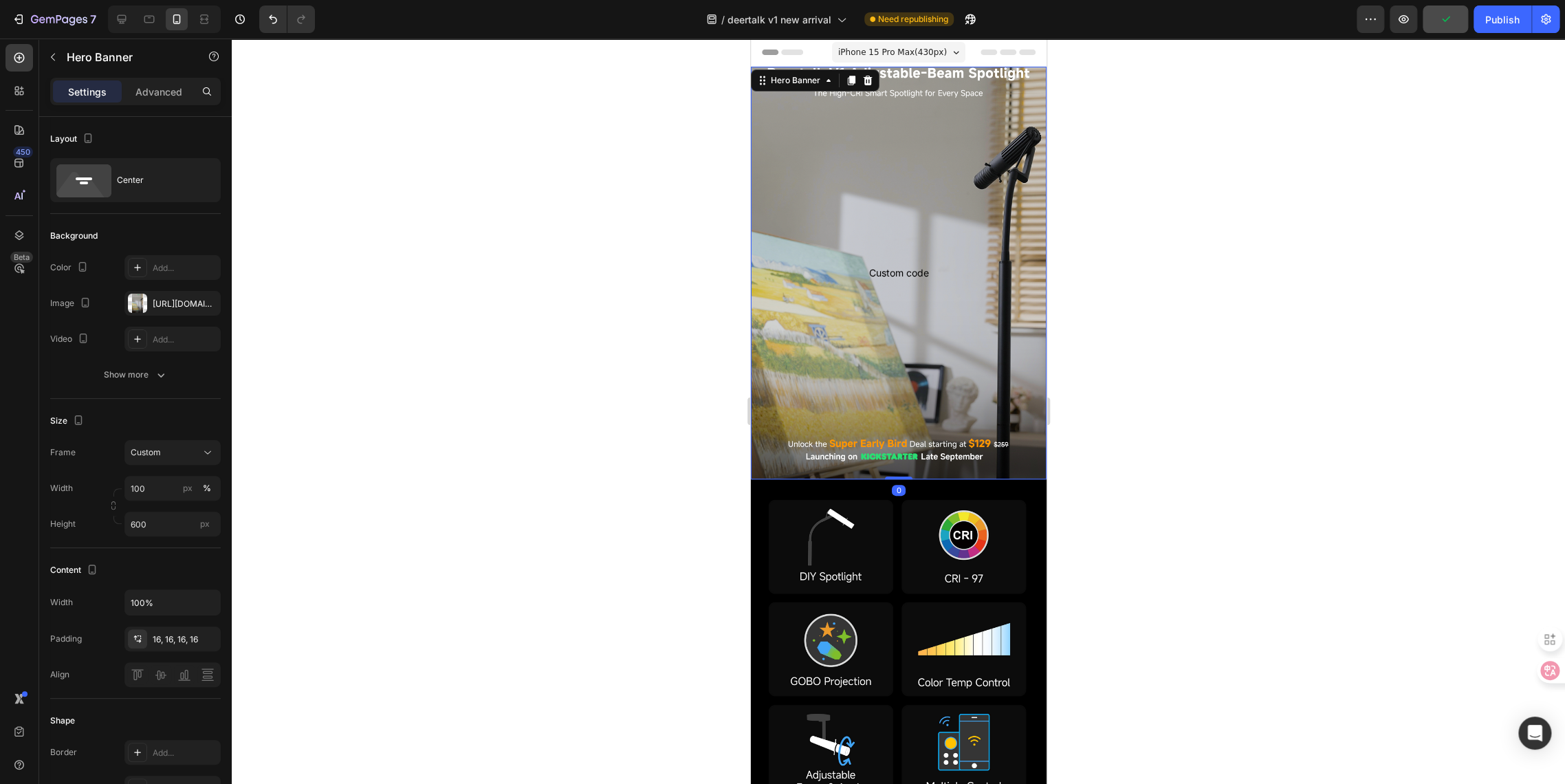
click at [757, 260] on div "Custom code Custom Code" at bounding box center [898, 273] width 296 height 61
click at [769, 262] on p "Custom code" at bounding box center [898, 272] width 273 height 38
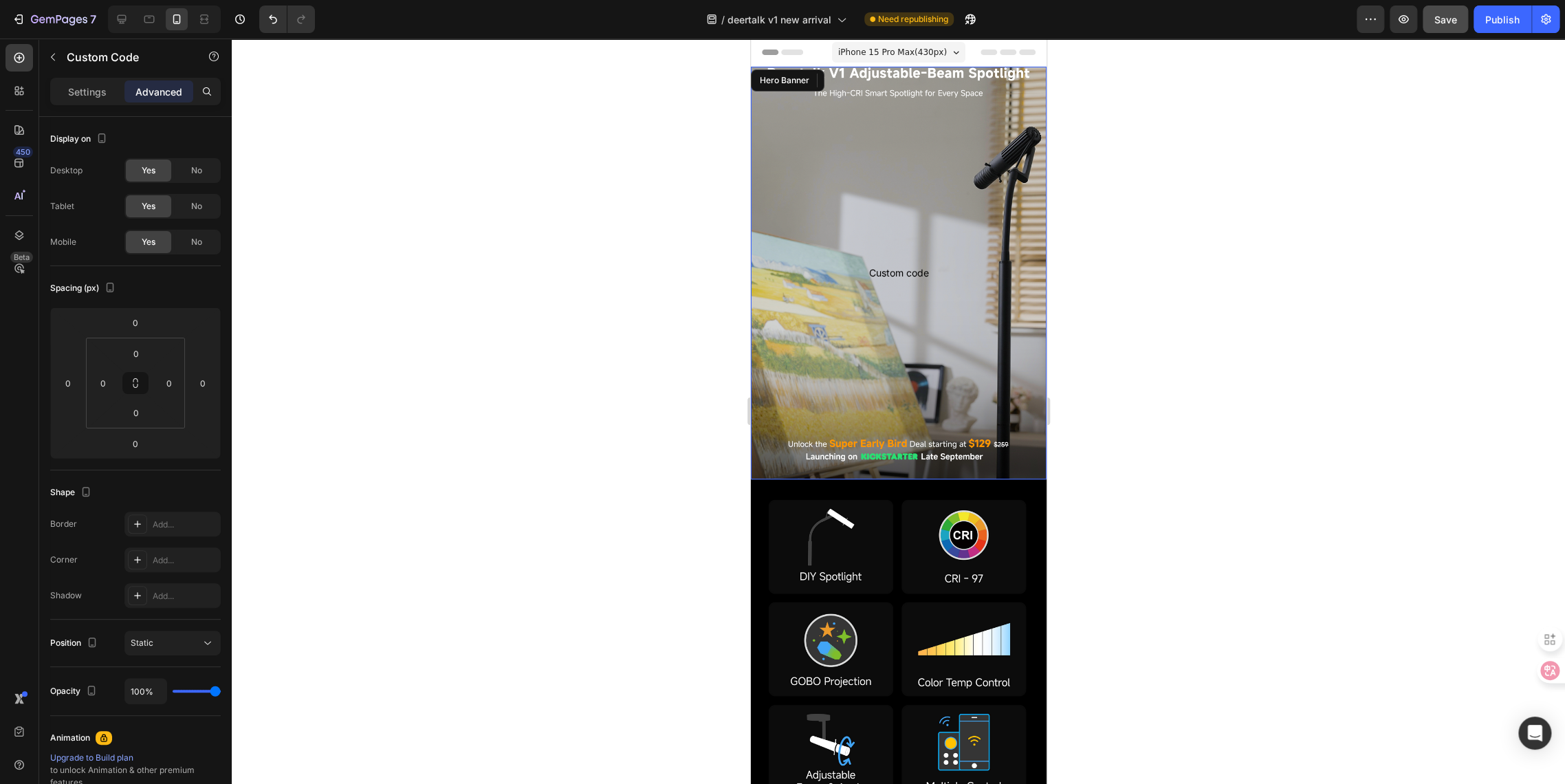
click at [757, 263] on div "Custom code Custom Code 0" at bounding box center [898, 273] width 296 height 61
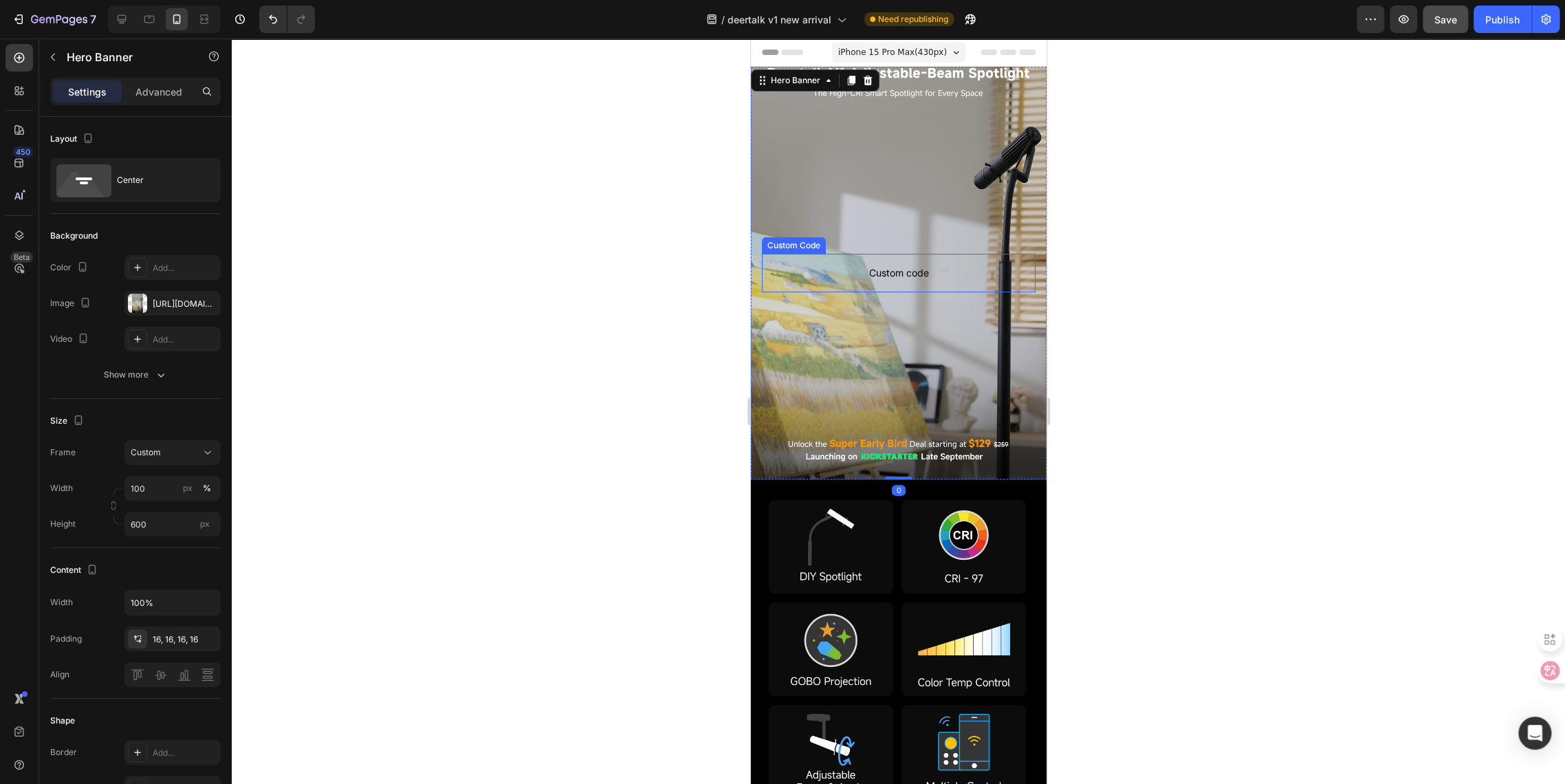
click at [807, 267] on span "Custom code" at bounding box center [898, 272] width 273 height 16
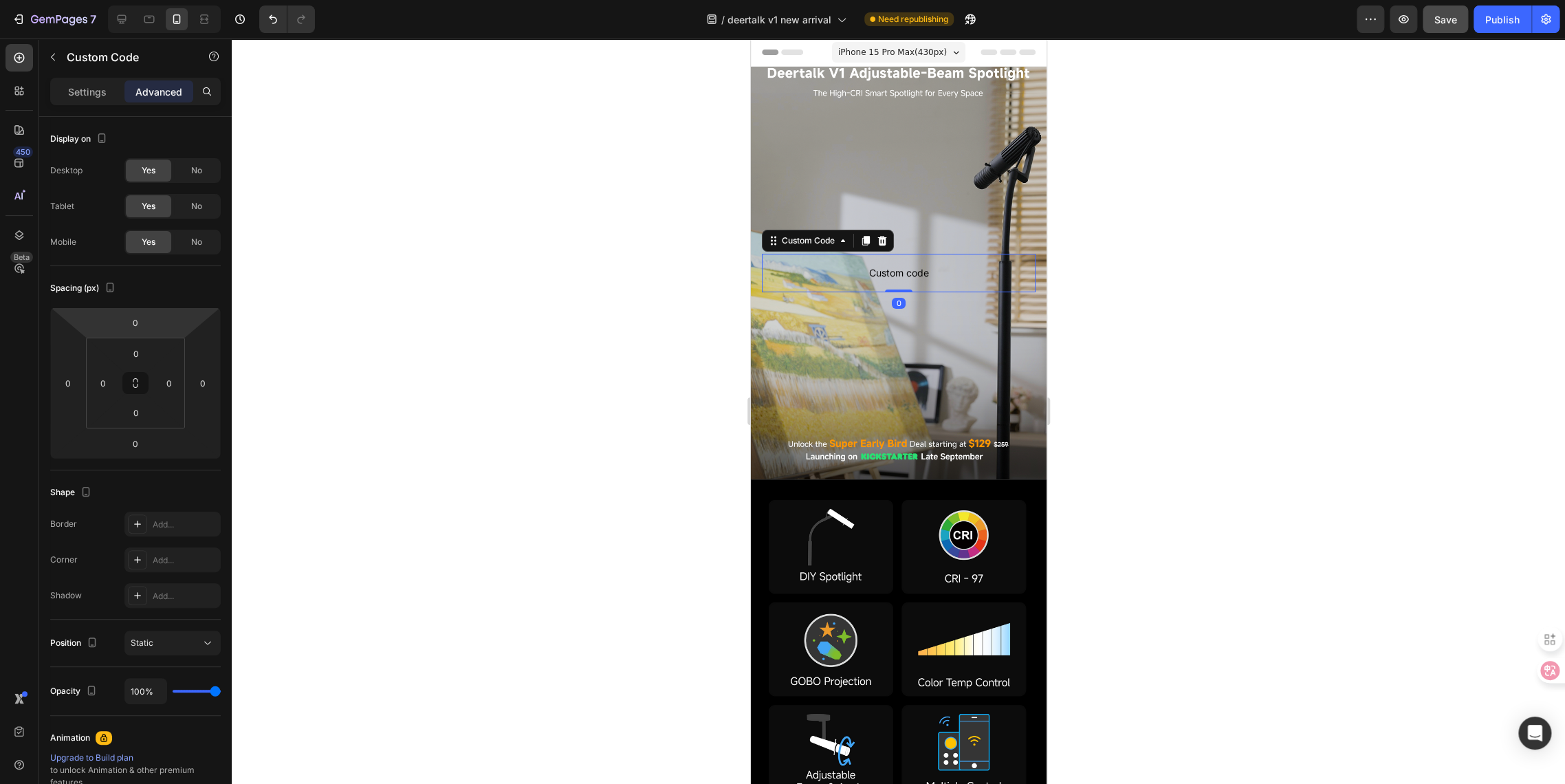
click at [158, 0] on html "7 / deertalk v1 new arrival Need republishing Preview Save Publish 450 Beta Sec…" at bounding box center [782, 0] width 1565 height 0
type input "550"
click at [453, 277] on div at bounding box center [898, 411] width 1334 height 745
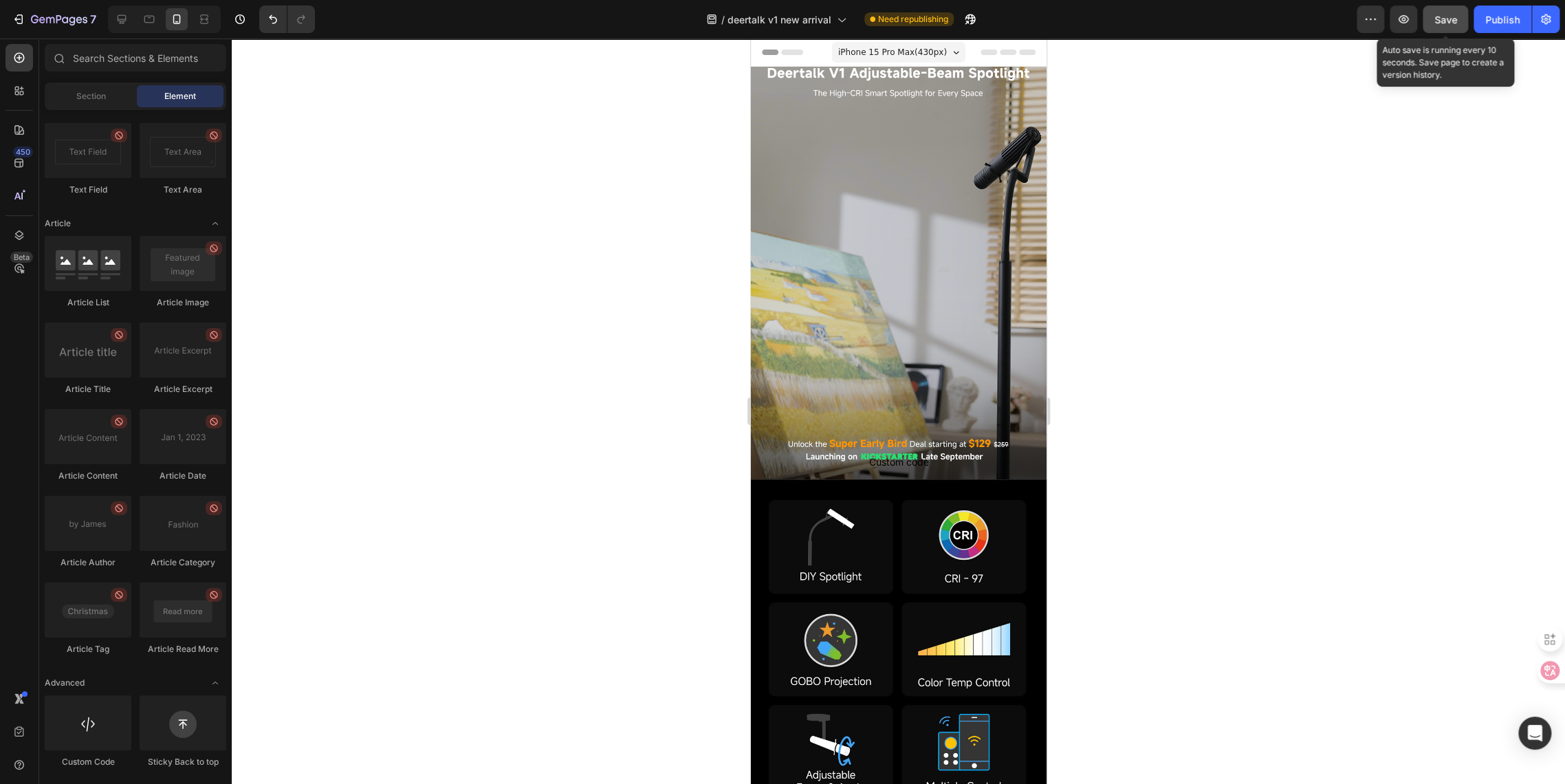
click at [1446, 22] on span "Save" at bounding box center [1445, 19] width 22 height 12
click at [1172, 494] on div at bounding box center [898, 411] width 1334 height 745
click at [864, 465] on span "Custom code" at bounding box center [898, 462] width 273 height 16
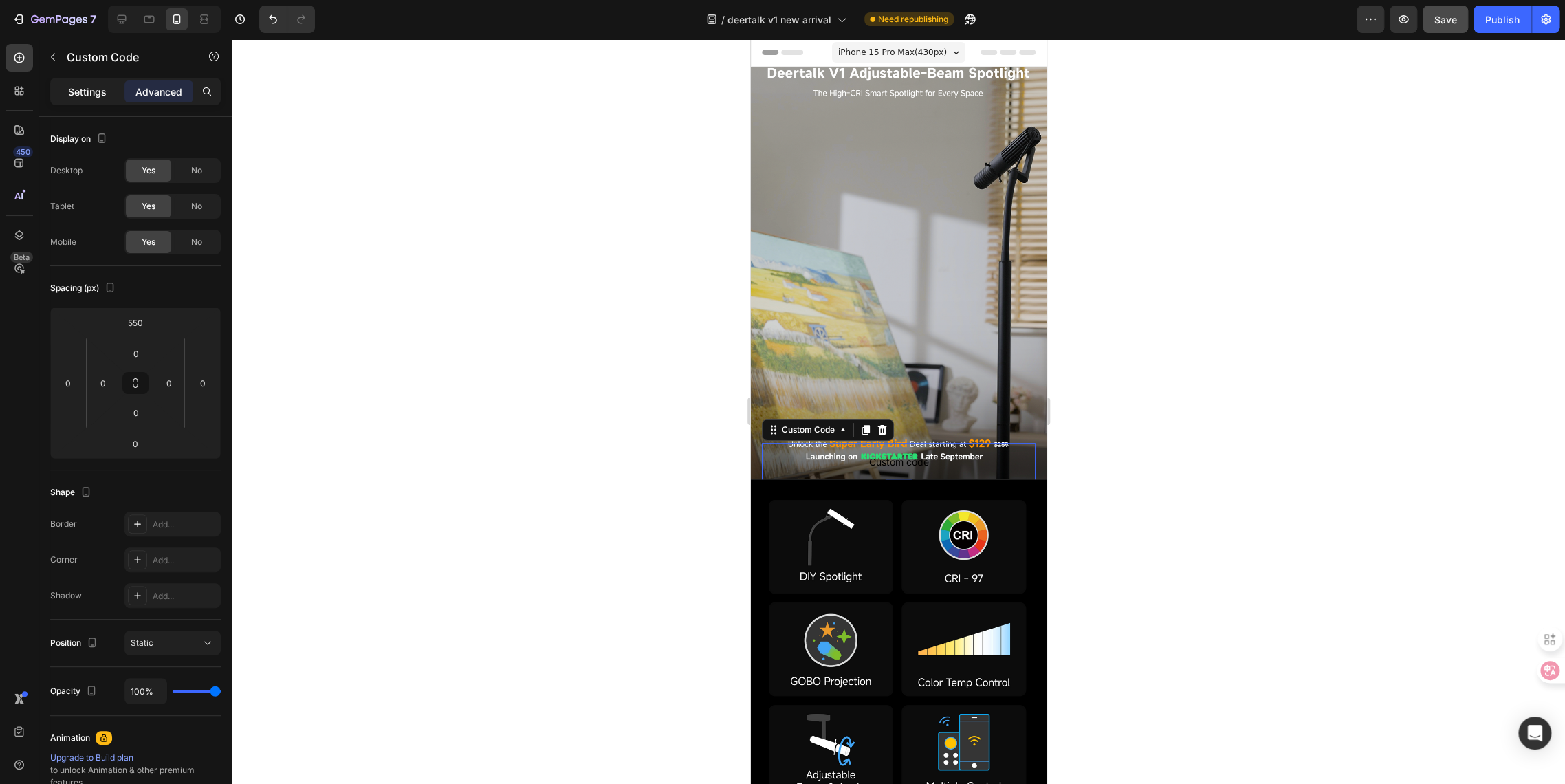
click at [77, 97] on p "Settings" at bounding box center [87, 92] width 38 height 14
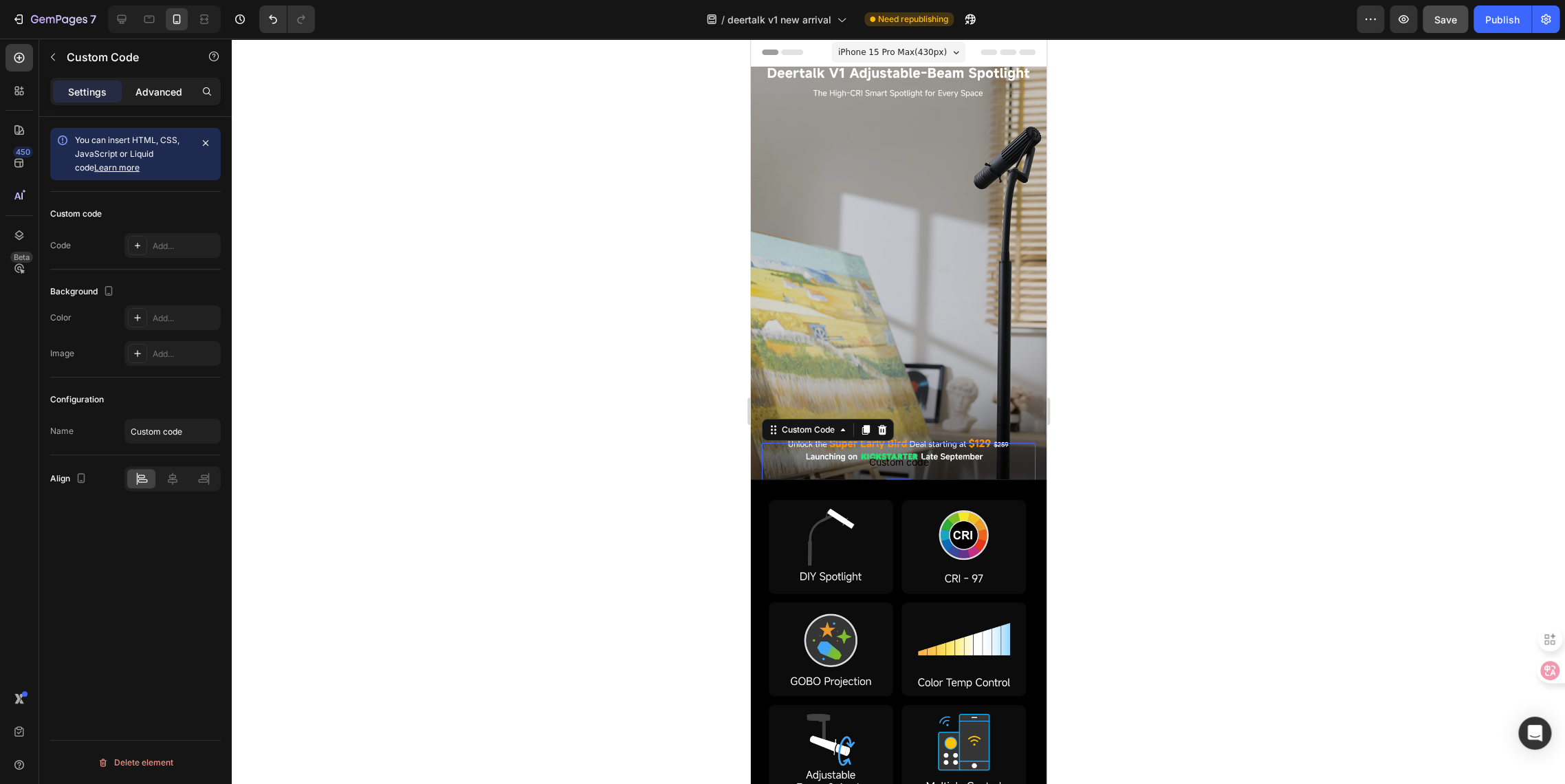
click at [155, 92] on p "Advanced" at bounding box center [159, 92] width 46 height 14
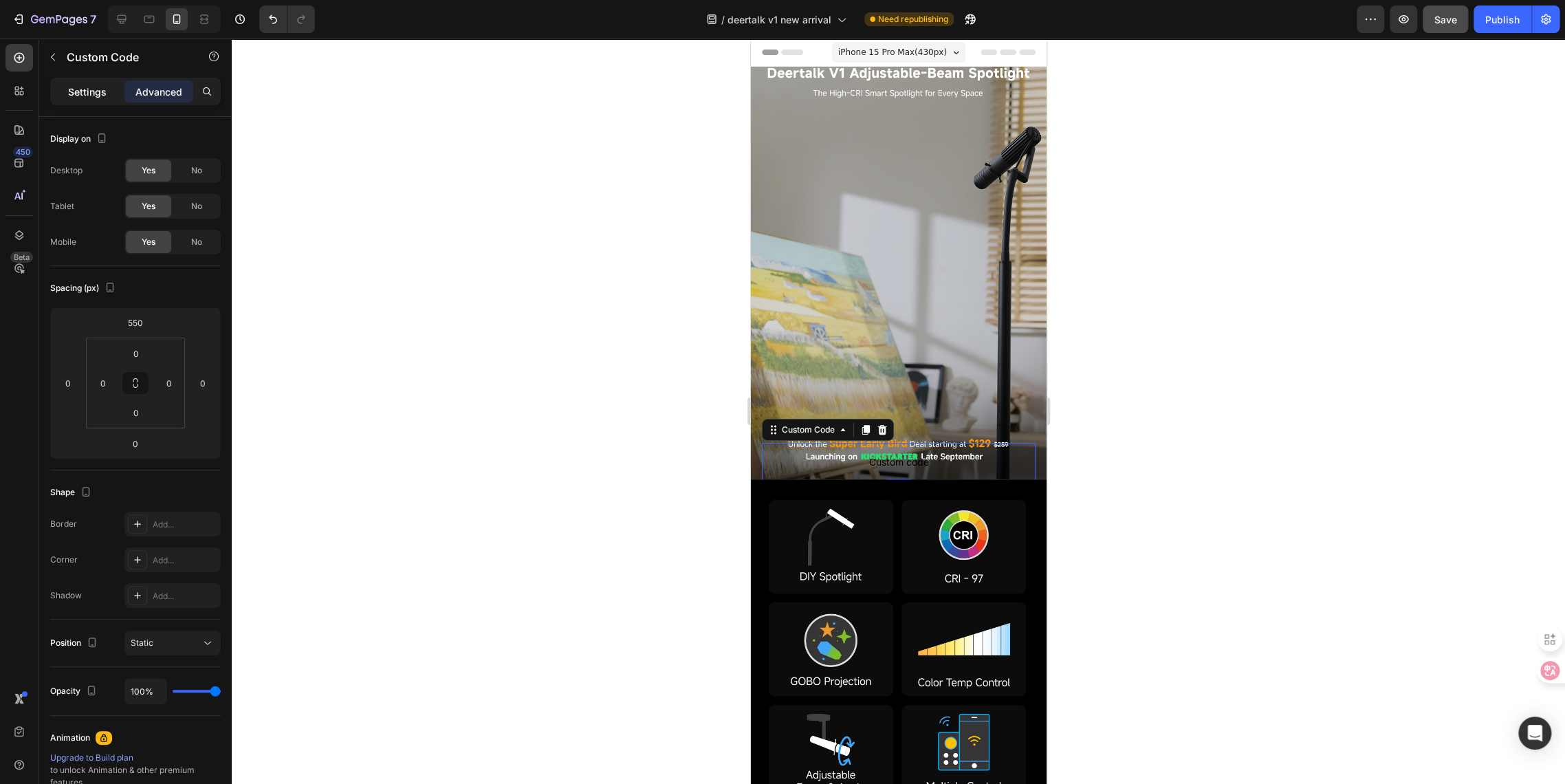
click at [85, 85] on p "Settings" at bounding box center [87, 92] width 38 height 14
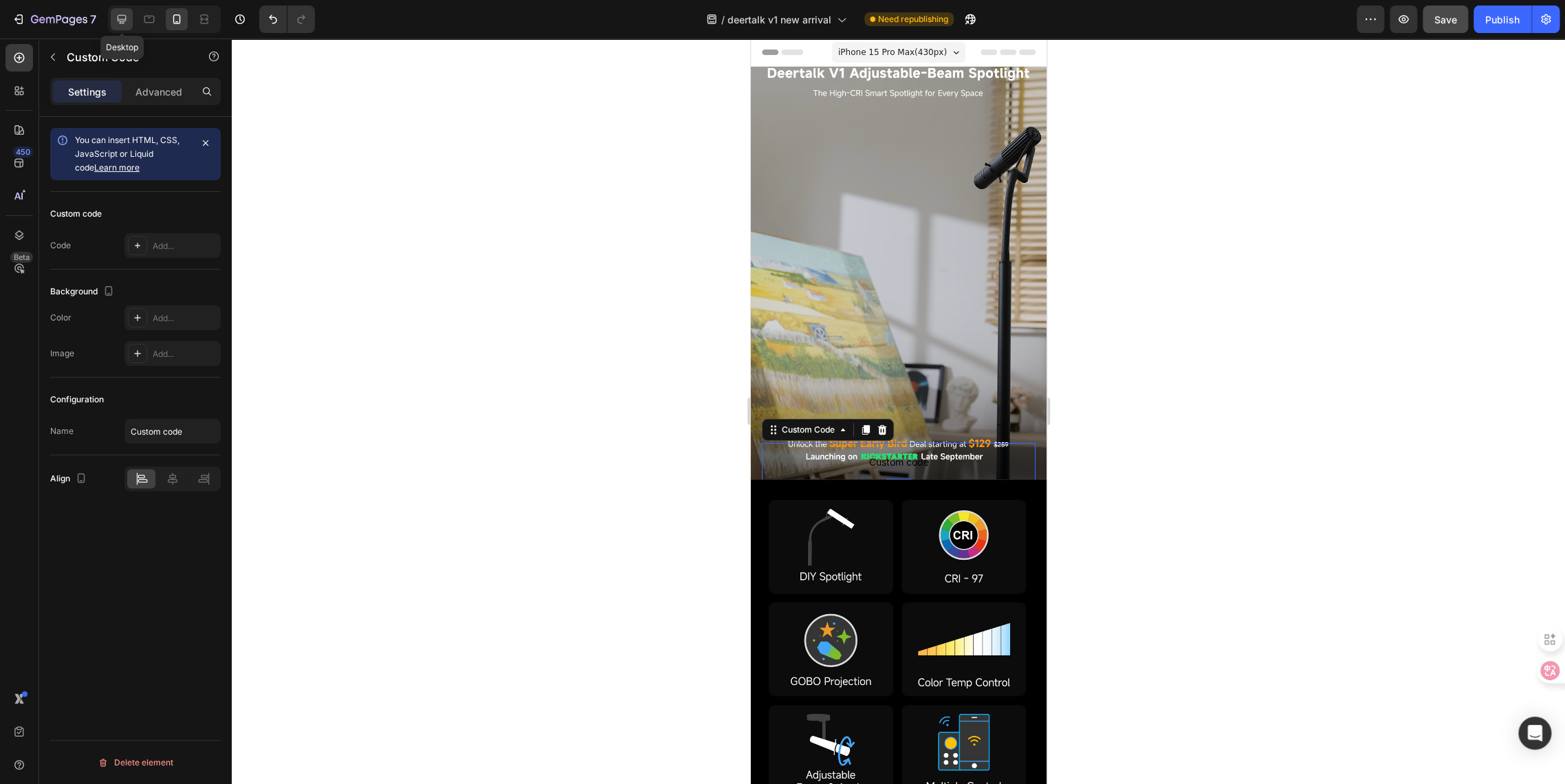
click at [120, 22] on icon at bounding box center [122, 20] width 9 height 9
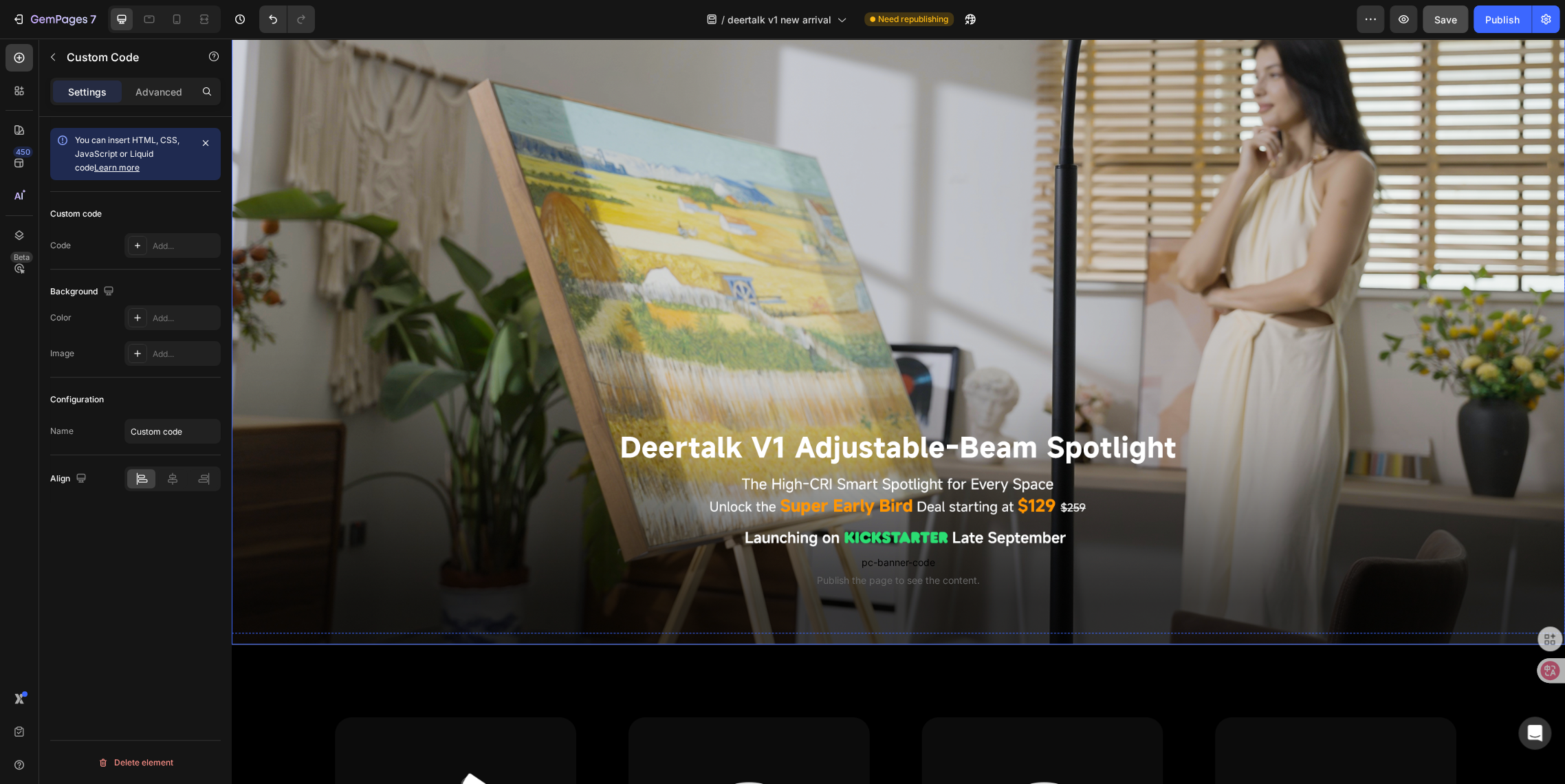
scroll to position [229, 0]
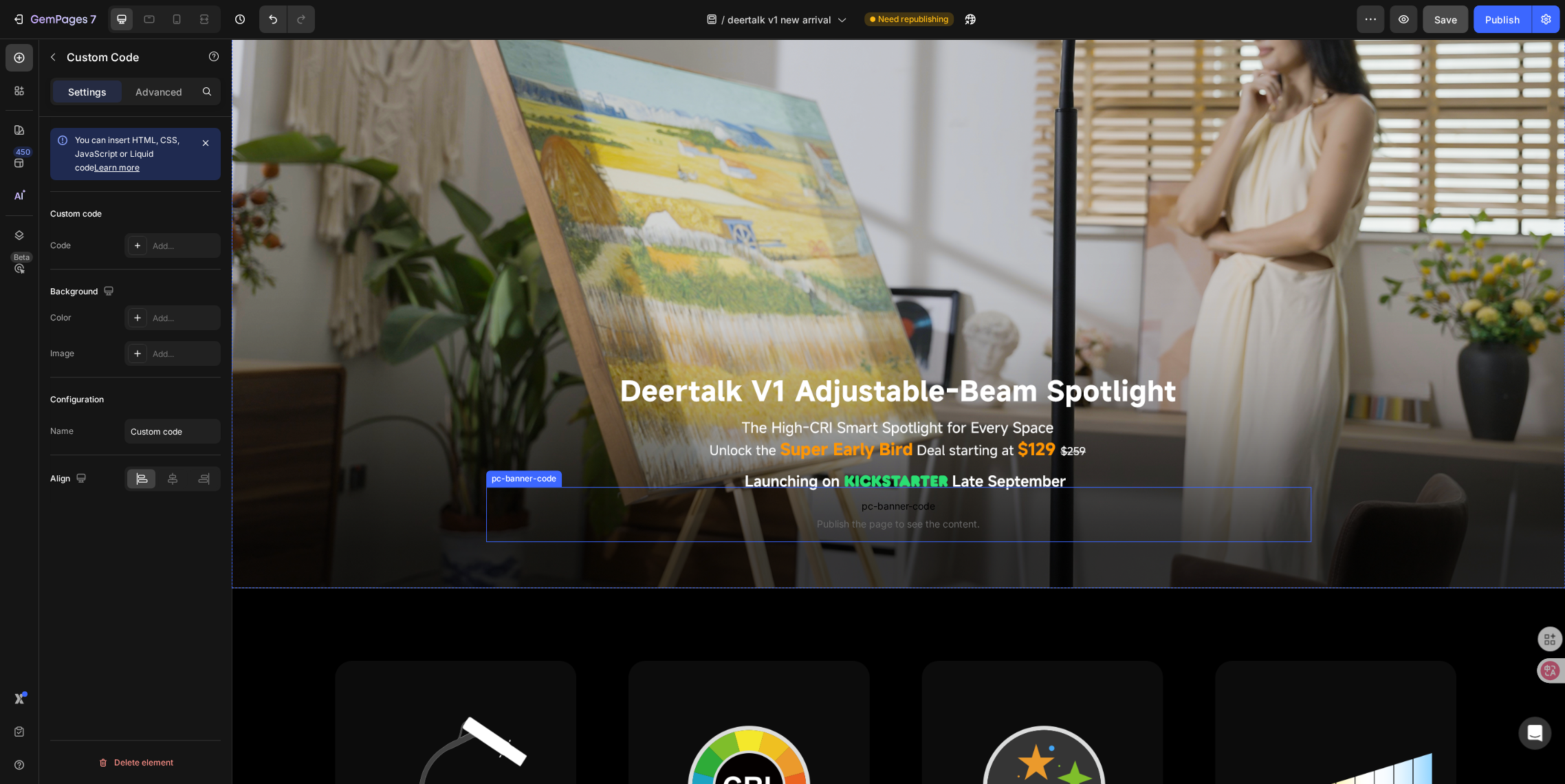
click at [875, 507] on span "pc-banner-code" at bounding box center [899, 505] width 825 height 16
click at [146, 101] on div "Advanced" at bounding box center [158, 91] width 69 height 22
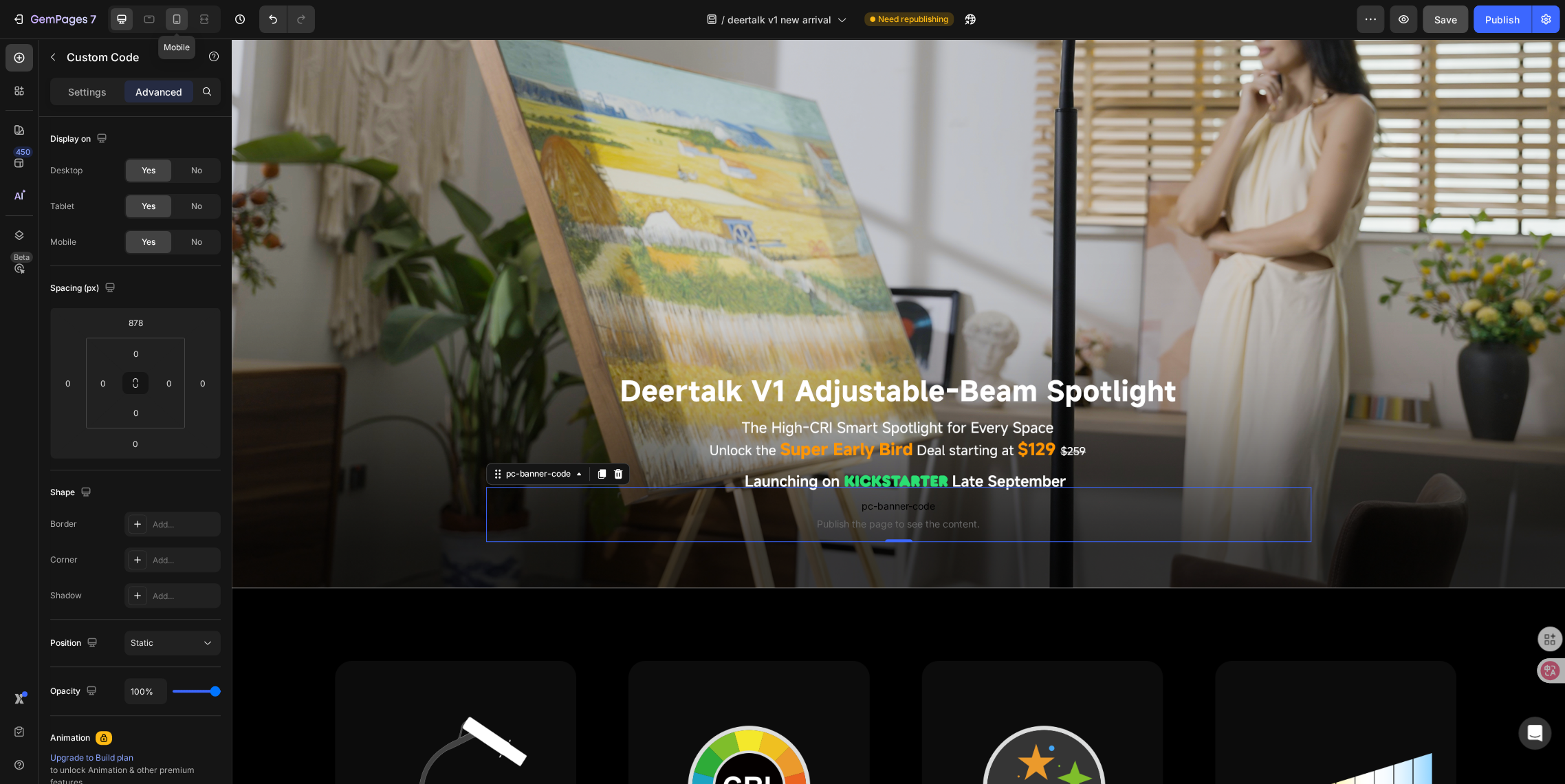
click at [175, 15] on icon at bounding box center [177, 19] width 7 height 10
type input "40"
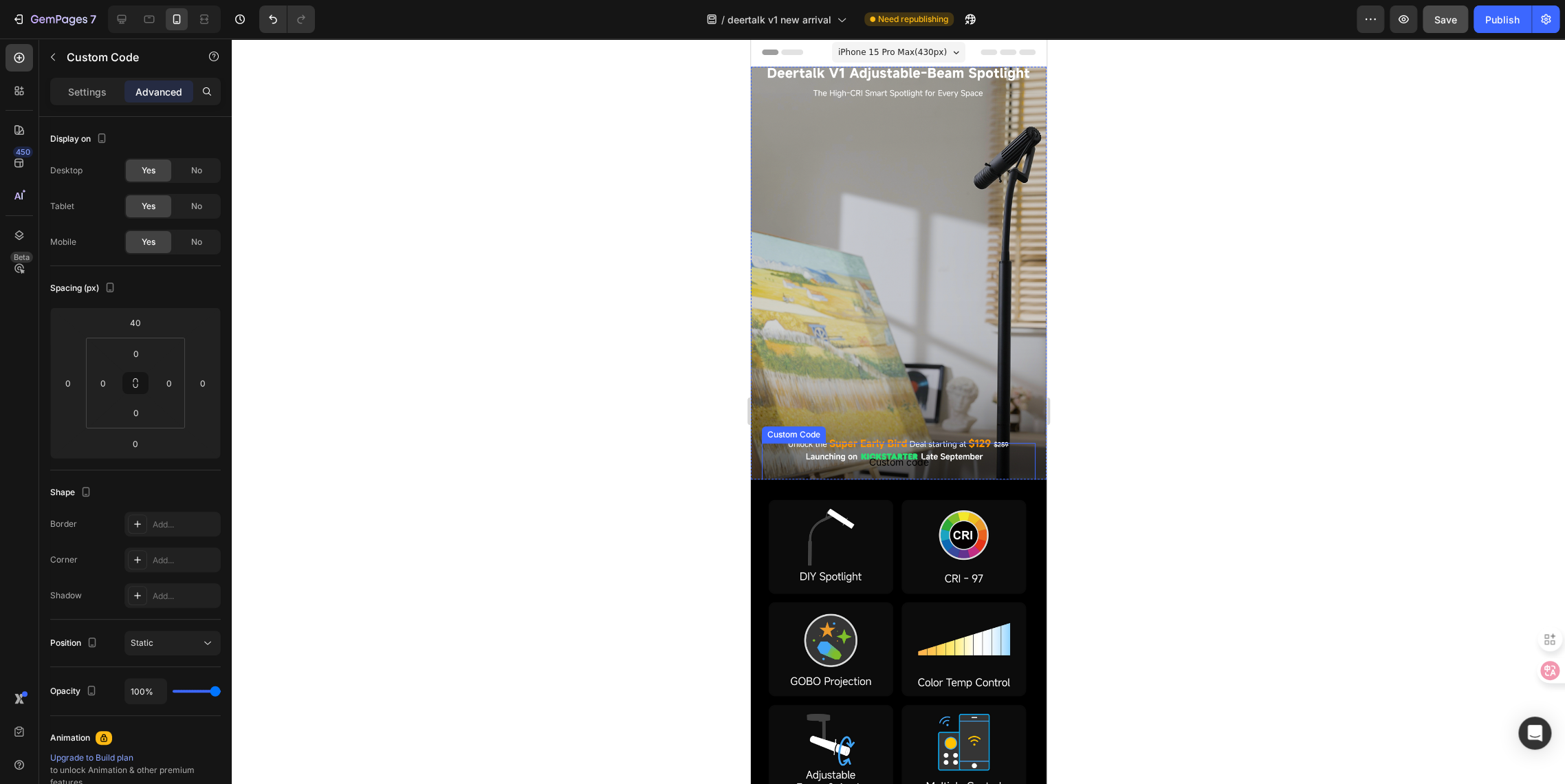
click at [863, 469] on span "Custom code" at bounding box center [898, 462] width 273 height 16
click at [875, 463] on span "Custom code" at bounding box center [898, 462] width 273 height 16
click at [98, 92] on p "Settings" at bounding box center [87, 92] width 38 height 14
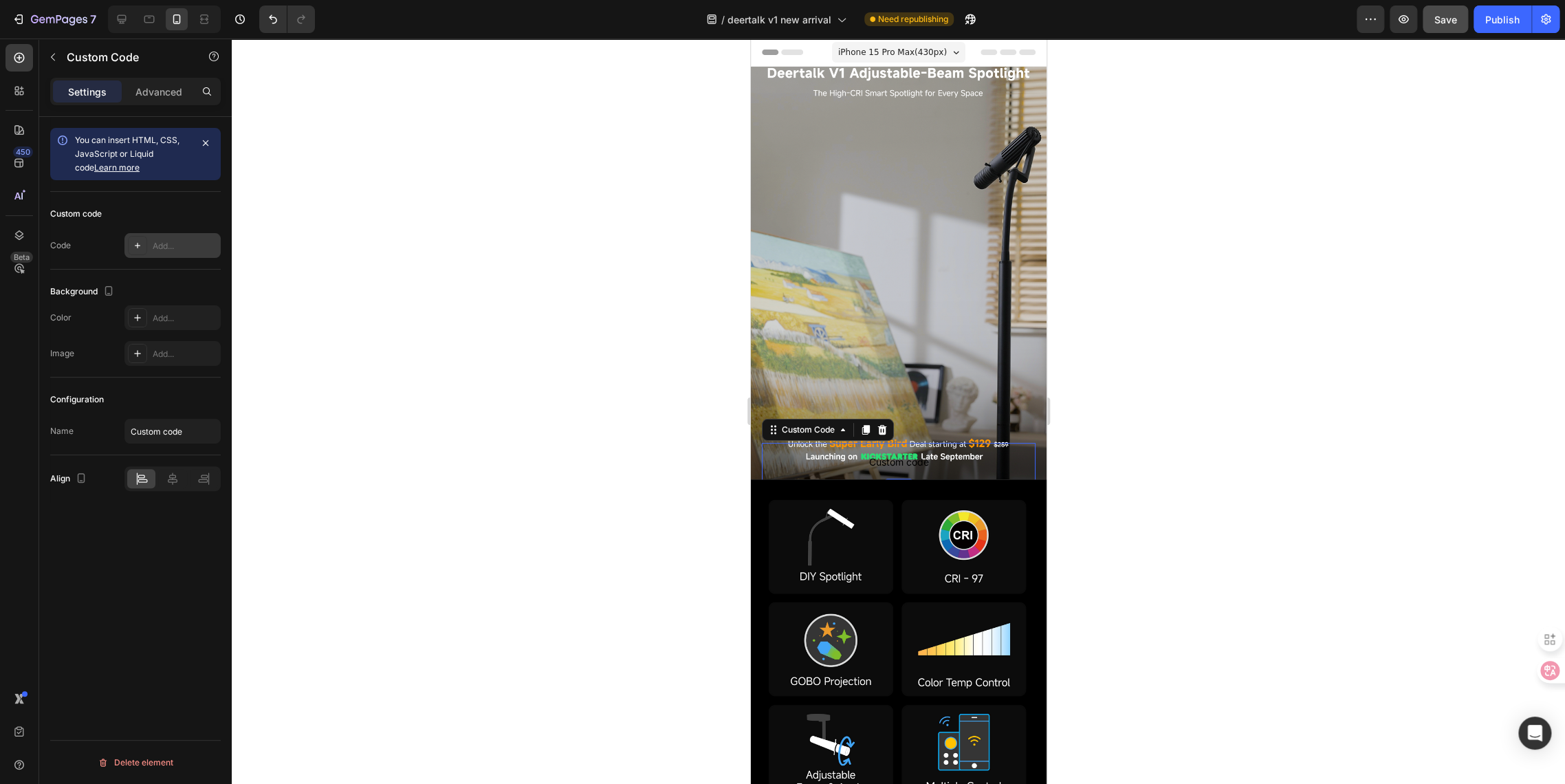
click at [160, 250] on div "Add..." at bounding box center [185, 246] width 64 height 13
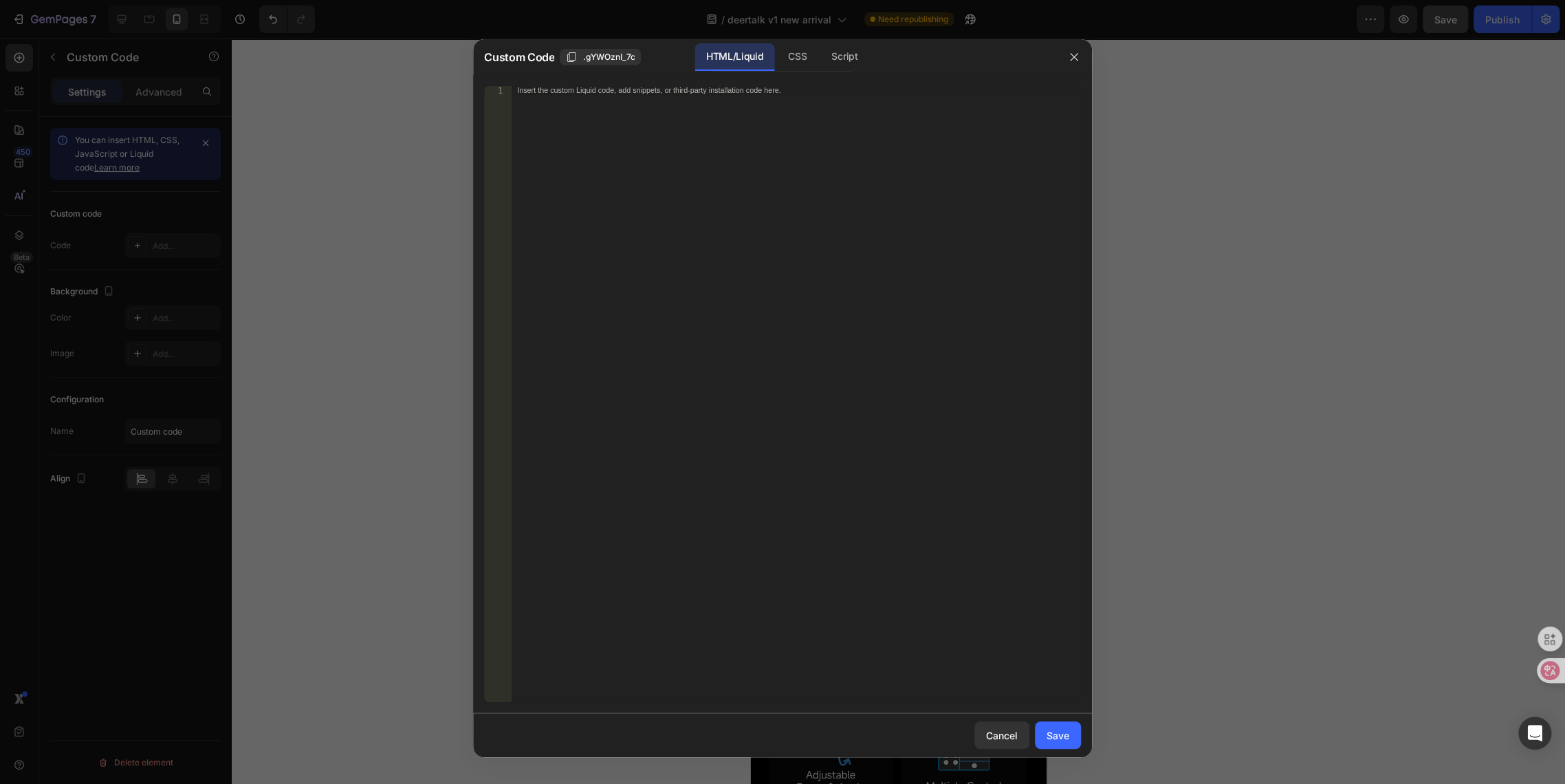
click at [724, 96] on div "Insert the custom Liquid code, add snippets, or third-party installation code h…" at bounding box center [796, 403] width 569 height 634
paste textarea "<div class="klaviyo-form-VYGcJk"></div>"
type textarea "<div class="klaviyo-form-VYGcJk"></div>"
click at [1057, 738] on div "Save" at bounding box center [1058, 735] width 22 height 14
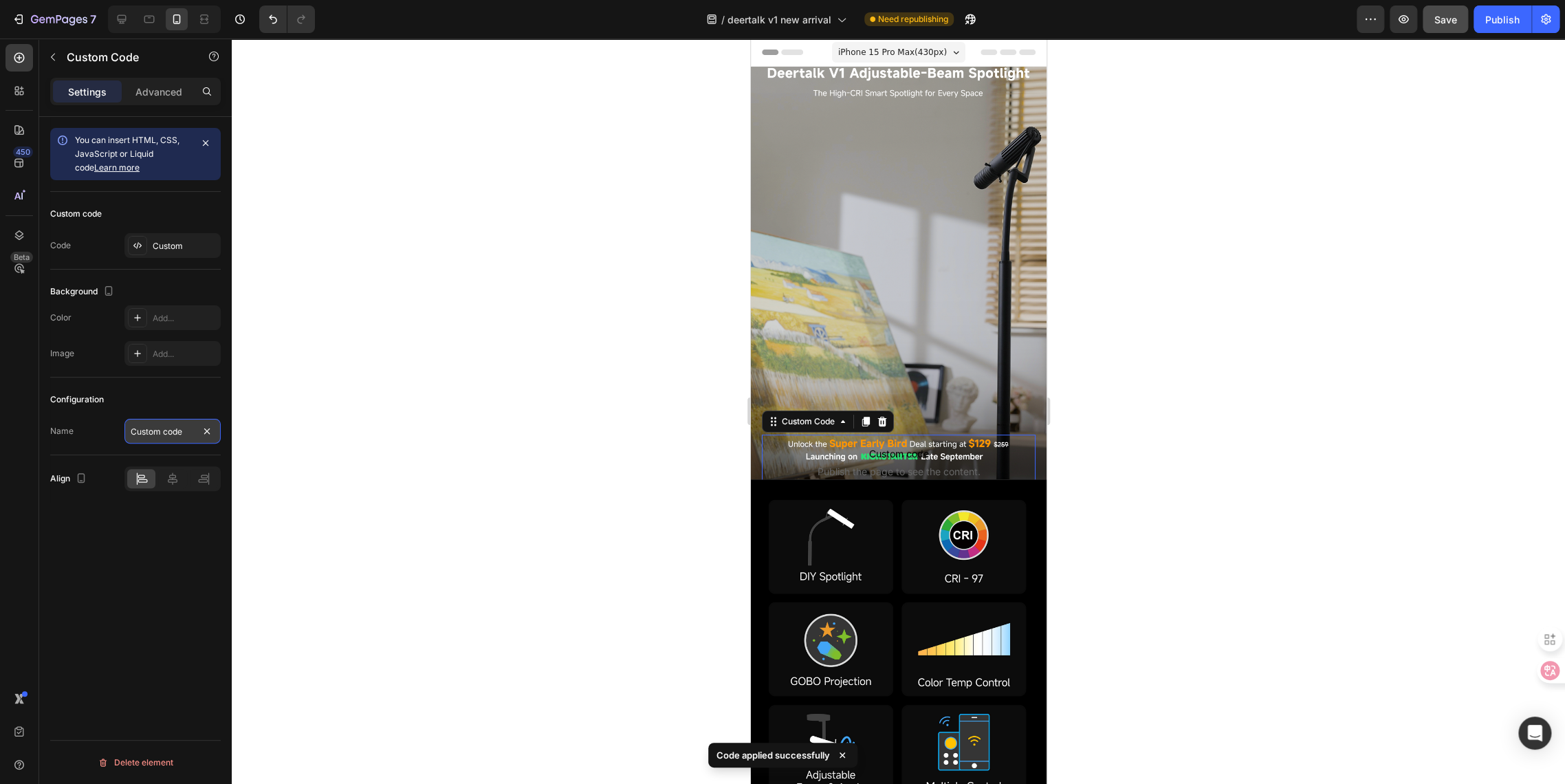
click at [144, 437] on input "Custom code" at bounding box center [172, 431] width 96 height 25
click at [163, 431] on input "Custom code" at bounding box center [172, 431] width 96 height 25
click at [187, 426] on input "Custom code" at bounding box center [172, 431] width 96 height 25
drag, startPoint x: 189, startPoint y: 434, endPoint x: 61, endPoint y: 420, distance: 128.8
click at [61, 420] on div "Name Custom code" at bounding box center [135, 431] width 171 height 25
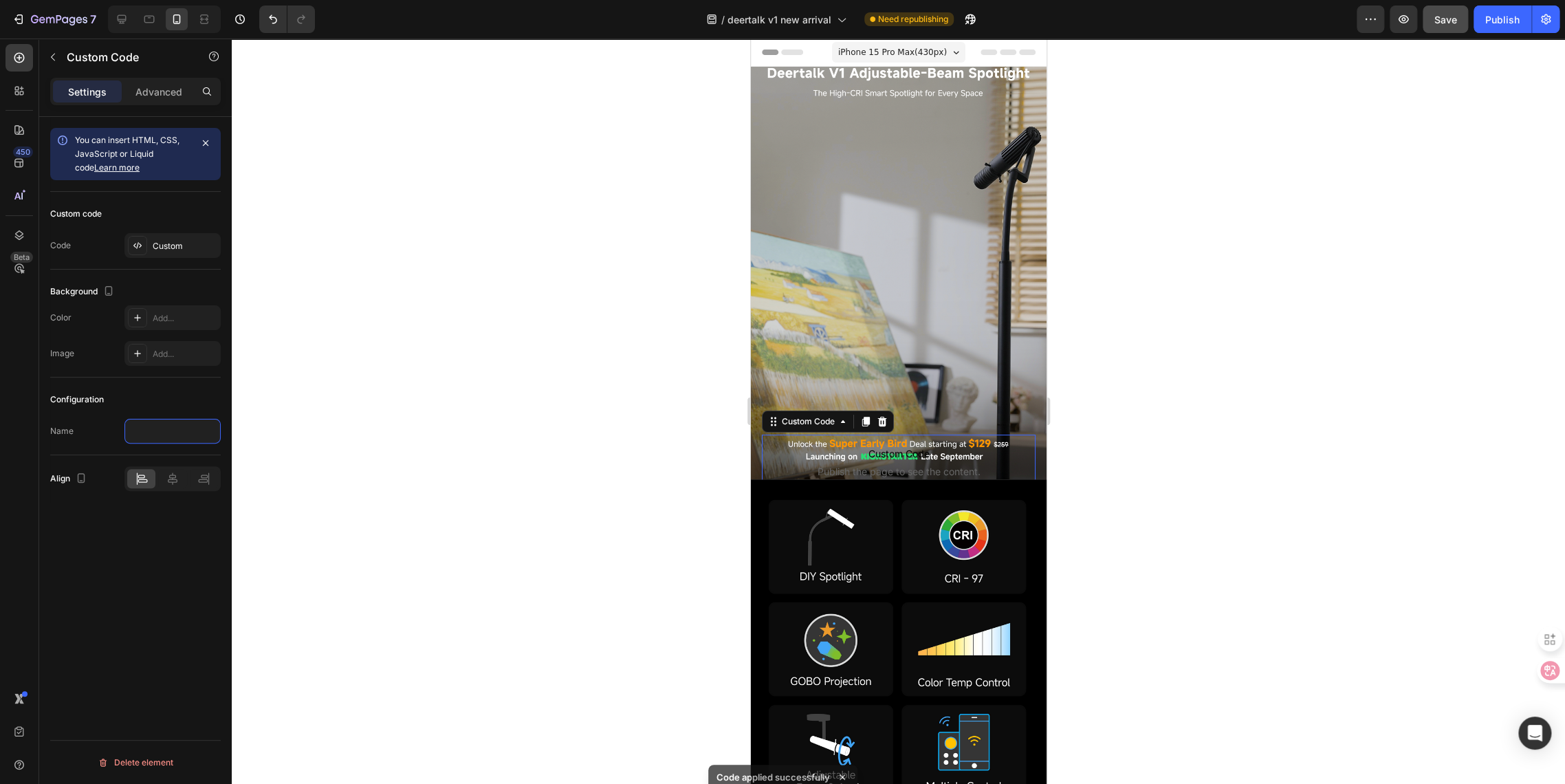
paste input "<div class="klaviyo-form-VYGcJk"></div>"
type input "<div class="klaviyo-form-VYGcJk"></div>"
type input "c"
click at [170, 435] on input "text" at bounding box center [172, 431] width 96 height 25
paste input "Email-banner-top-M"
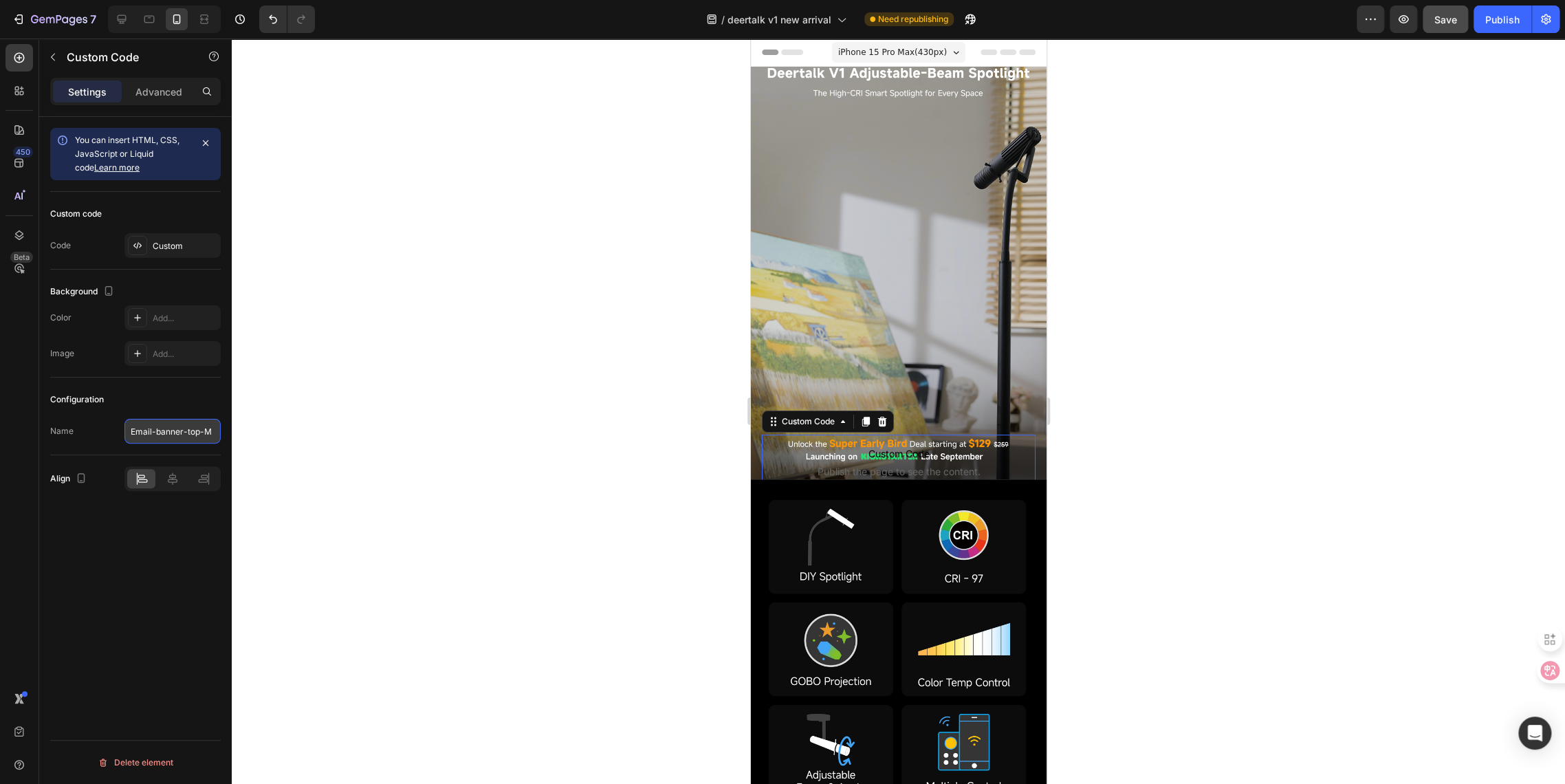
scroll to position [0, 16]
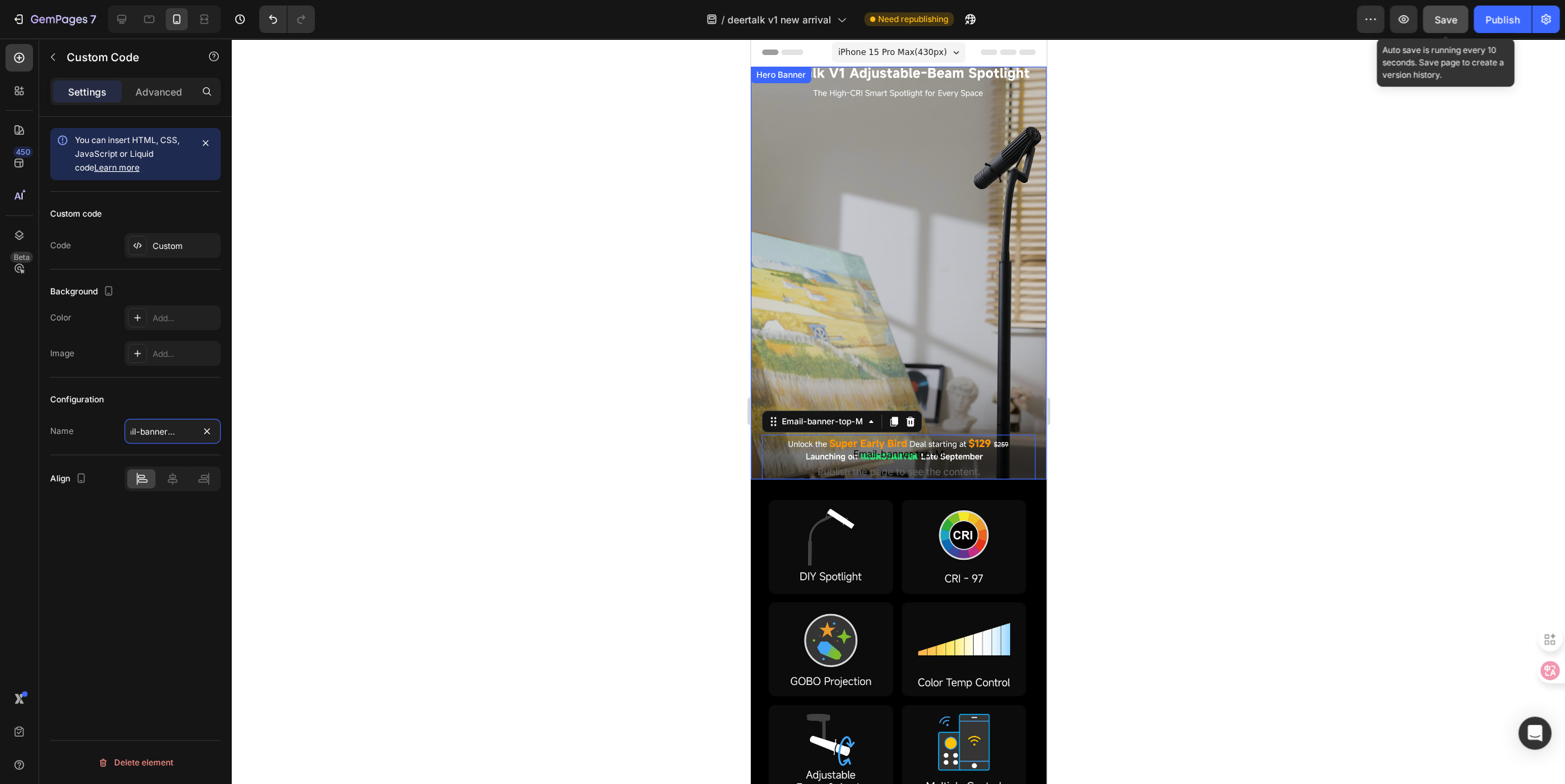
type input "Email-banner-top-M"
click at [1452, 14] on span "Save" at bounding box center [1445, 19] width 22 height 12
click at [1498, 24] on div "Publish" at bounding box center [1502, 20] width 34 height 14
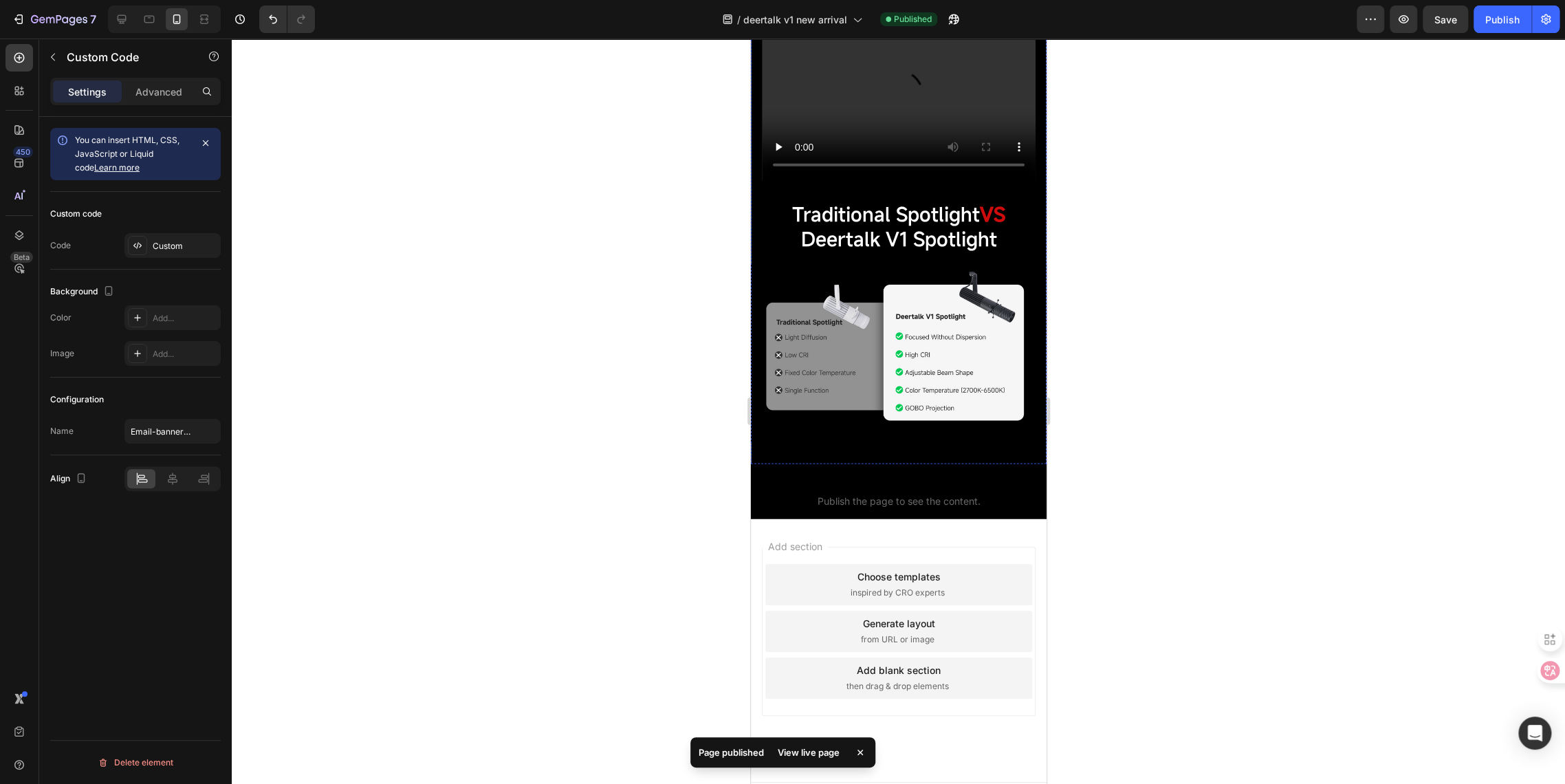
scroll to position [2204, 0]
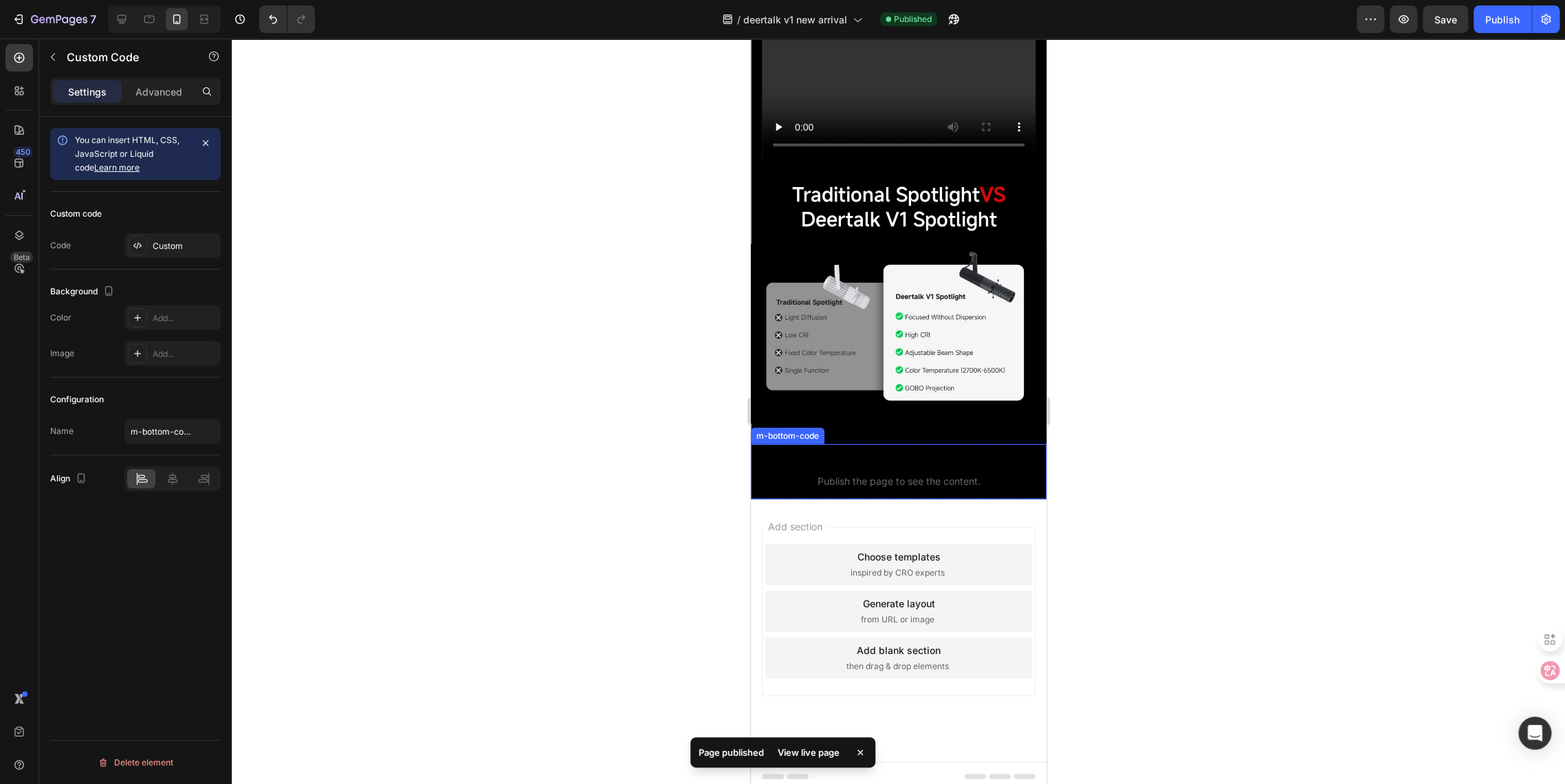
click at [886, 463] on span "m-bottom-code" at bounding box center [898, 463] width 296 height 16
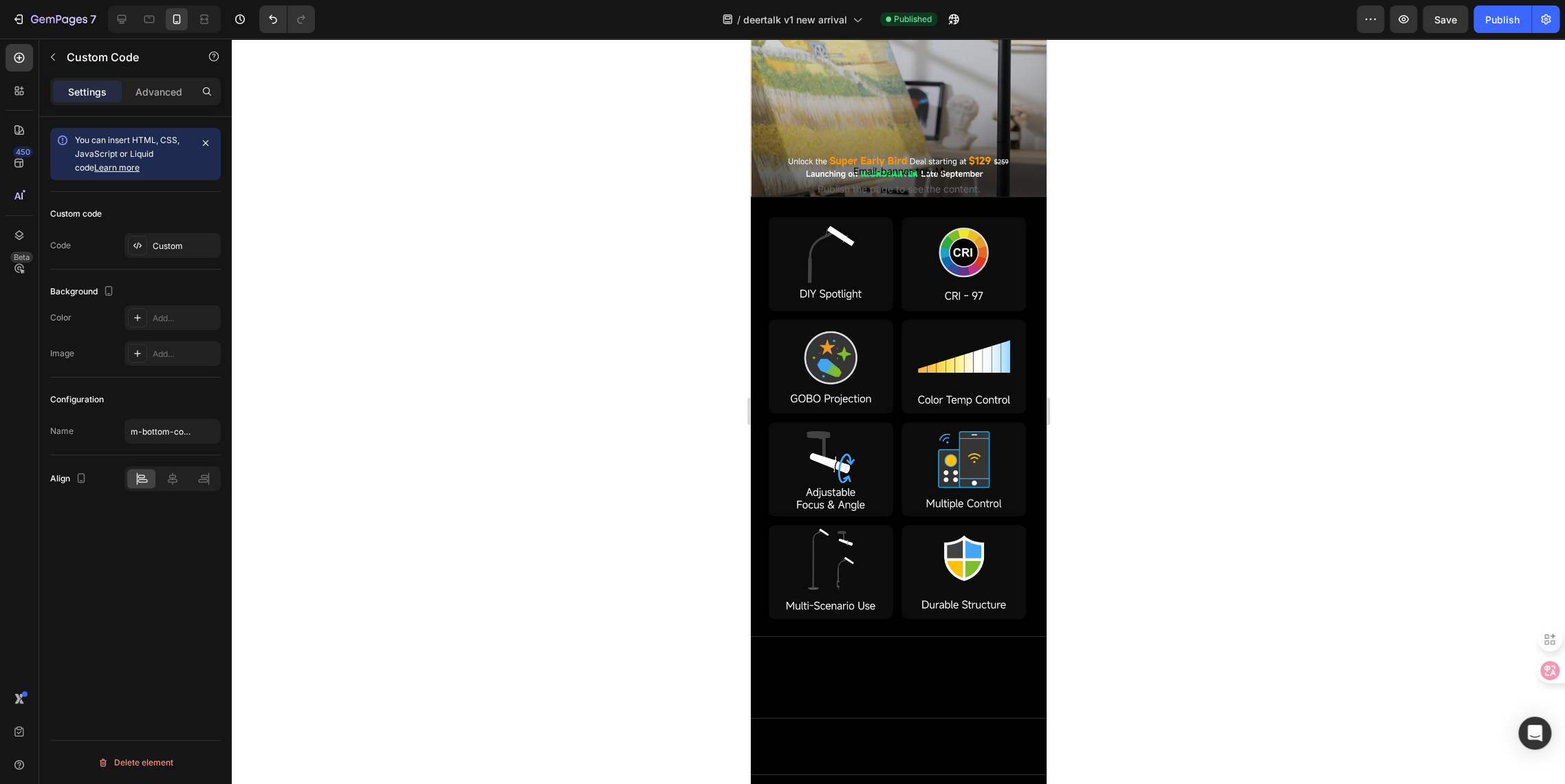
scroll to position [0, 0]
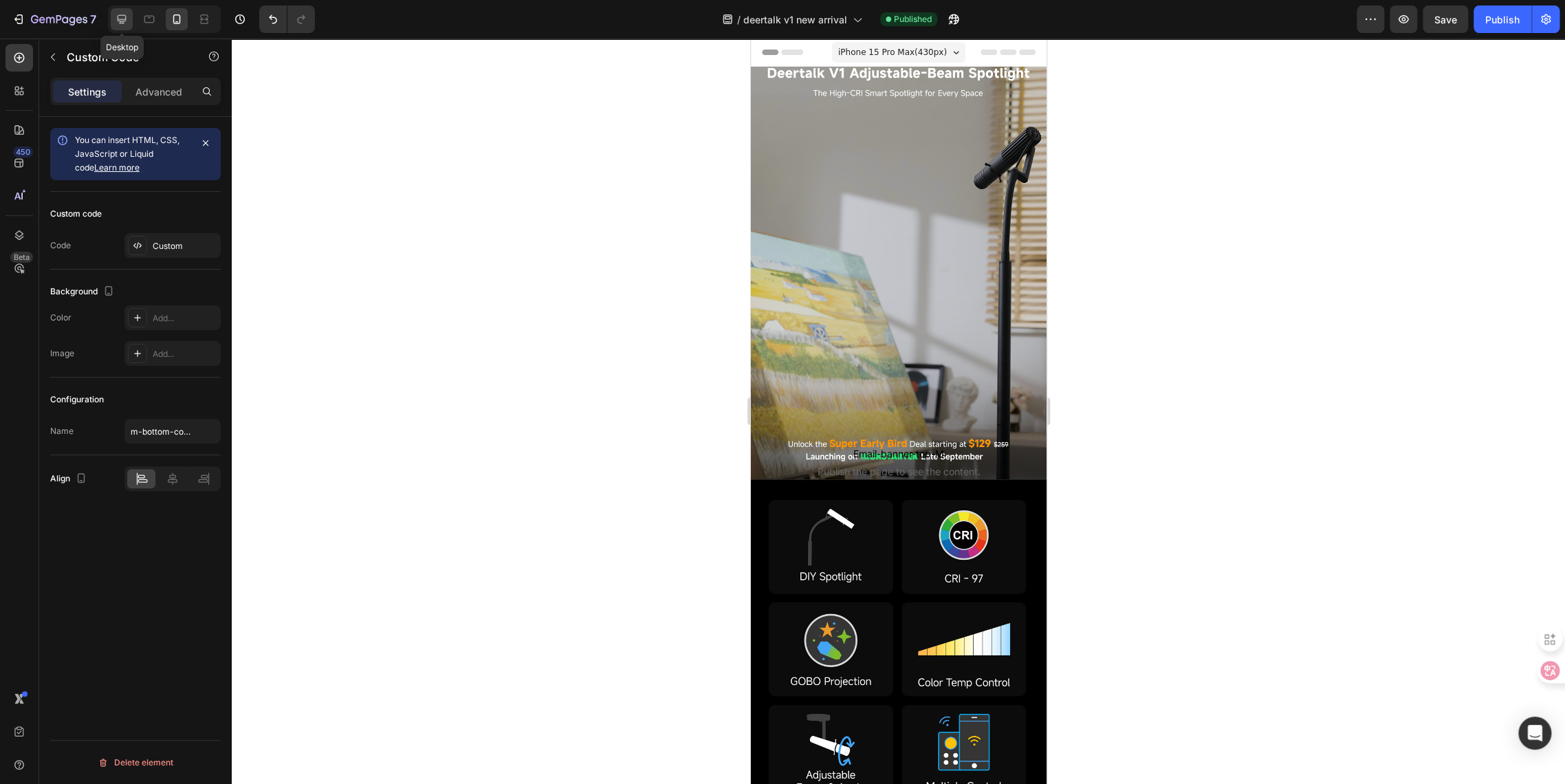
click at [117, 26] on div at bounding box center [121, 19] width 22 height 22
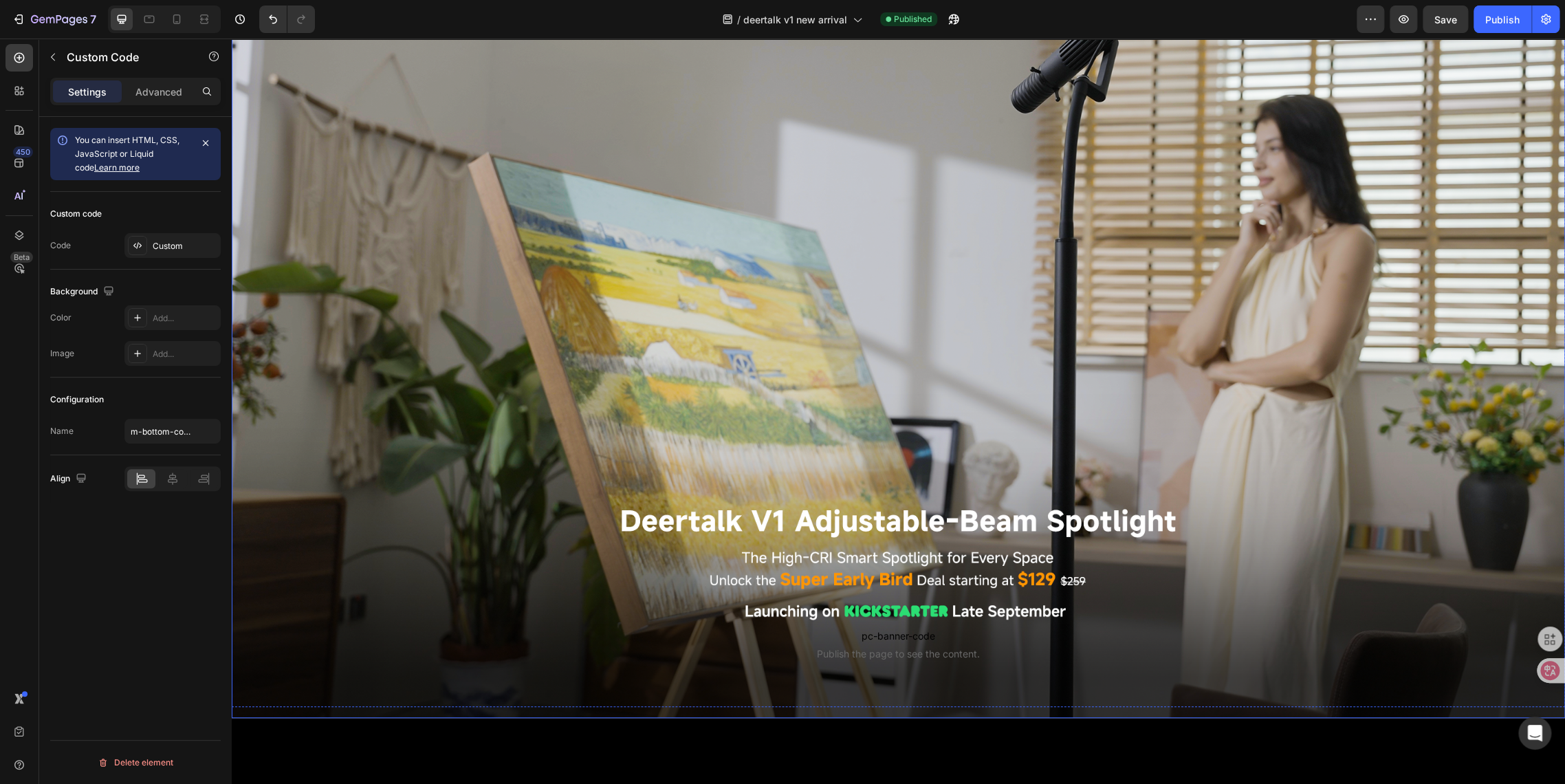
scroll to position [305, 0]
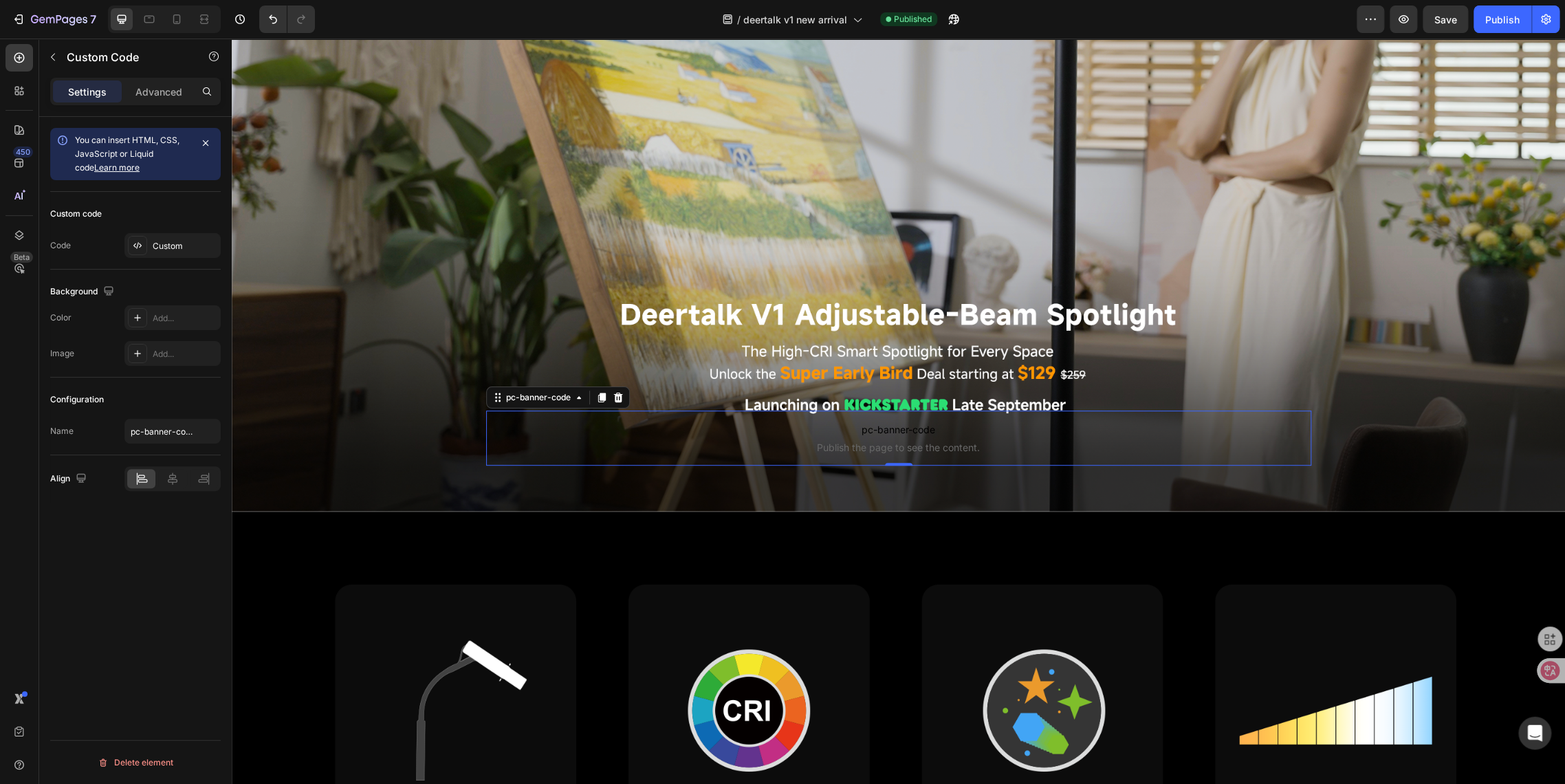
click at [879, 430] on span "pc-banner-code" at bounding box center [899, 430] width 825 height 16
click at [163, 249] on div "Custom" at bounding box center [185, 246] width 64 height 13
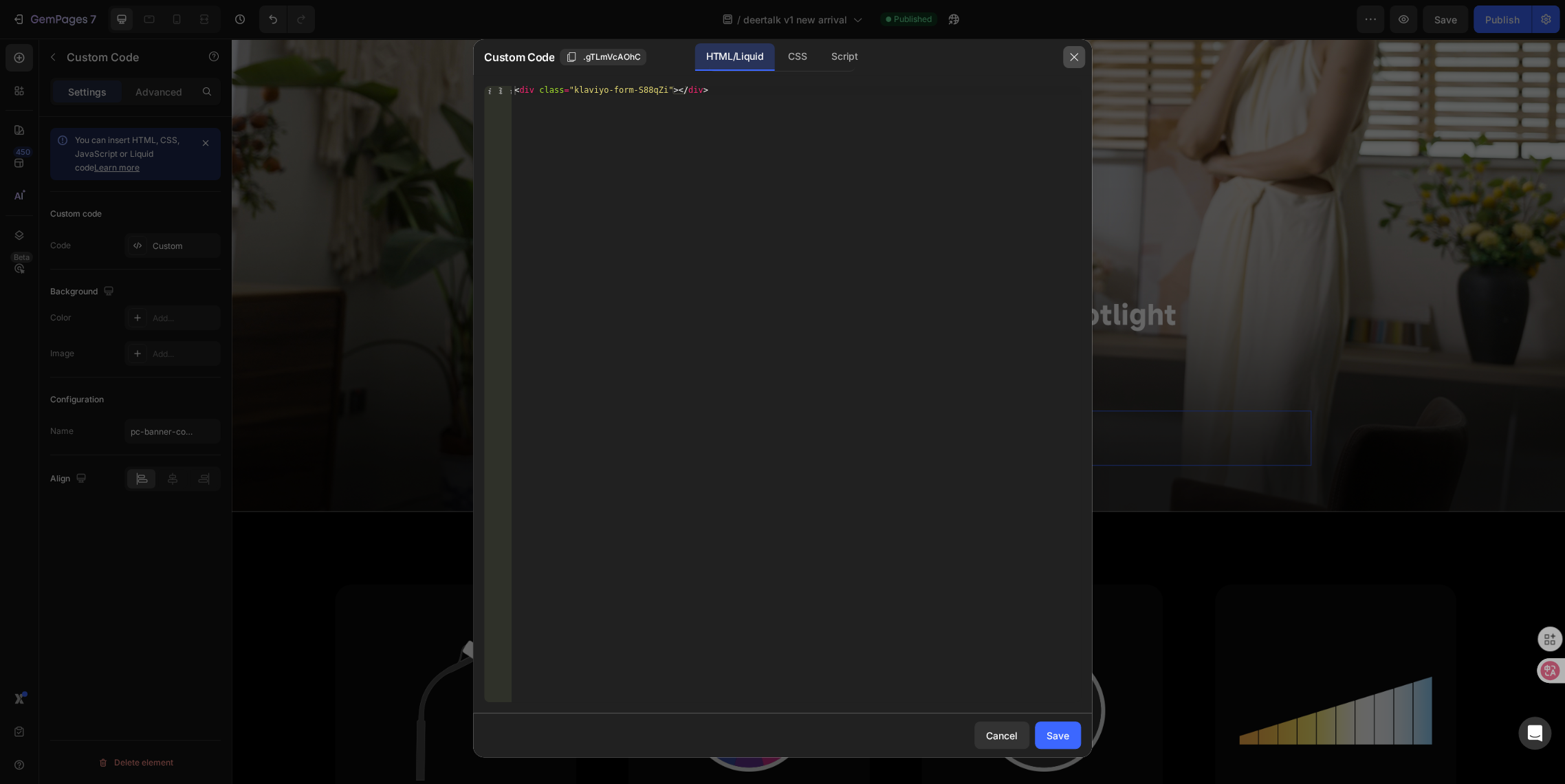
click at [1073, 60] on icon "button" at bounding box center [1074, 57] width 11 height 11
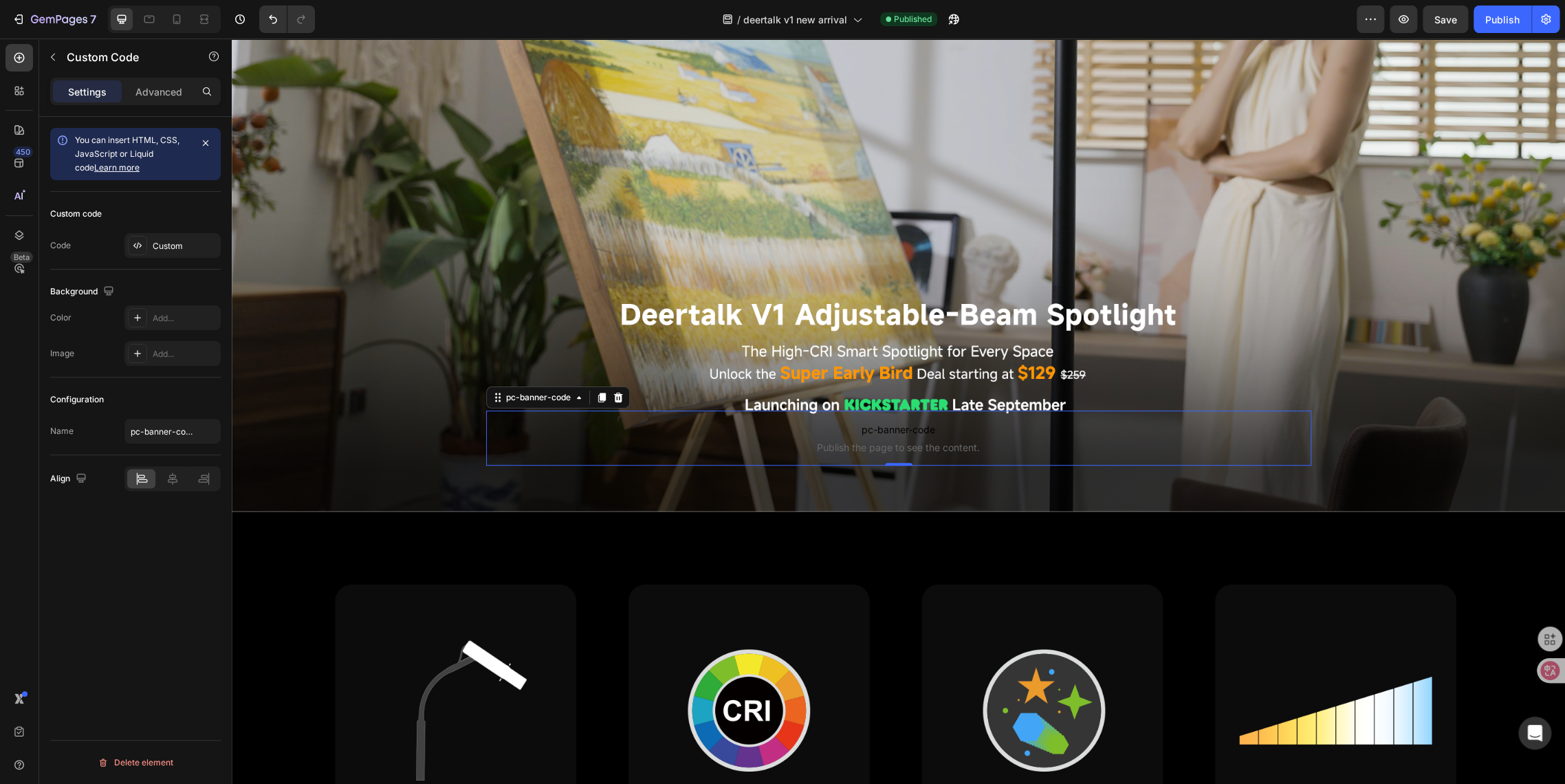
click at [855, 440] on span "Publish the page to see the content." at bounding box center [899, 446] width 825 height 13
click at [172, 246] on div "Custom" at bounding box center [185, 246] width 64 height 13
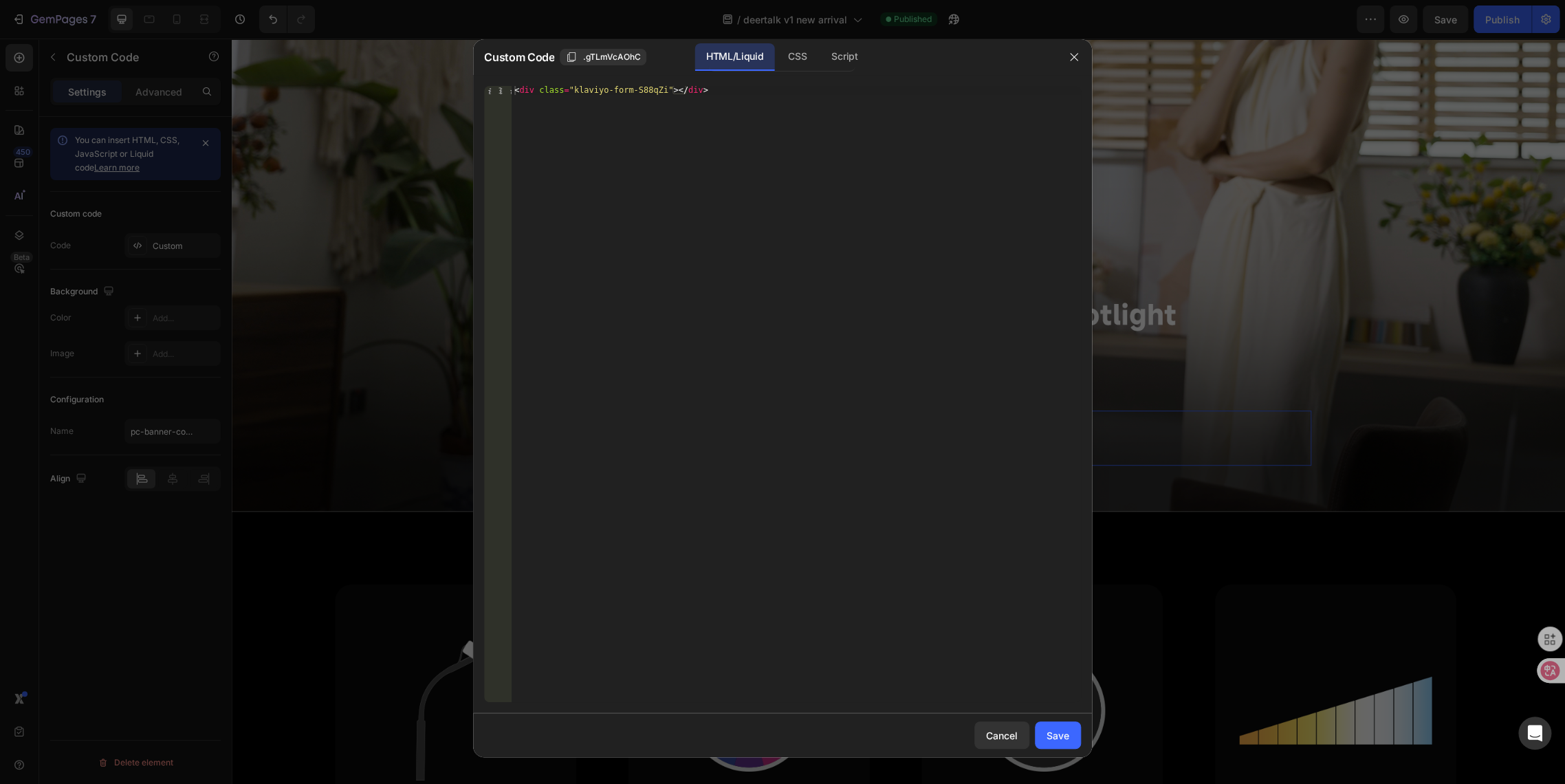
type textarea "<div class="klaviyo-form-S88qZi"></div>"
click at [623, 204] on div "< div class = "klaviyo-form-S88qZi" > </ div >" at bounding box center [796, 403] width 569 height 634
click at [612, 119] on div "< div class = "klaviyo-form-S88qZi" > </ div >" at bounding box center [796, 403] width 569 height 634
drag, startPoint x: 699, startPoint y: 88, endPoint x: 303, endPoint y: 75, distance: 396.2
click at [303, 75] on div "Custom Code .gTLmVcAOhC HTML/Liquid CSS Script <div class="klaviyo-form-S88qZi"…" at bounding box center [782, 392] width 1565 height 784
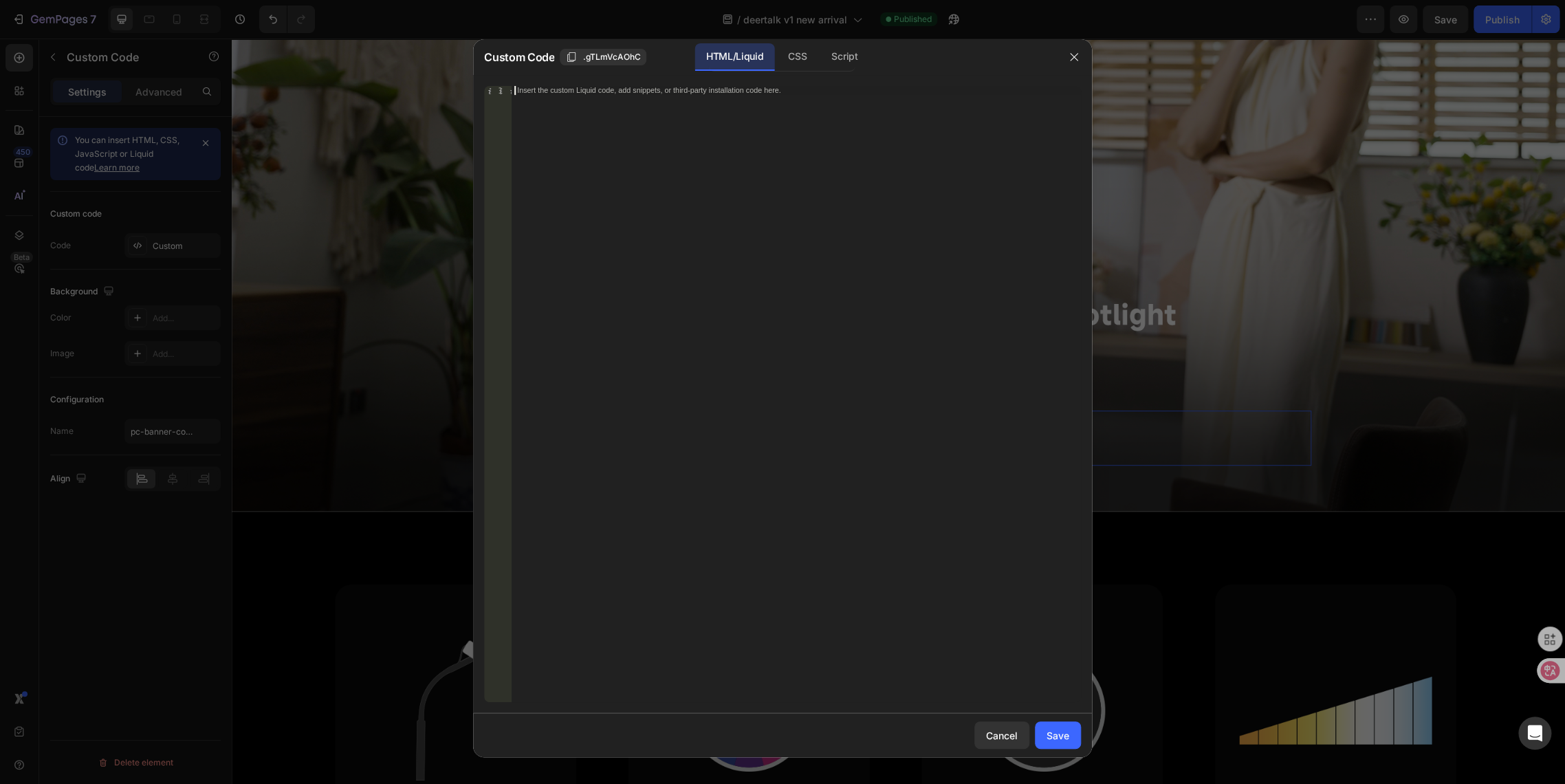
paste textarea "<div class="klaviyo-form-S88qZi"></div>"
type textarea "<div class="klaviyo-form-S88qZi"></div>"
click at [1050, 746] on button "Save" at bounding box center [1059, 735] width 46 height 28
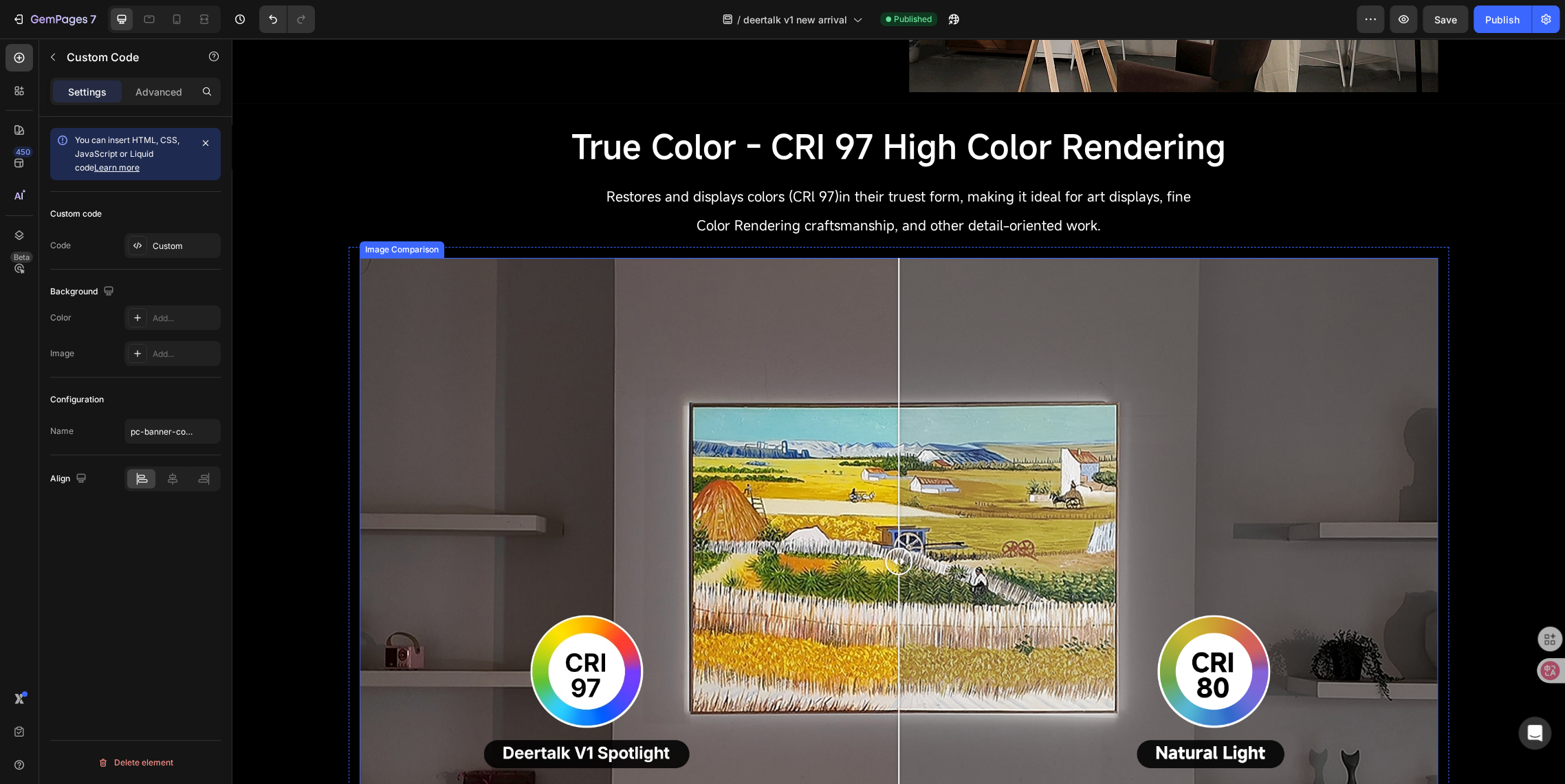
scroll to position [1985, 0]
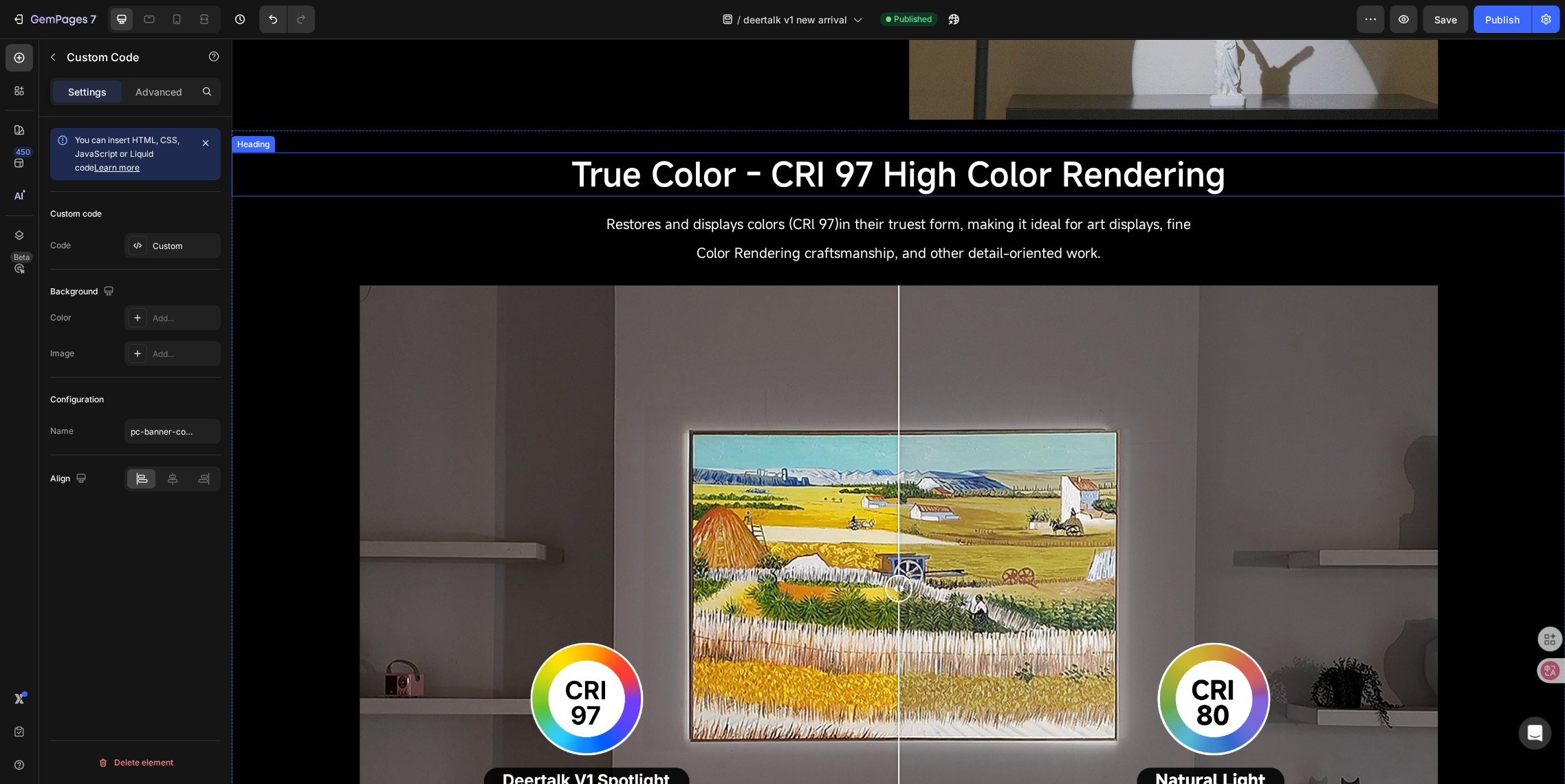
click at [714, 195] on span "True Color - CRI 97 High Color Rendering" at bounding box center [899, 173] width 655 height 44
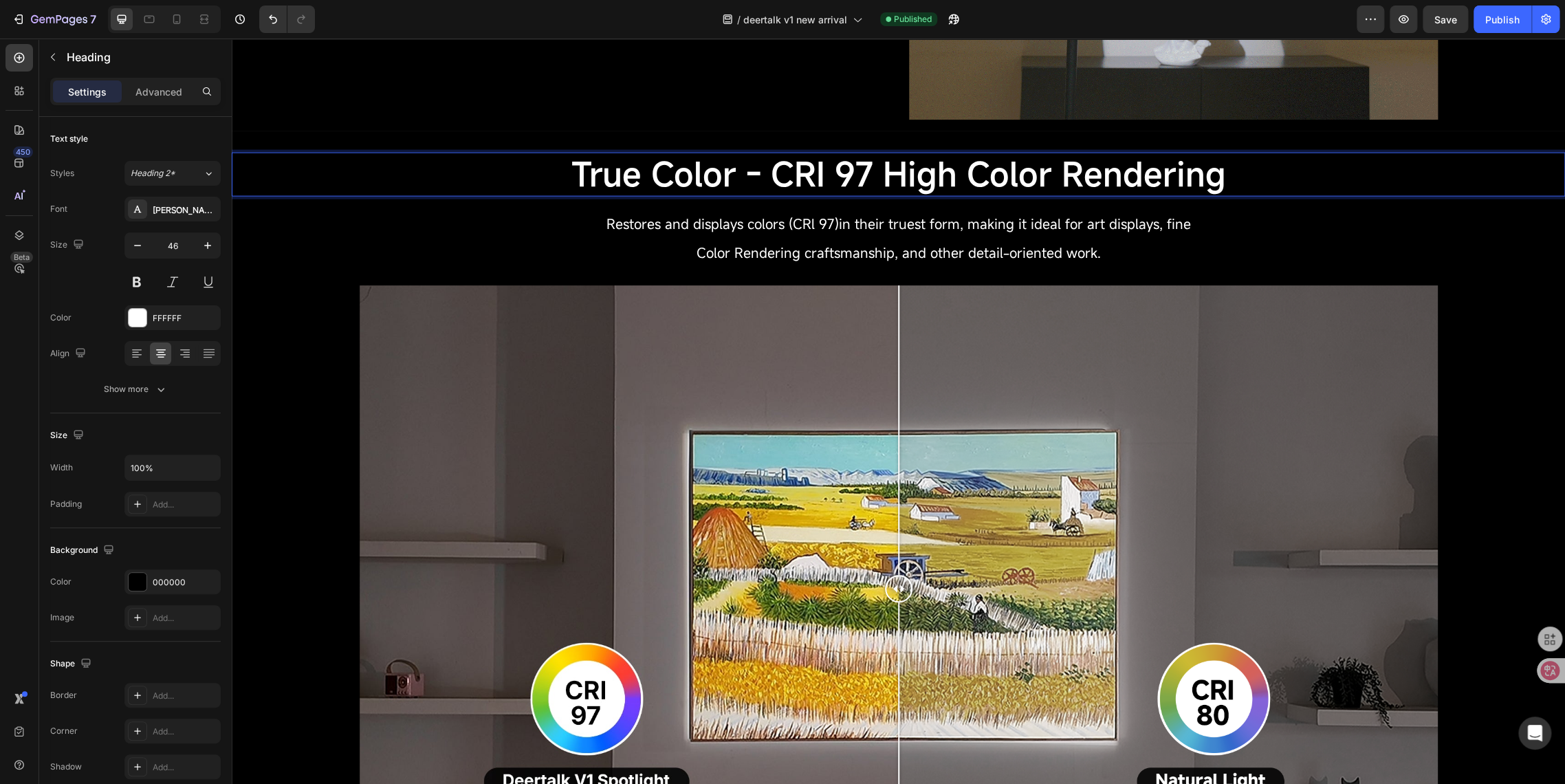
click at [730, 177] on span "True Color - CRI 97 High Color Rendering" at bounding box center [899, 173] width 655 height 44
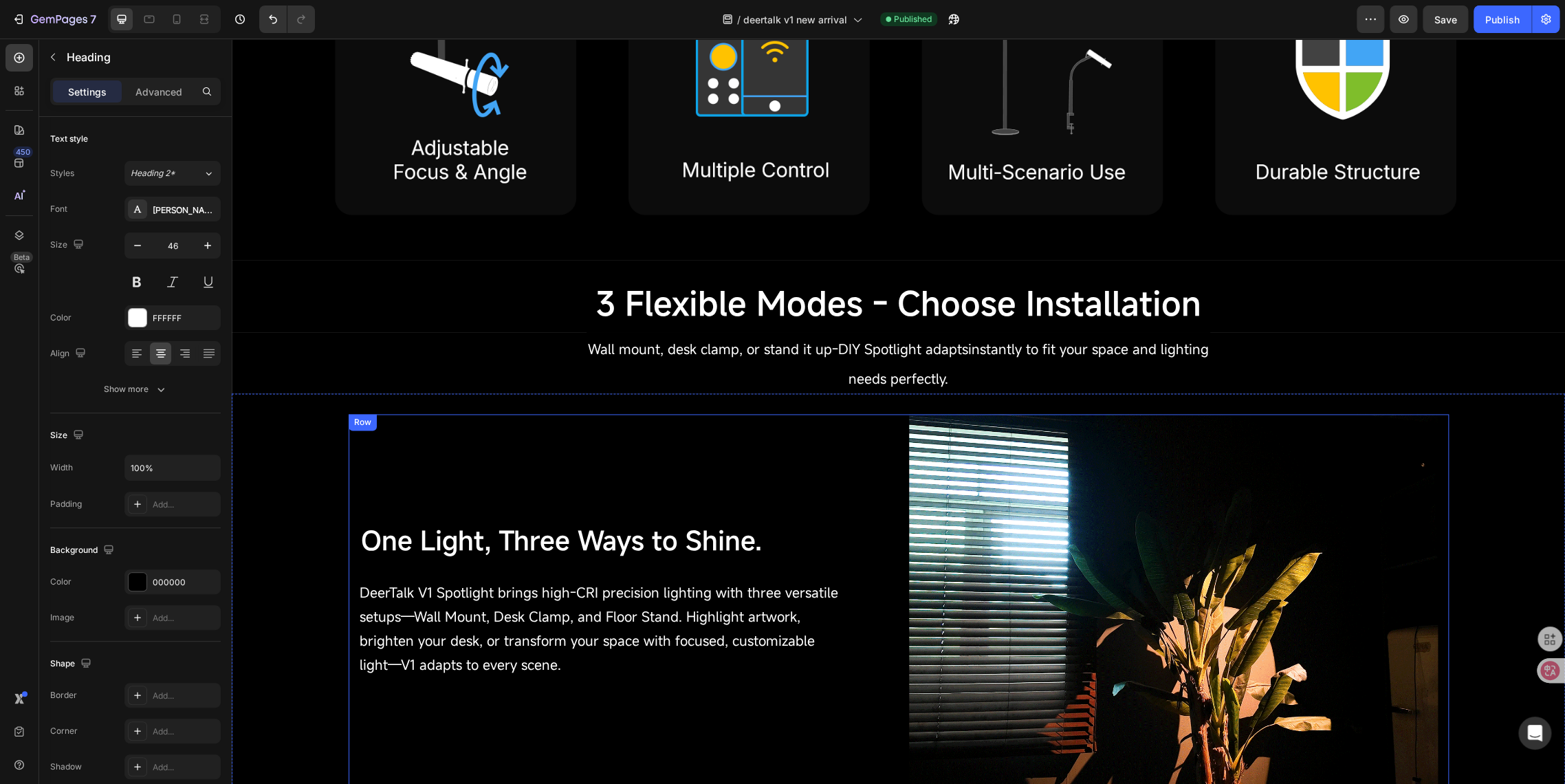
scroll to position [1297, 0]
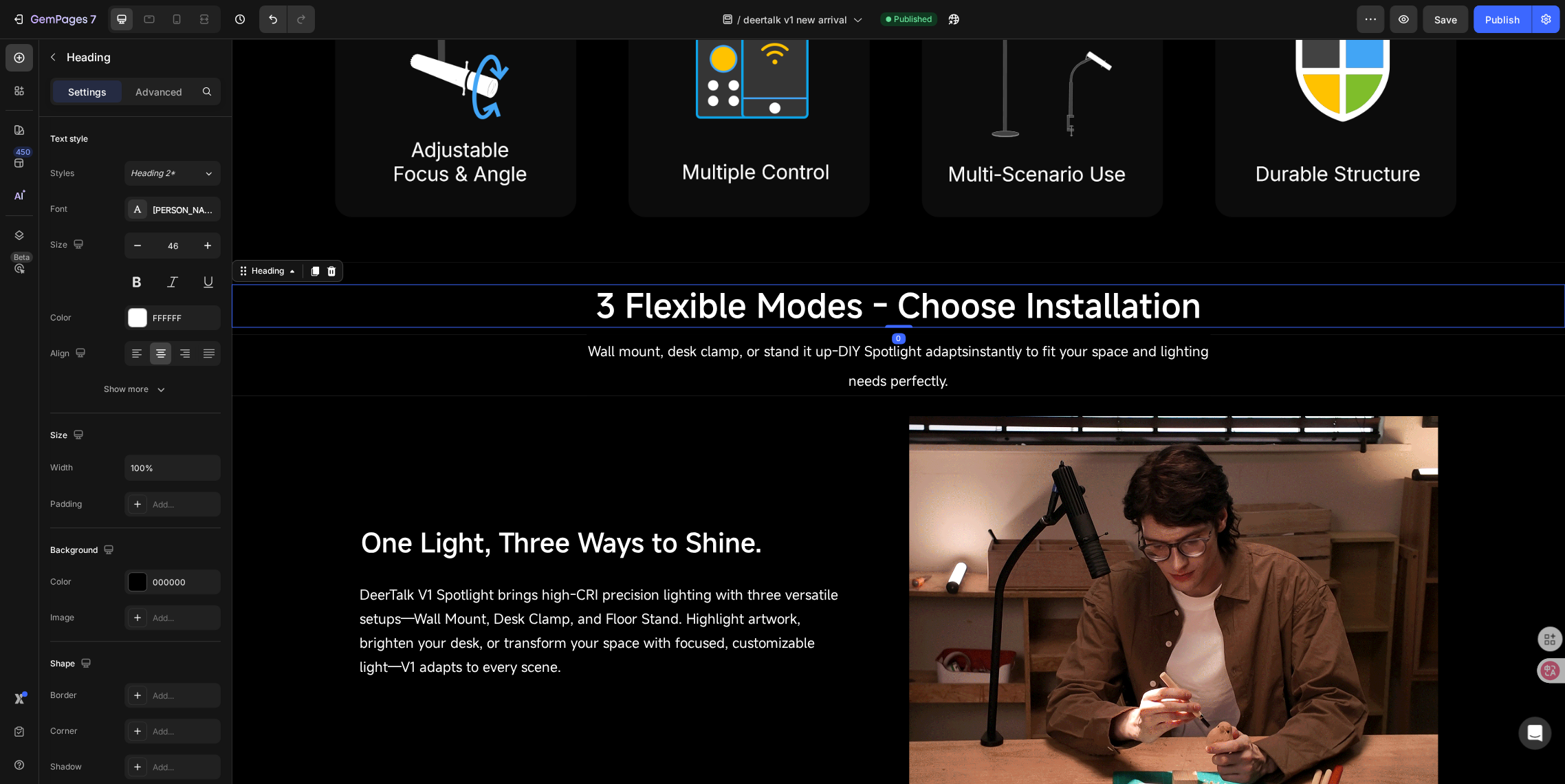
click at [873, 302] on span "3 Flexible Modes - Choose Installation" at bounding box center [899, 304] width 606 height 44
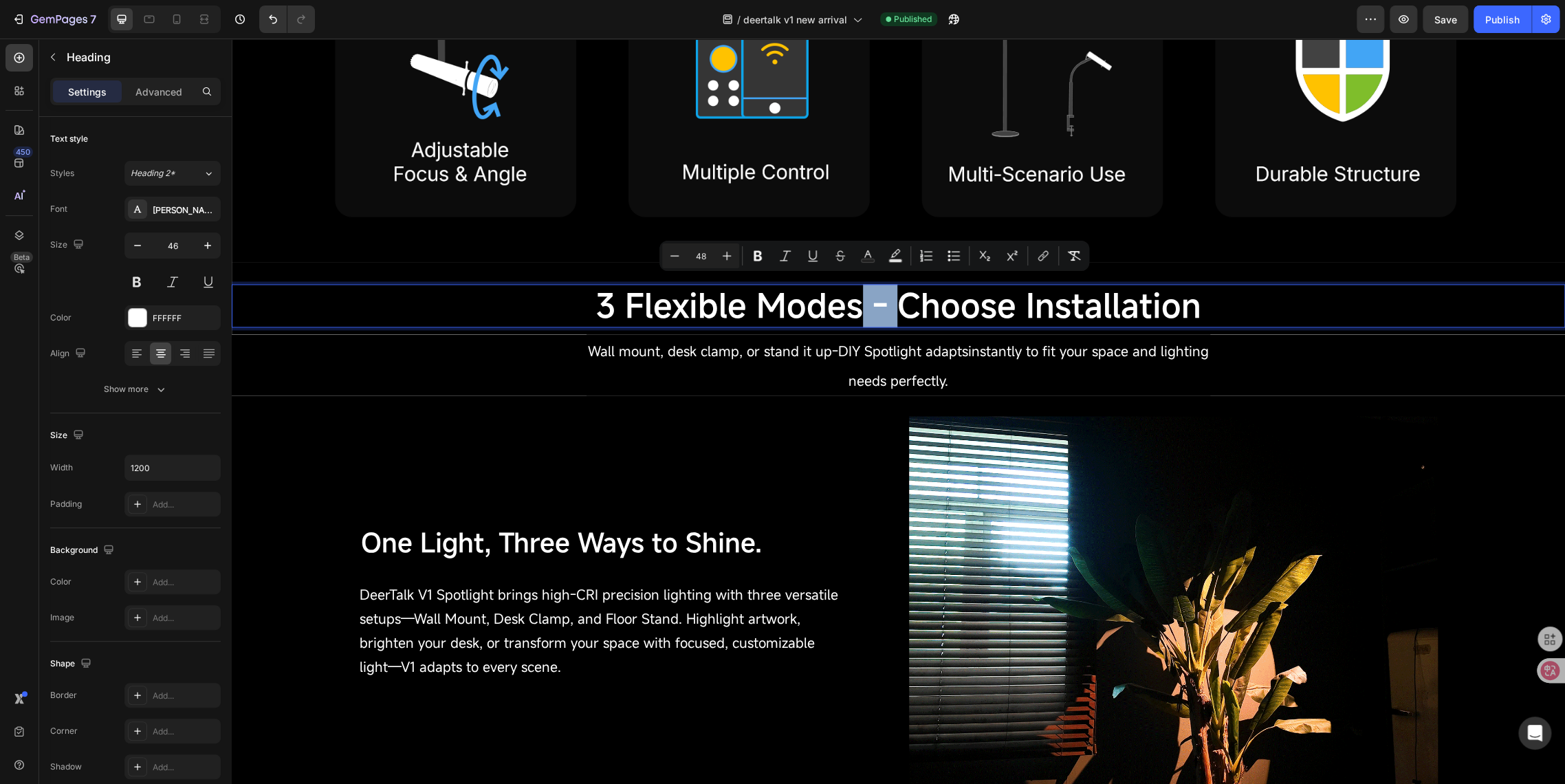
drag, startPoint x: 861, startPoint y: 298, endPoint x: 892, endPoint y: 299, distance: 31.0
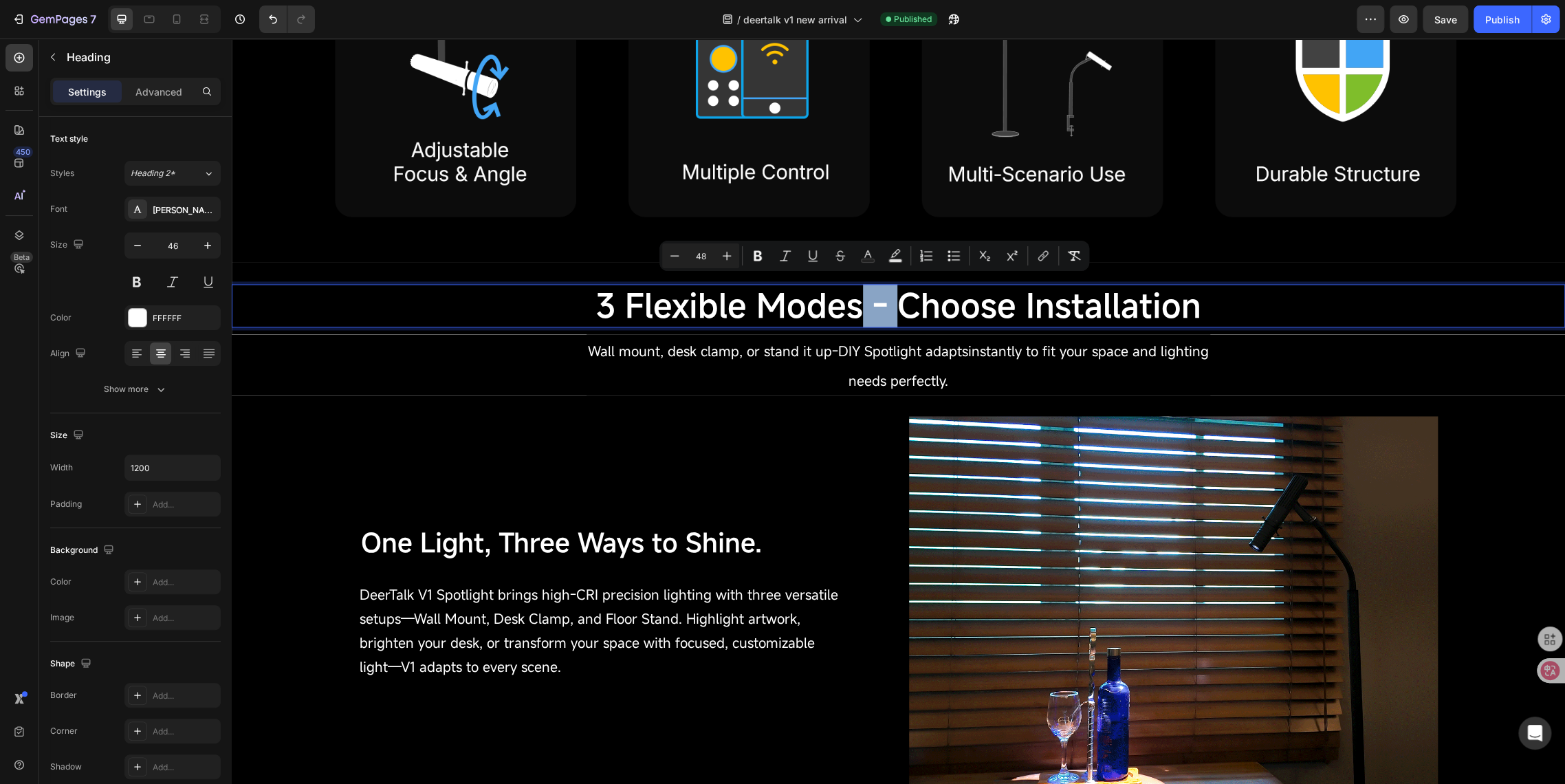
click at [892, 299] on span "3 Flexible Modes - Choose Installation" at bounding box center [899, 304] width 606 height 44
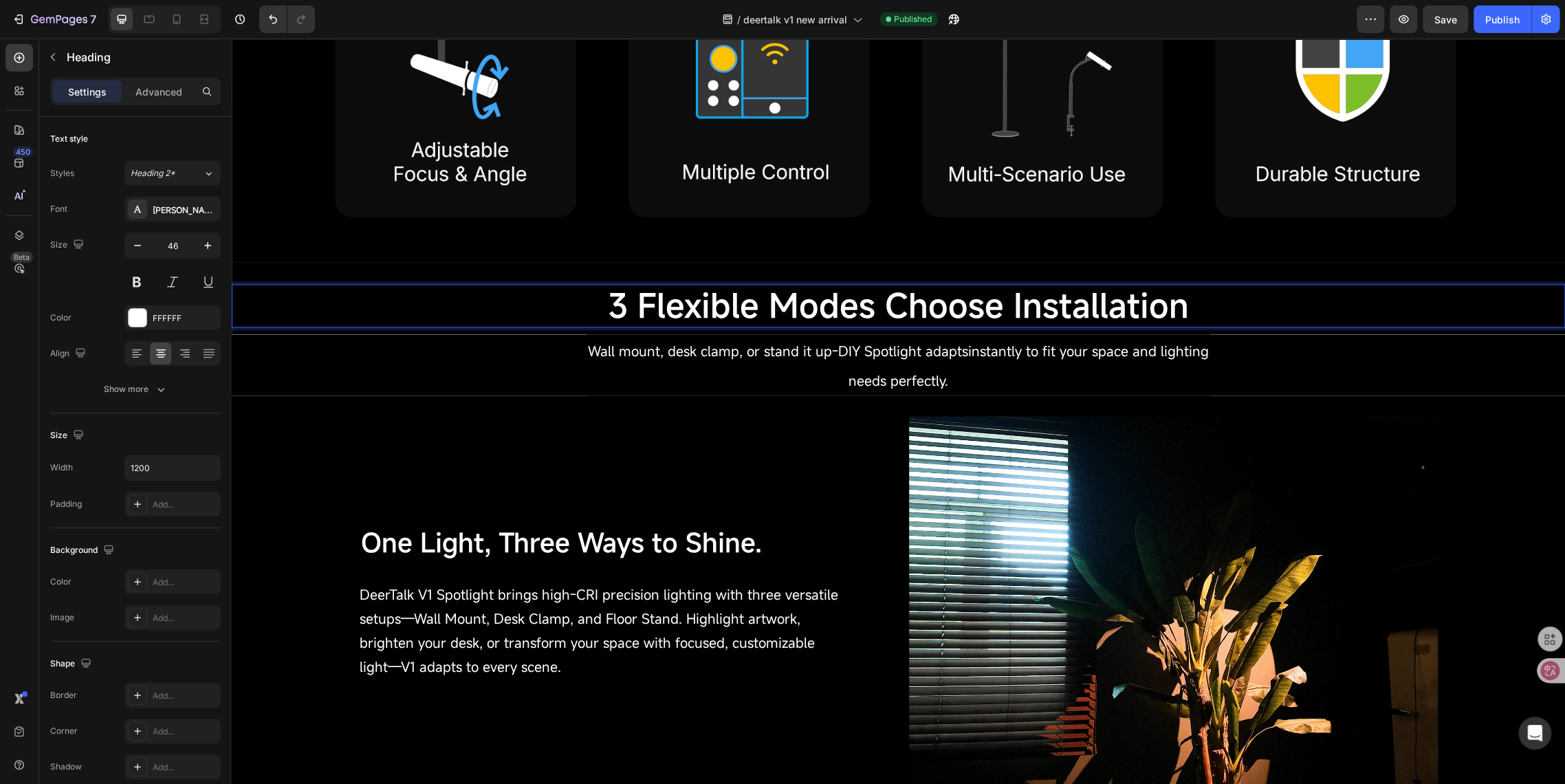
click at [870, 315] on span "3 Flexible Modes Choose Installation" at bounding box center [899, 304] width 581 height 44
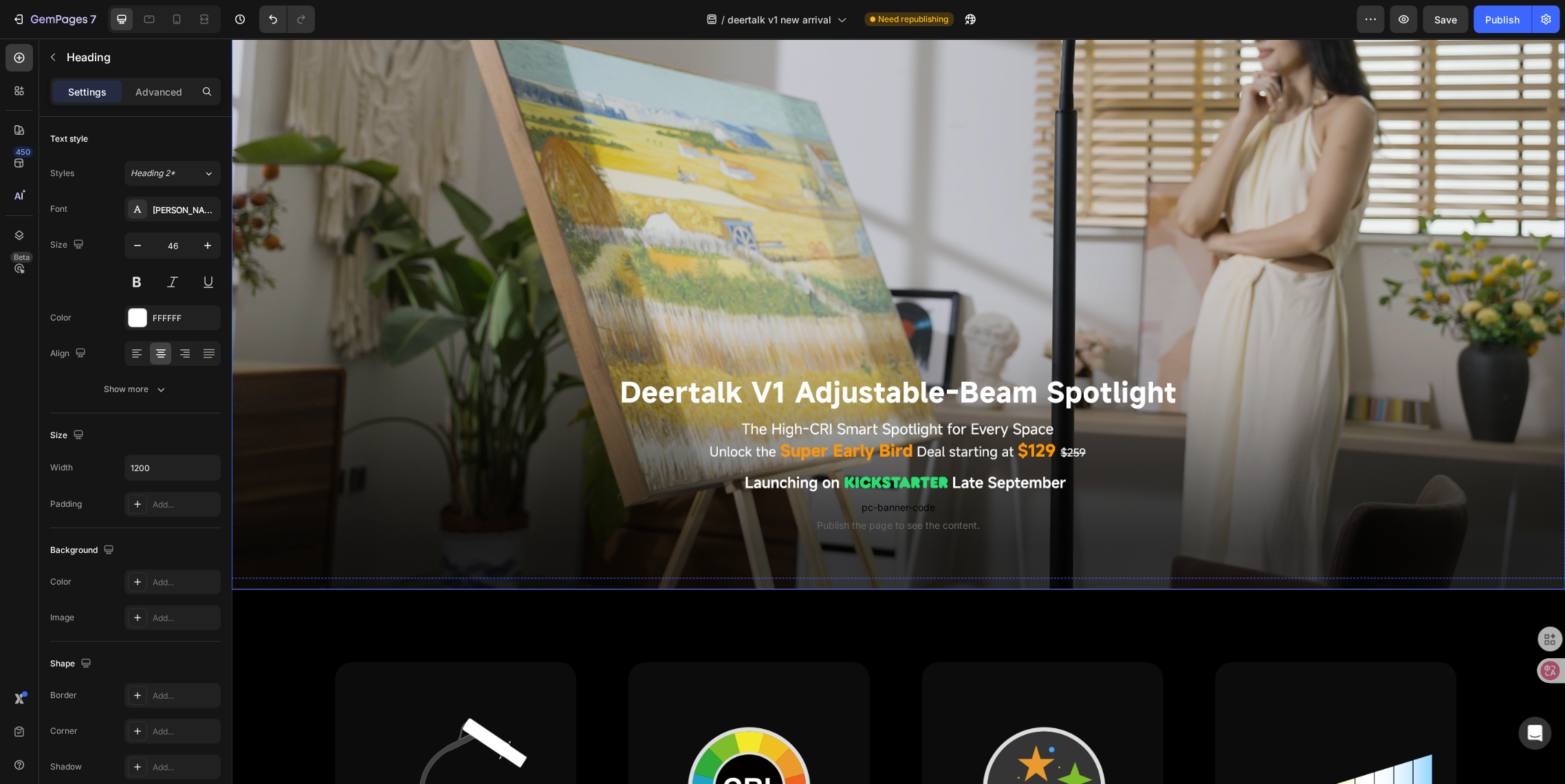
scroll to position [229, 0]
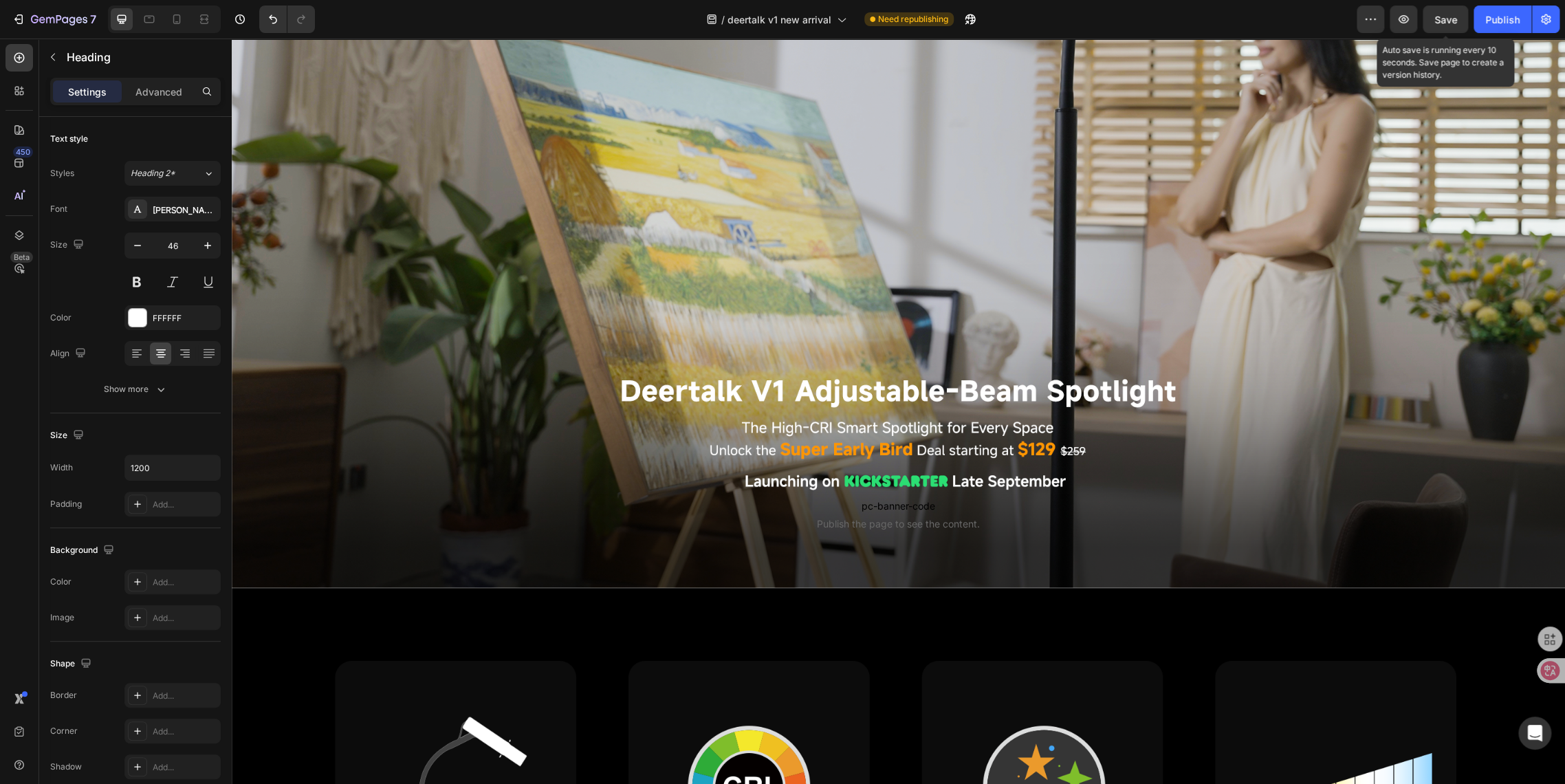
click at [1453, 21] on span "Save" at bounding box center [1445, 19] width 22 height 12
click at [1487, 21] on div "Publish" at bounding box center [1502, 20] width 34 height 14
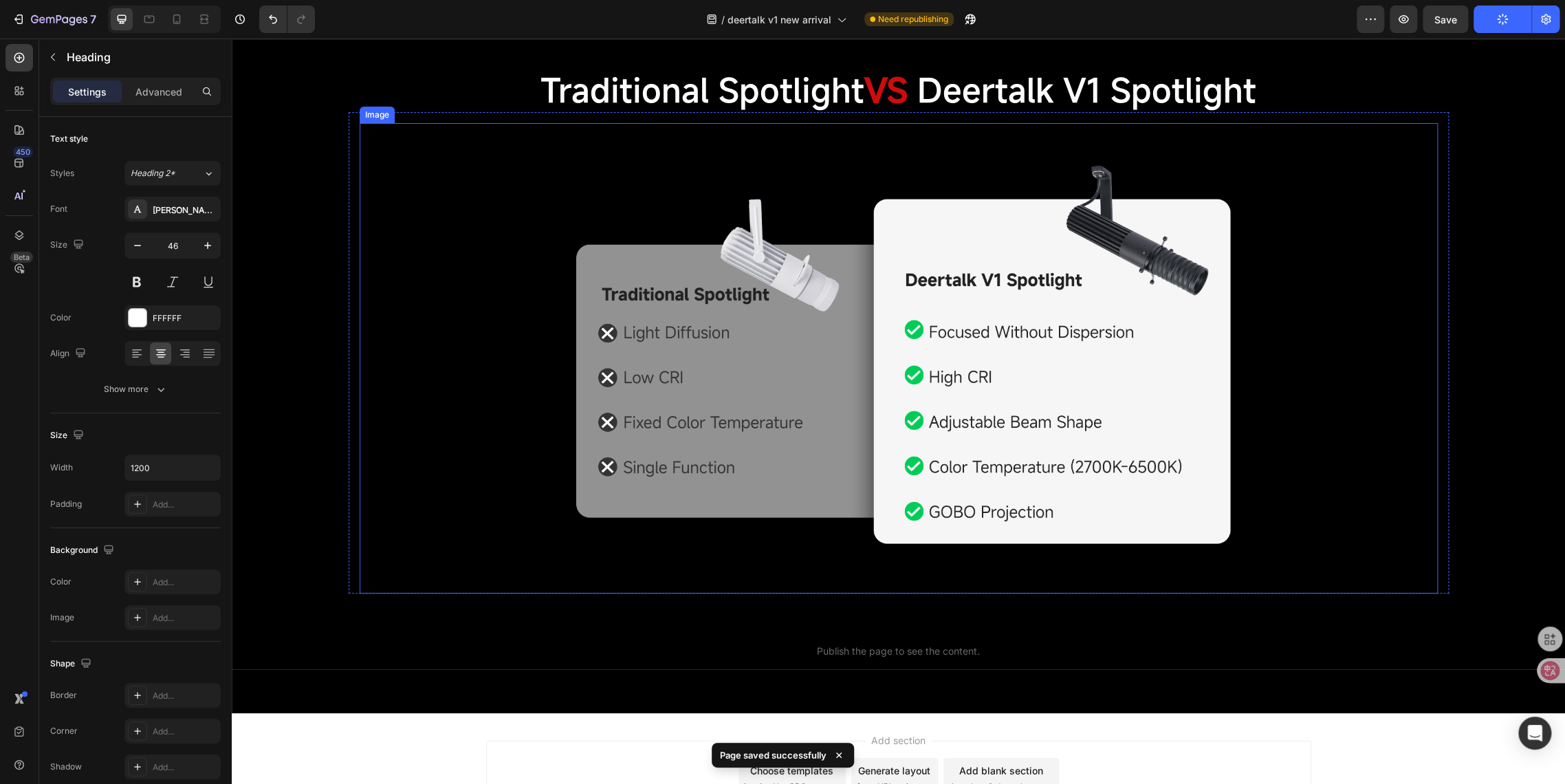
scroll to position [3894, 0]
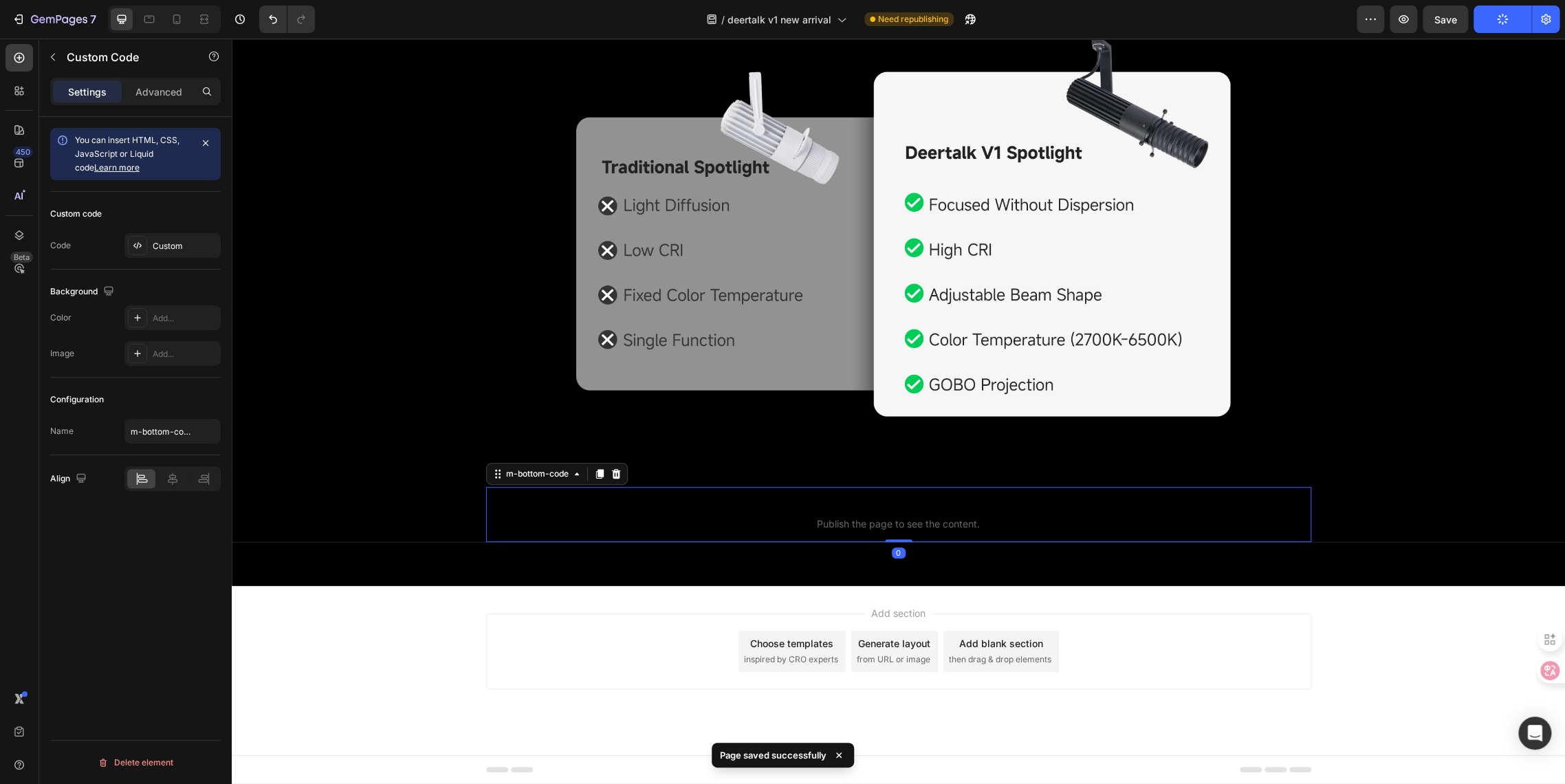
click at [810, 525] on span "Publish the page to see the content." at bounding box center [899, 523] width 825 height 13
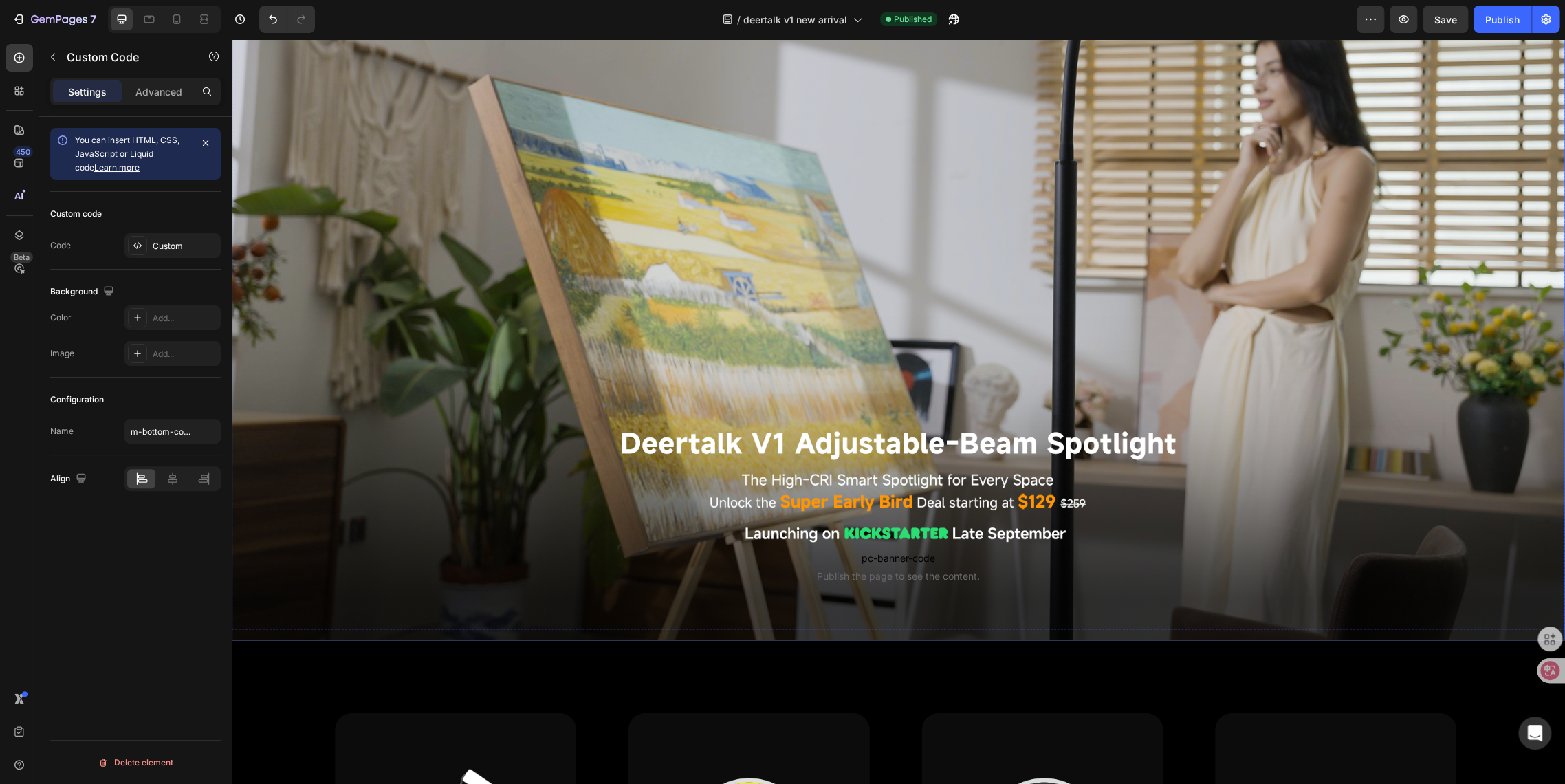
scroll to position [229, 0]
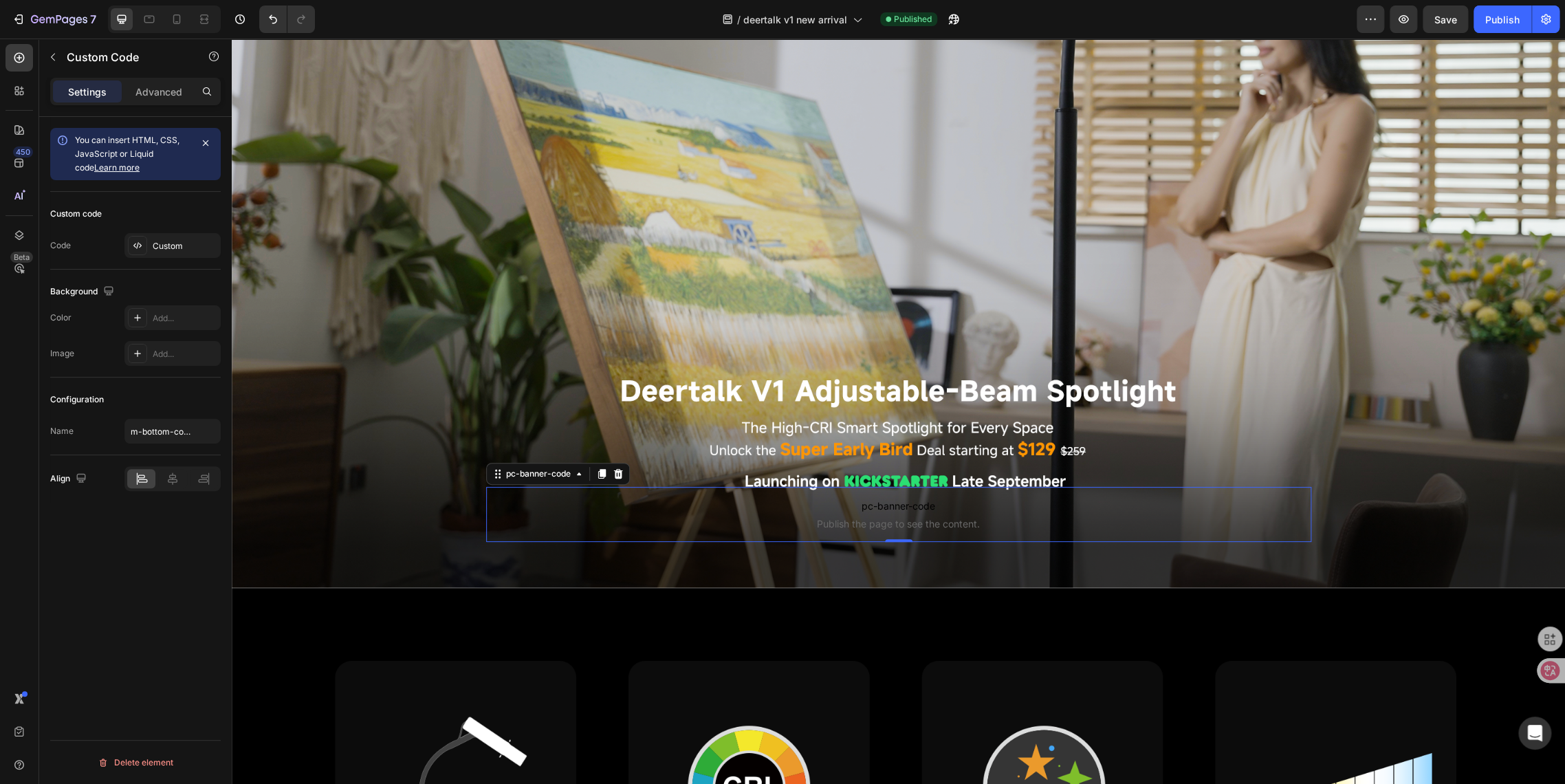
click at [838, 510] on span "pc-banner-code" at bounding box center [899, 505] width 825 height 16
click at [150, 248] on div "Custom" at bounding box center [172, 246] width 96 height 25
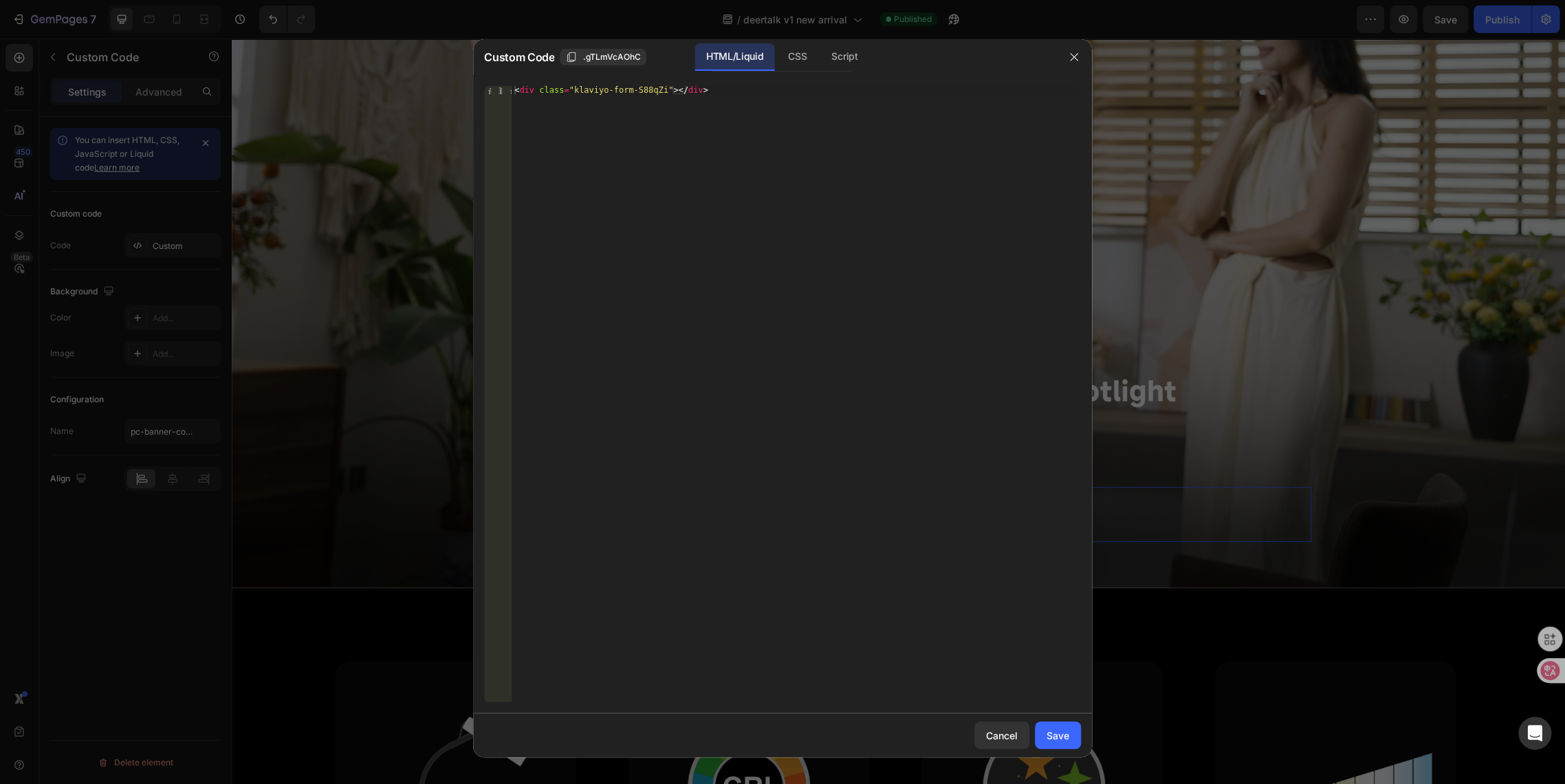
type textarea "<div class="klaviyo-form-S88qZi"></div>"
drag, startPoint x: 700, startPoint y: 96, endPoint x: 435, endPoint y: 88, distance: 265.1
click at [435, 88] on div "Custom Code .gTLmVcAOhC HTML/Liquid CSS Script <div class="klaviyo-form-S88qZi"…" at bounding box center [782, 392] width 1565 height 784
click at [1077, 55] on icon "button" at bounding box center [1074, 57] width 11 height 11
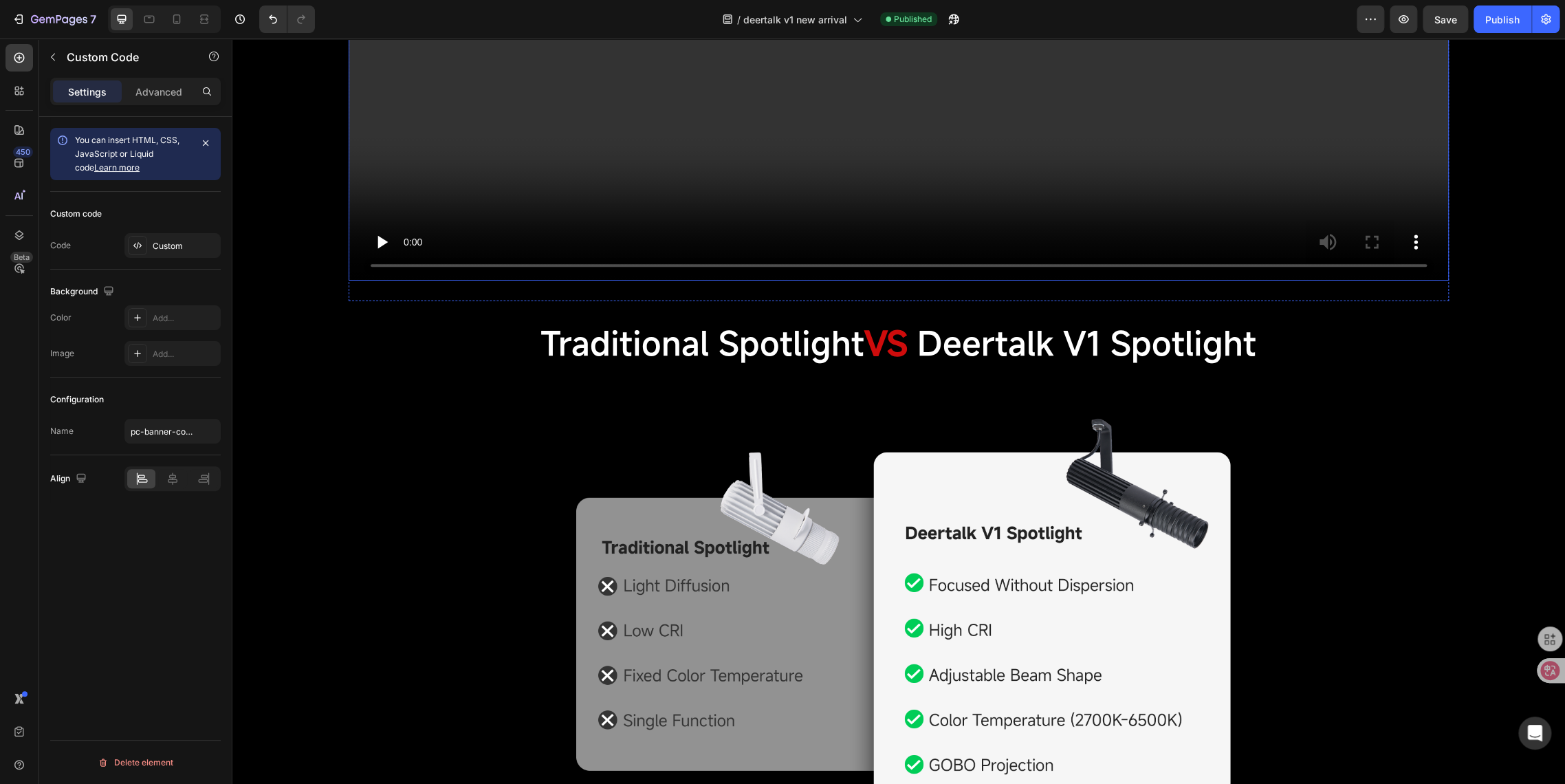
scroll to position [3894, 0]
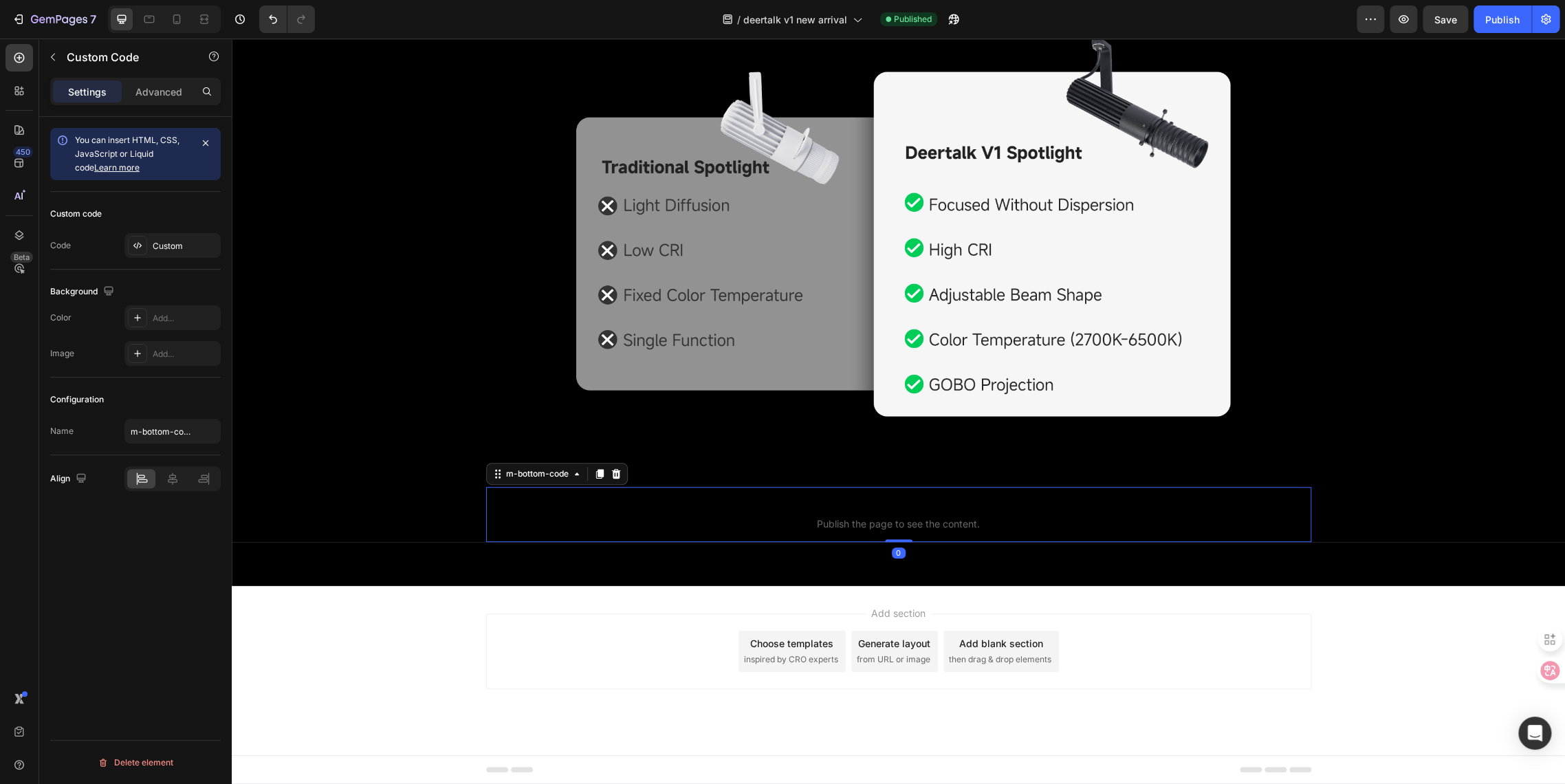
click at [877, 521] on span "Publish the page to see the content." at bounding box center [899, 523] width 825 height 13
click at [146, 245] on div at bounding box center [138, 246] width 20 height 20
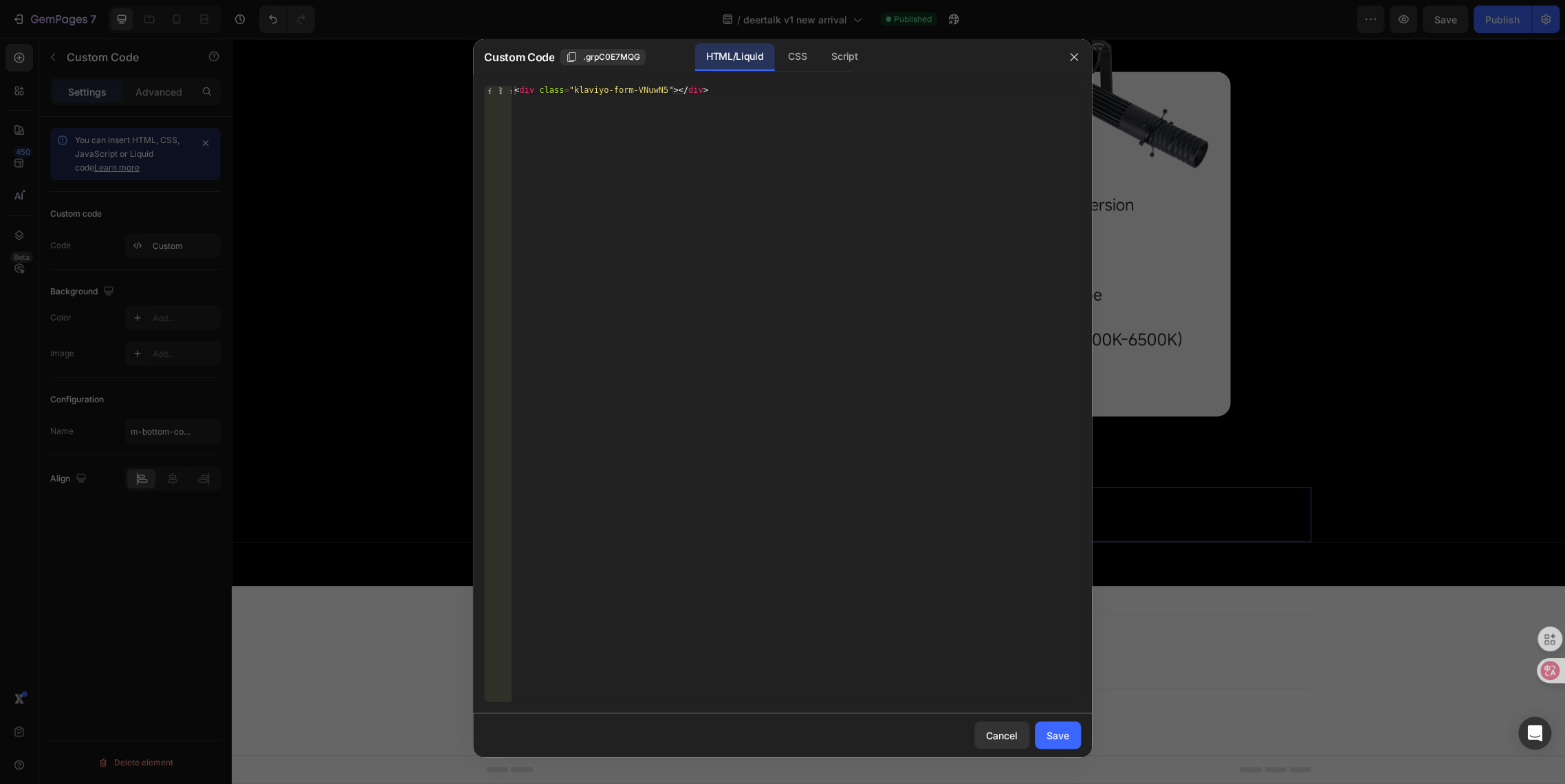
type textarea "<div class="klaviyo-form-VNuwN5"></div>"
click at [717, 89] on div "< div class = "klaviyo-form-VNuwN5" > </ div >" at bounding box center [796, 403] width 569 height 634
paste textarea "<div class="klaviyo-form-S88qZi"></div>"
drag, startPoint x: 700, startPoint y: 86, endPoint x: 389, endPoint y: 54, distance: 312.6
click at [389, 54] on div "Custom Code .grpC0E7MQG HTML/Liquid CSS Script <div class="klaviyo-form-S88qZi"…" at bounding box center [782, 392] width 1565 height 784
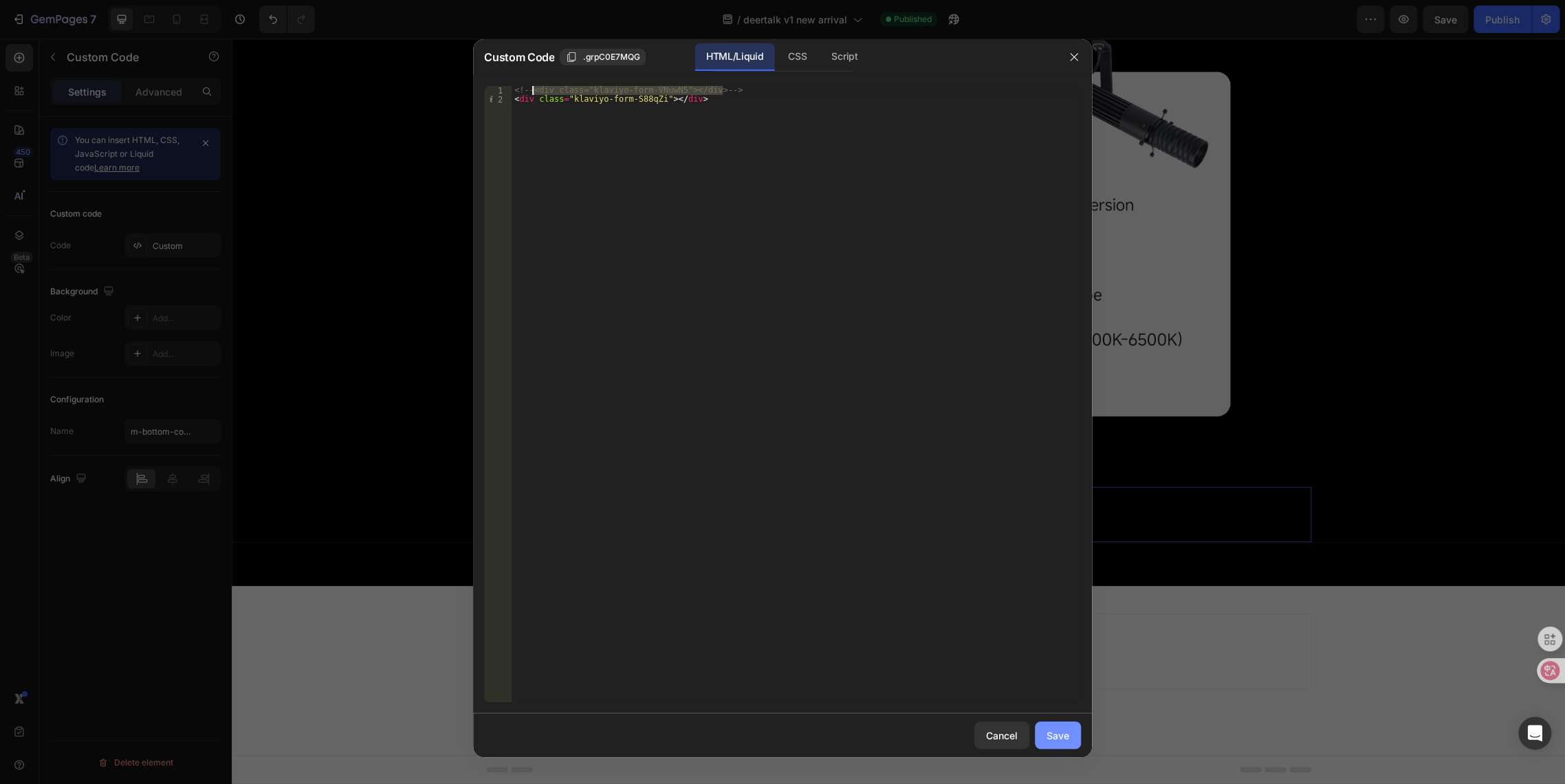
type textarea "<!--<div class="klaviyo-form-VNuwN5"></div>-->"
click at [1062, 738] on div "Save" at bounding box center [1058, 735] width 22 height 14
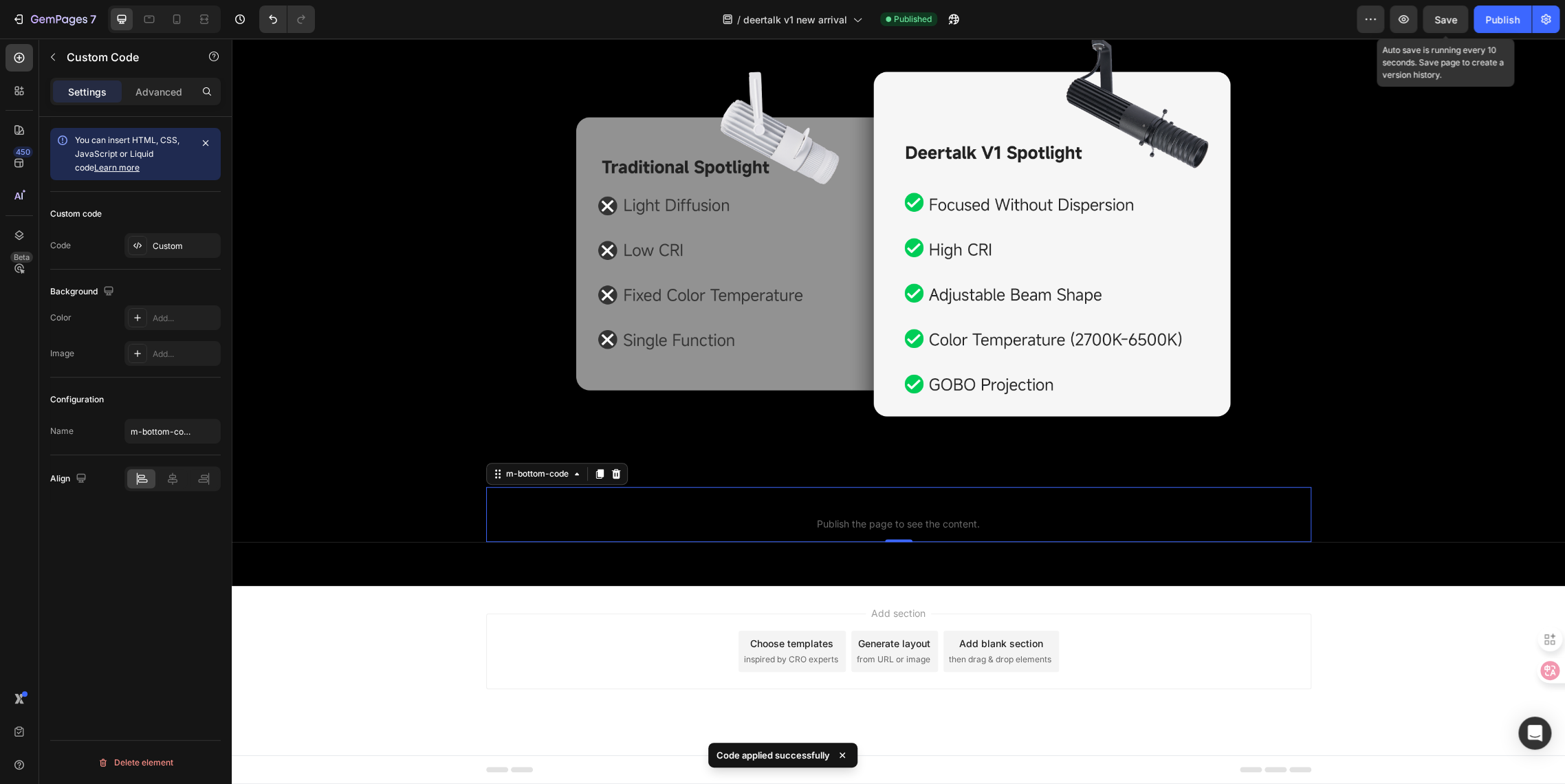
click at [1449, 13] on span "Save" at bounding box center [1445, 19] width 22 height 12
click at [1504, 21] on div "Publish" at bounding box center [1502, 20] width 34 height 14
click at [1402, 21] on icon "button" at bounding box center [1402, 19] width 13 height 13
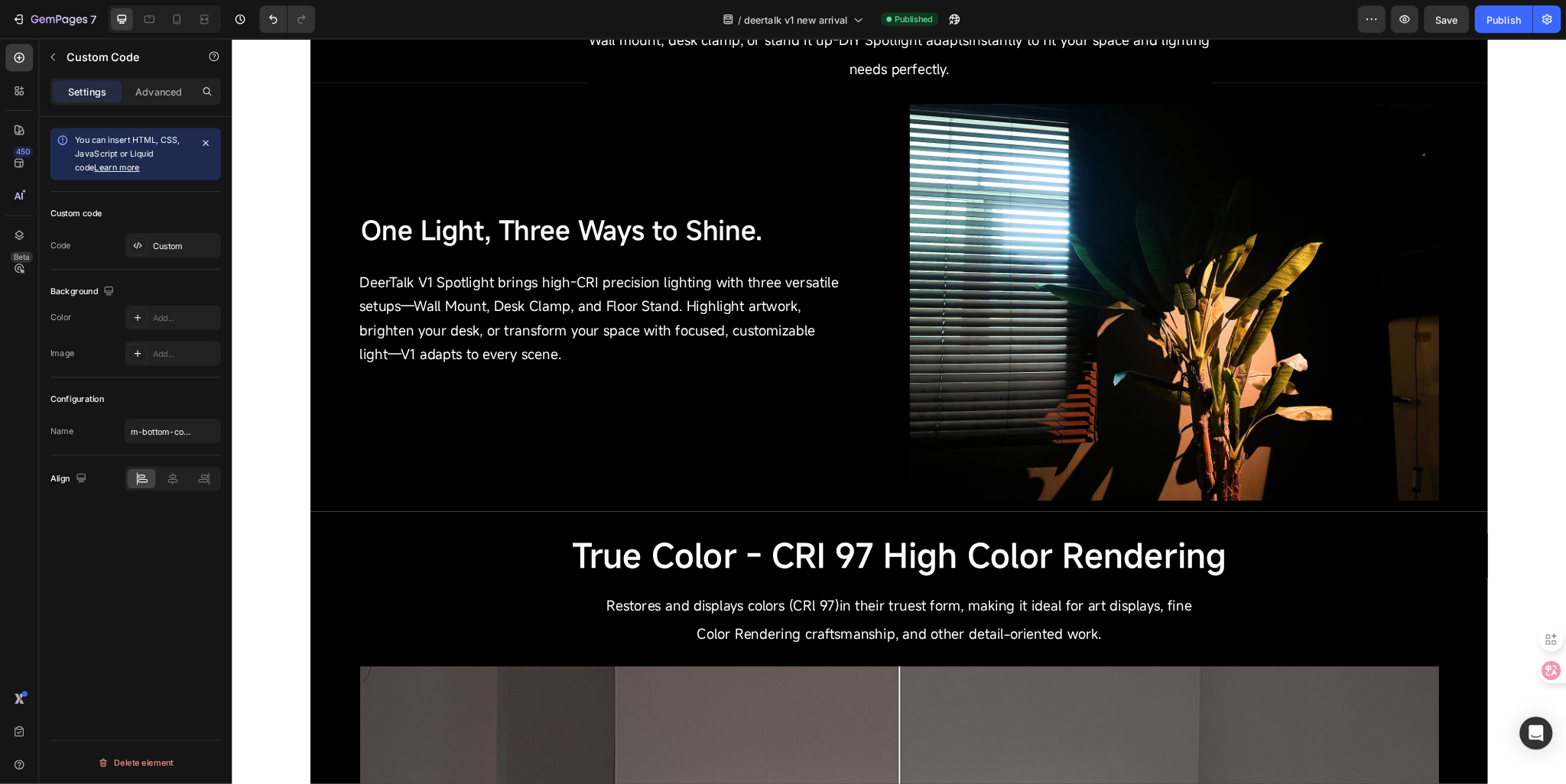
scroll to position [1782, 0]
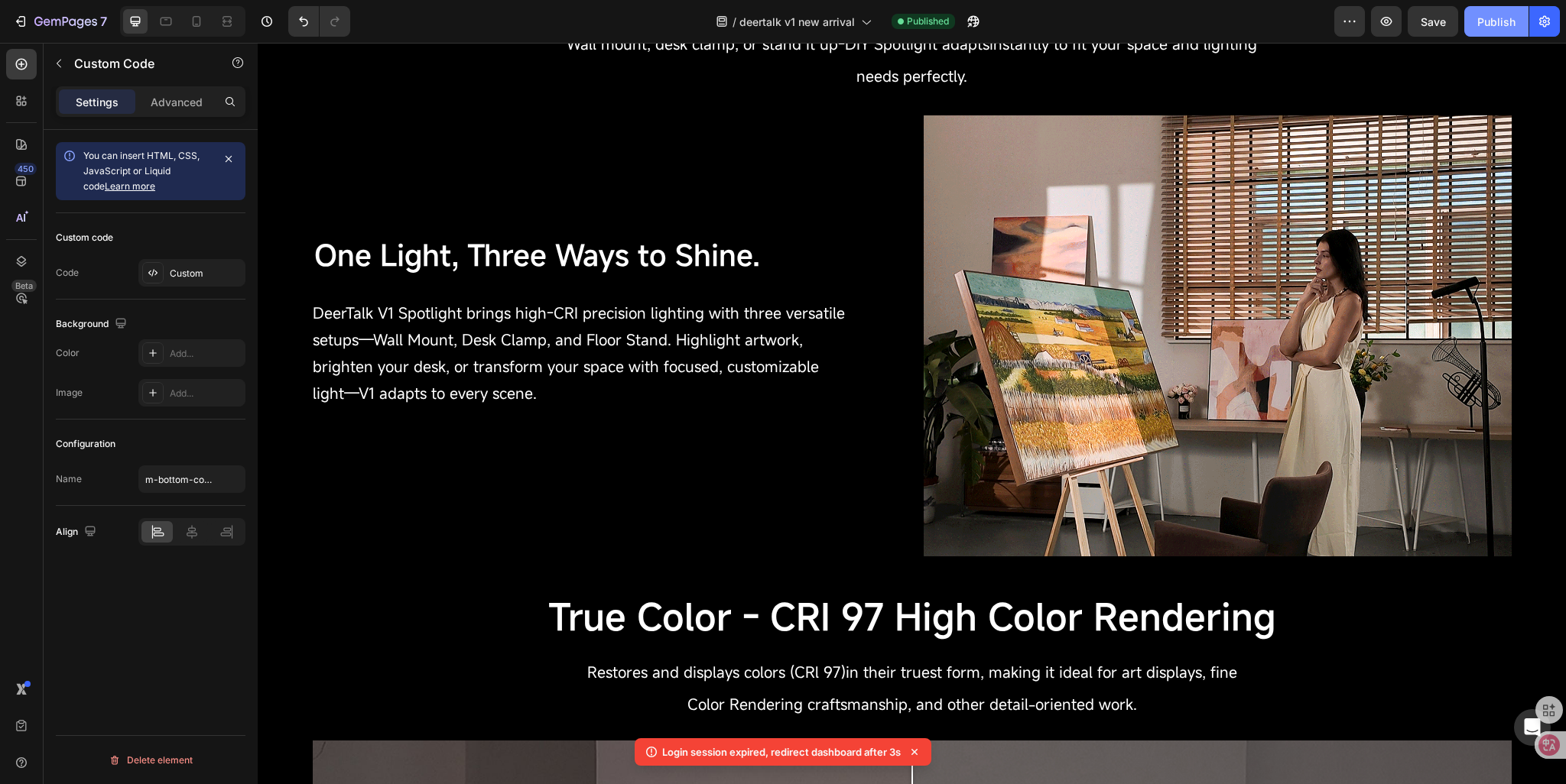
click at [1483, 18] on div "Publish" at bounding box center [1495, 22] width 38 height 16
